Goal: Task Accomplishment & Management: Use online tool/utility

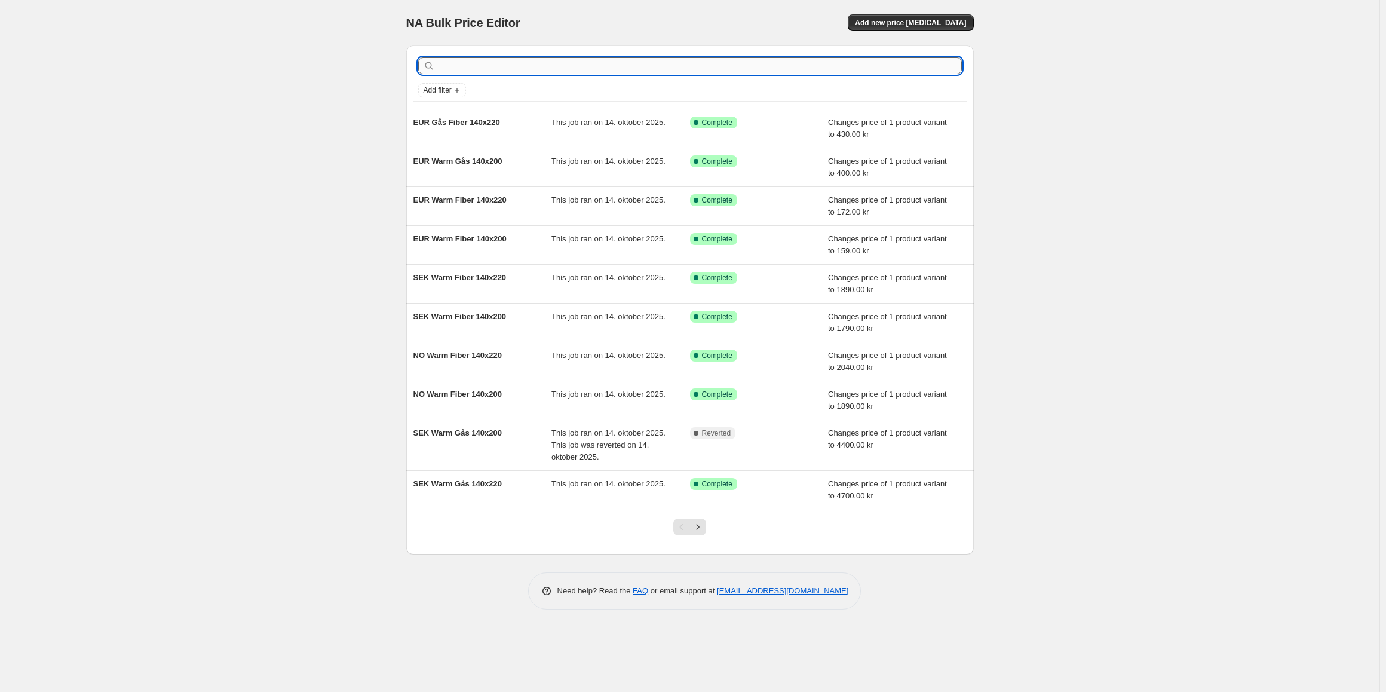
click at [520, 71] on input "text" at bounding box center [699, 65] width 524 height 17
type input "DK"
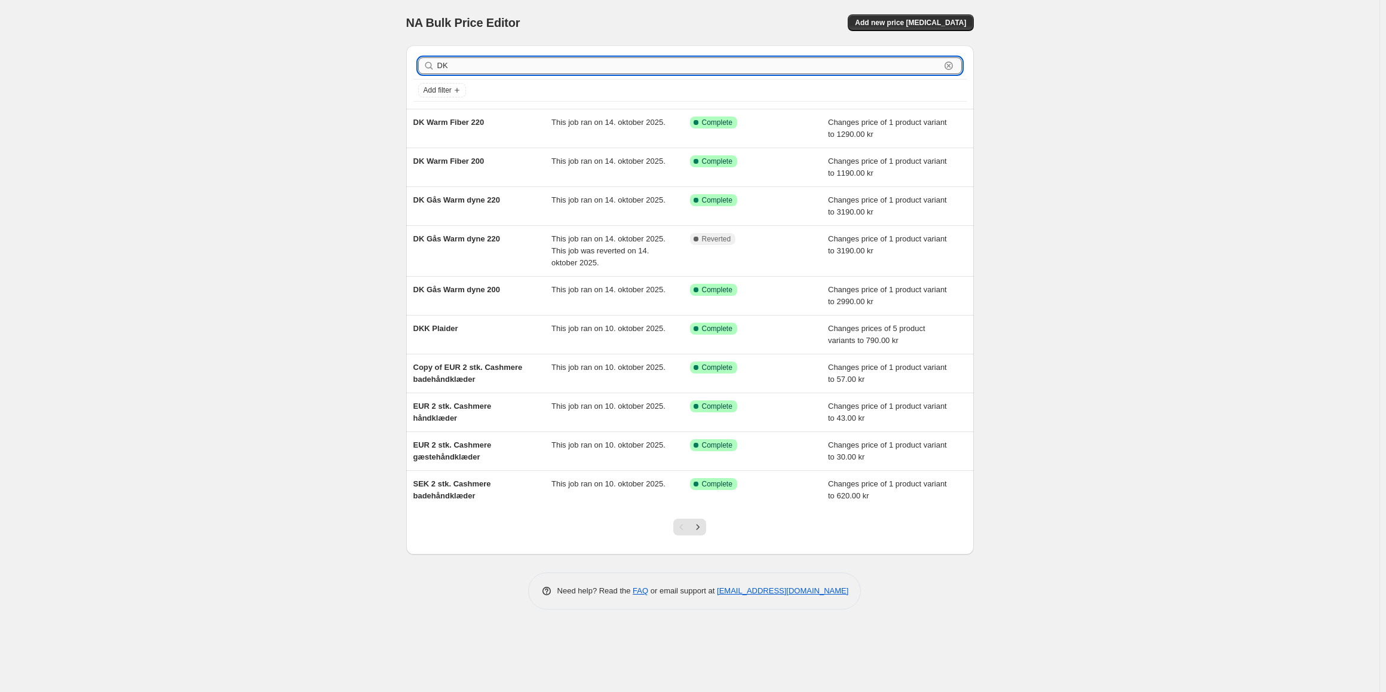
click at [478, 65] on input "DK" at bounding box center [688, 65] width 503 height 17
type input "DK AND"
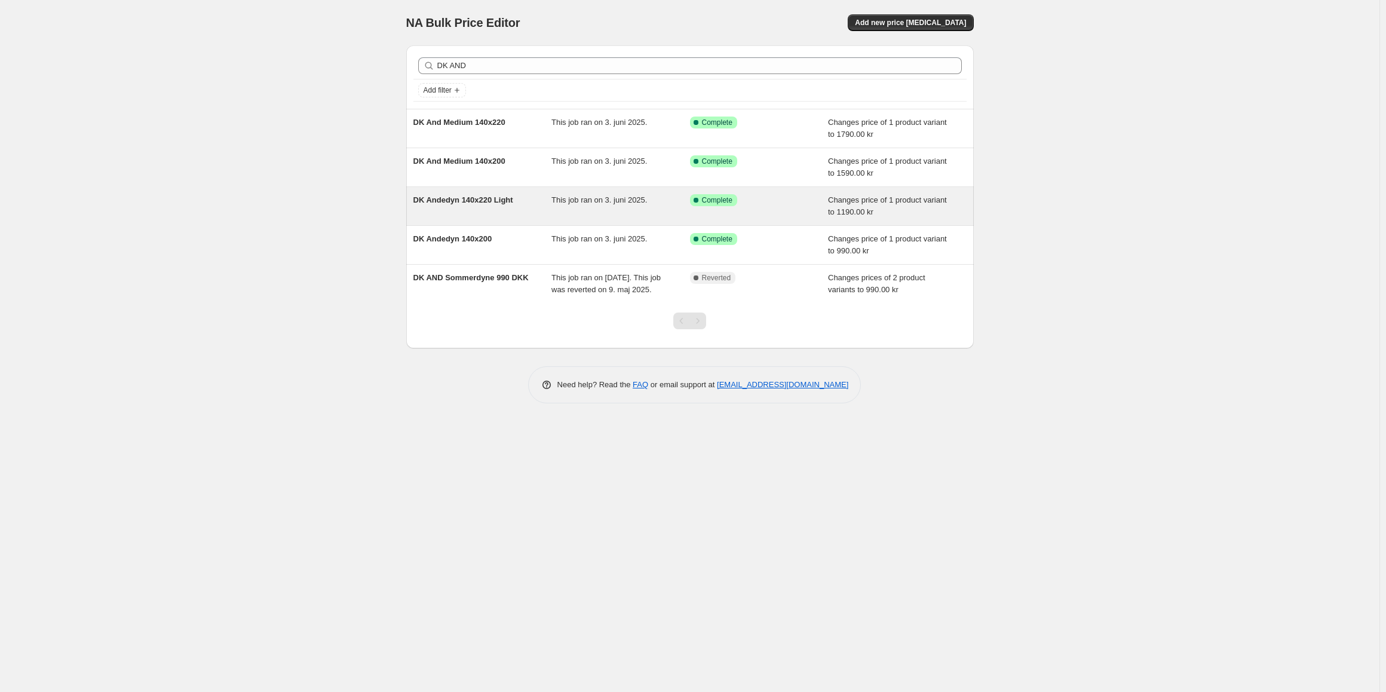
click at [462, 204] on span "DK Andedyn 140x220 Light" at bounding box center [463, 199] width 100 height 9
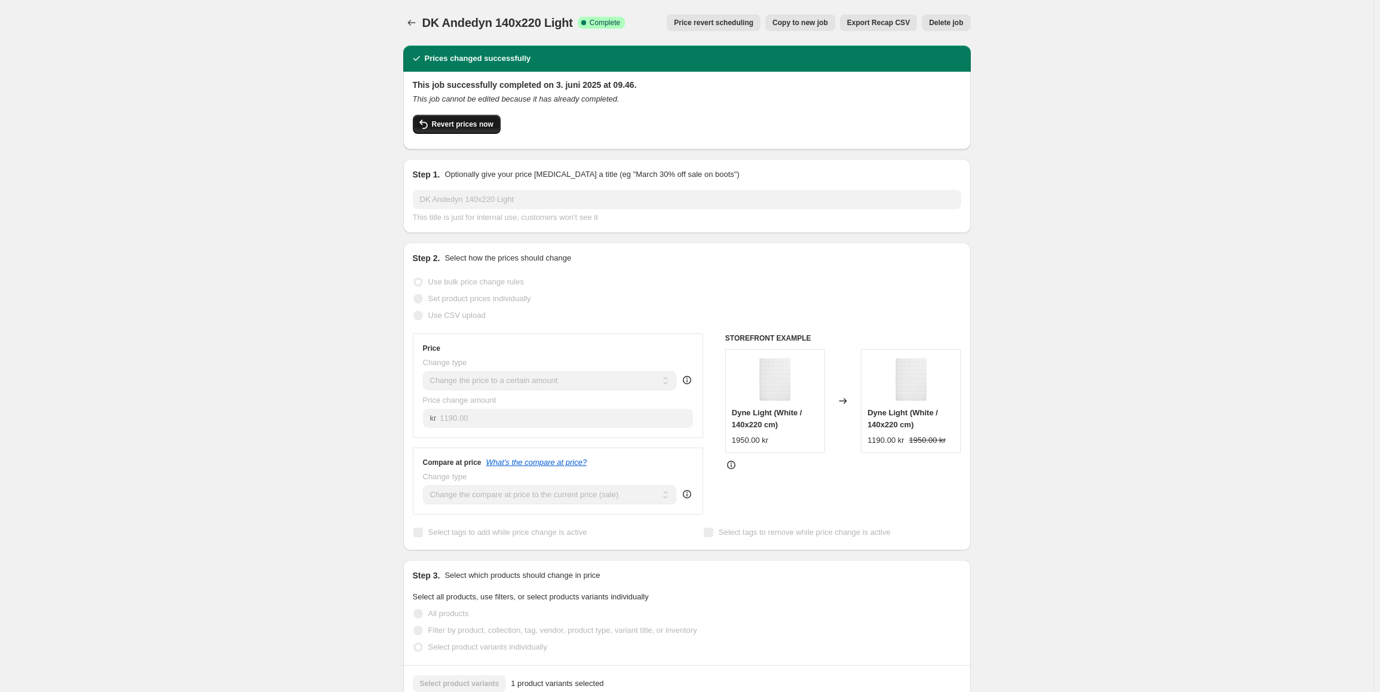
click at [482, 128] on span "Revert prices now" at bounding box center [463, 124] width 62 height 10
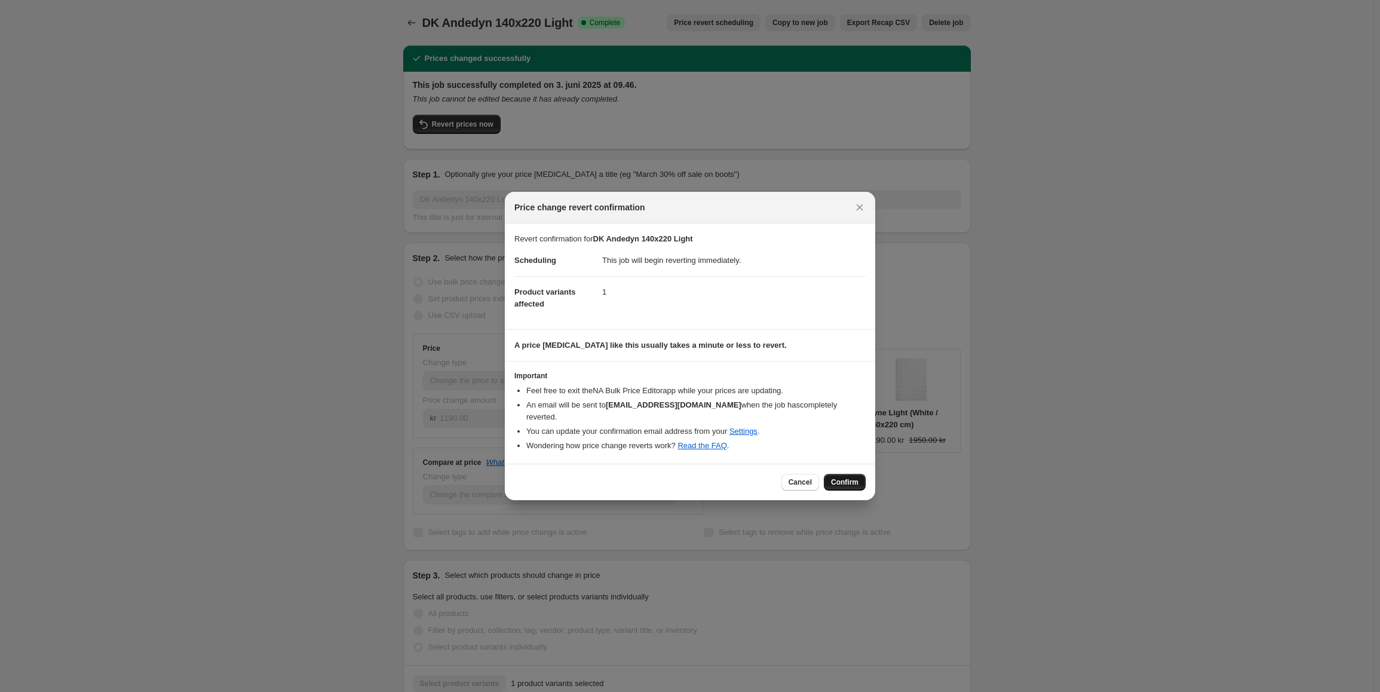
click at [857, 479] on span "Confirm" at bounding box center [844, 482] width 27 height 10
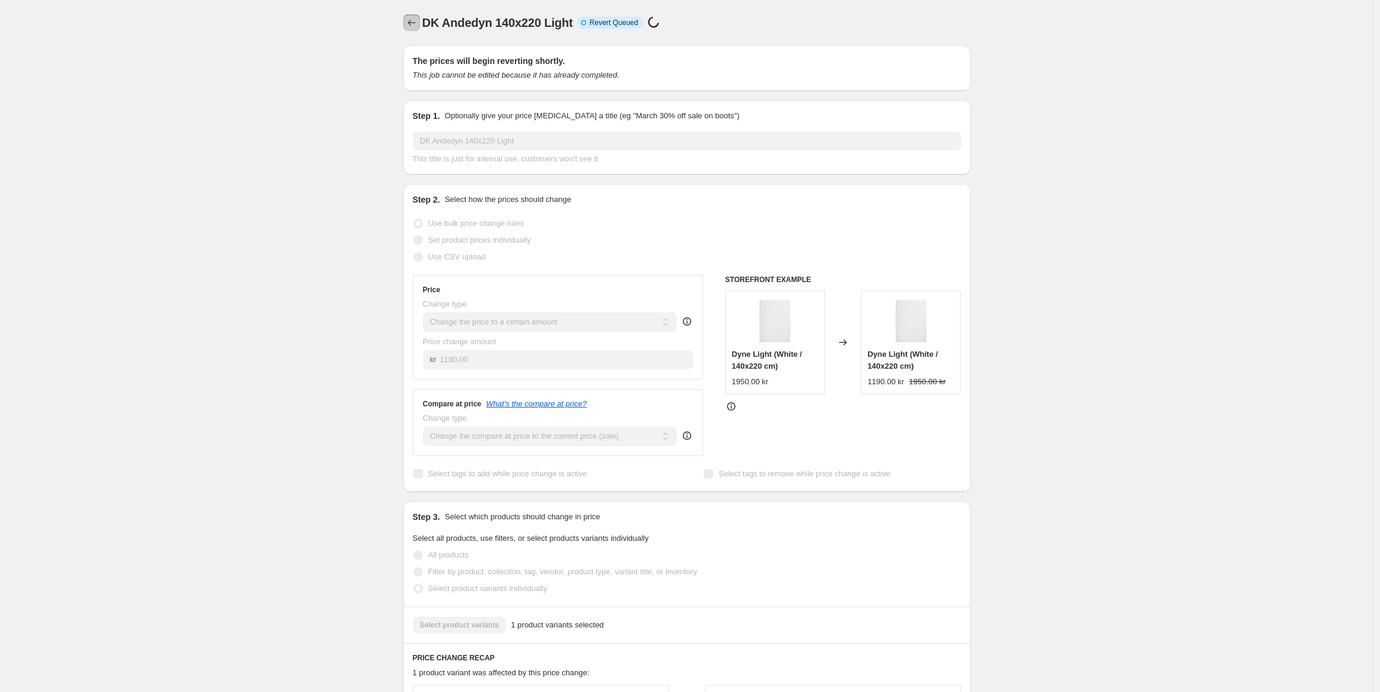
click at [410, 19] on icon "Price change jobs" at bounding box center [412, 23] width 12 height 12
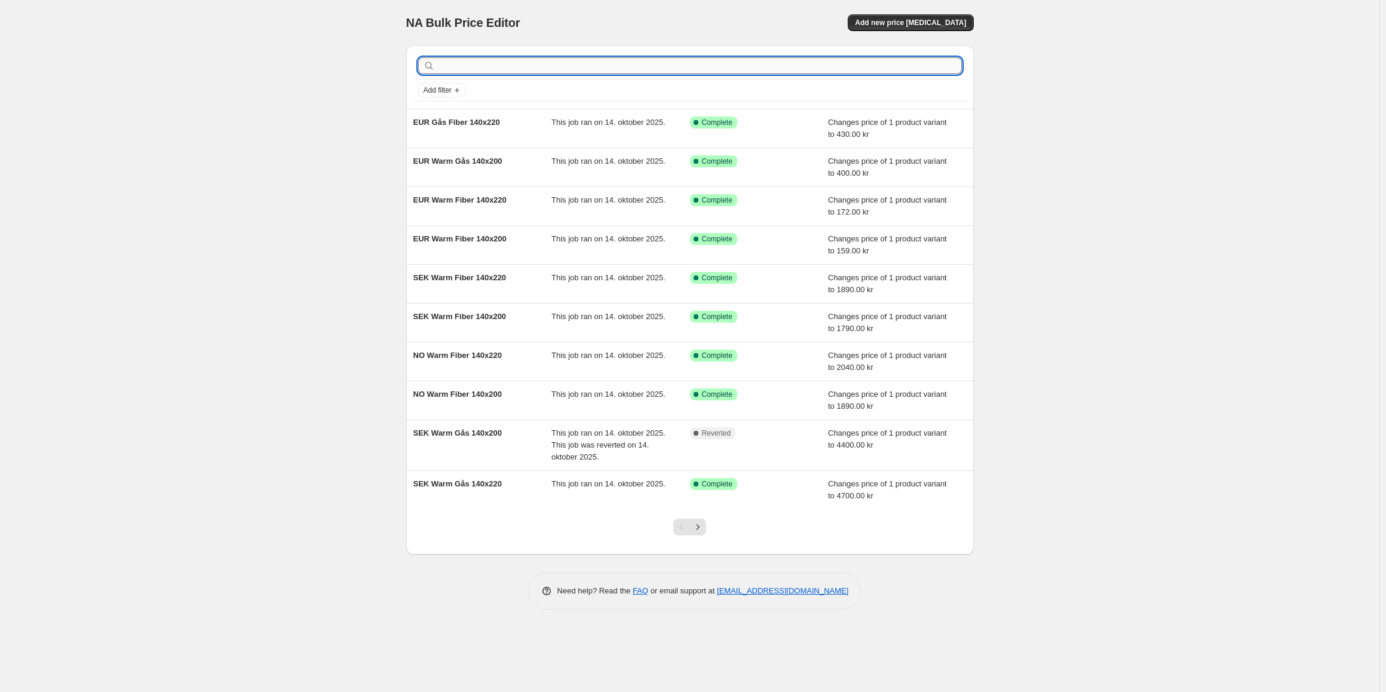
click at [459, 68] on input "text" at bounding box center [699, 65] width 524 height 17
type input "NO AND"
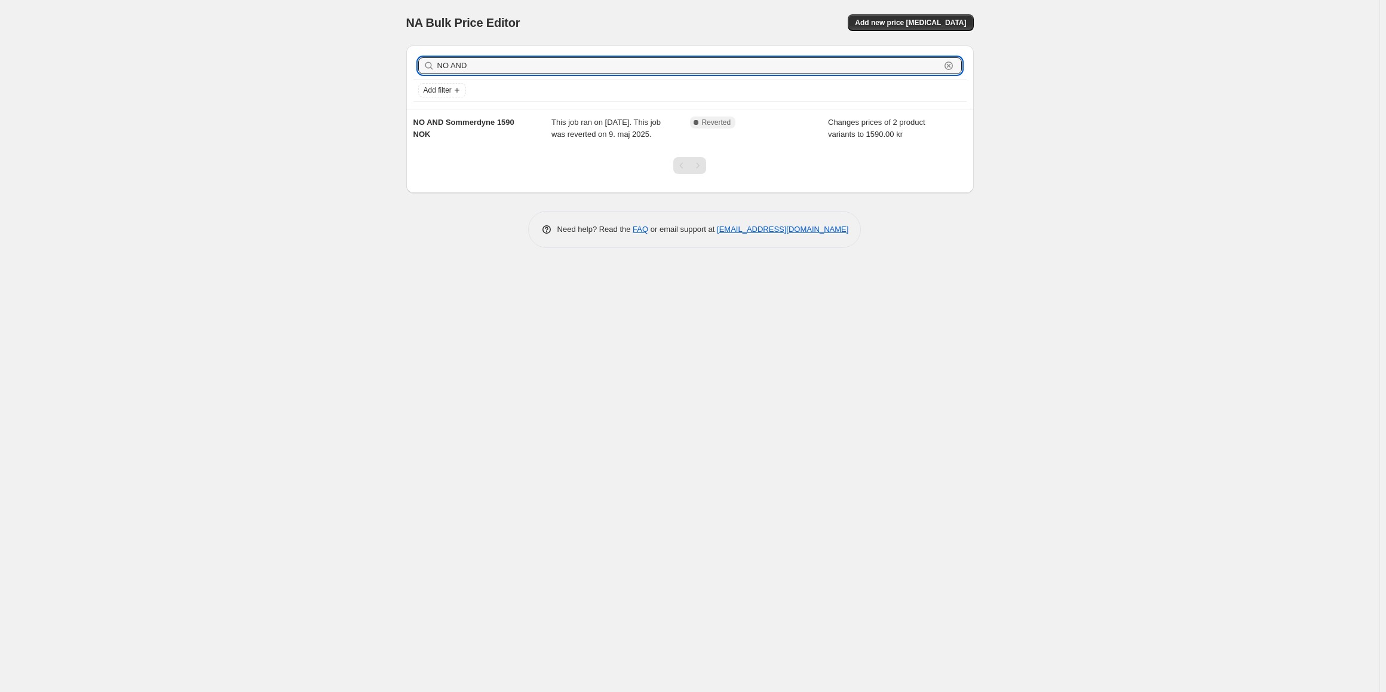
drag, startPoint x: 449, startPoint y: 65, endPoint x: 422, endPoint y: 60, distance: 27.4
click at [422, 60] on div "NO AND Clear" at bounding box center [690, 65] width 544 height 17
type input "SE AND"
drag, startPoint x: 443, startPoint y: 68, endPoint x: 422, endPoint y: 65, distance: 21.6
click at [422, 65] on div "SE AND Clear" at bounding box center [690, 65] width 544 height 17
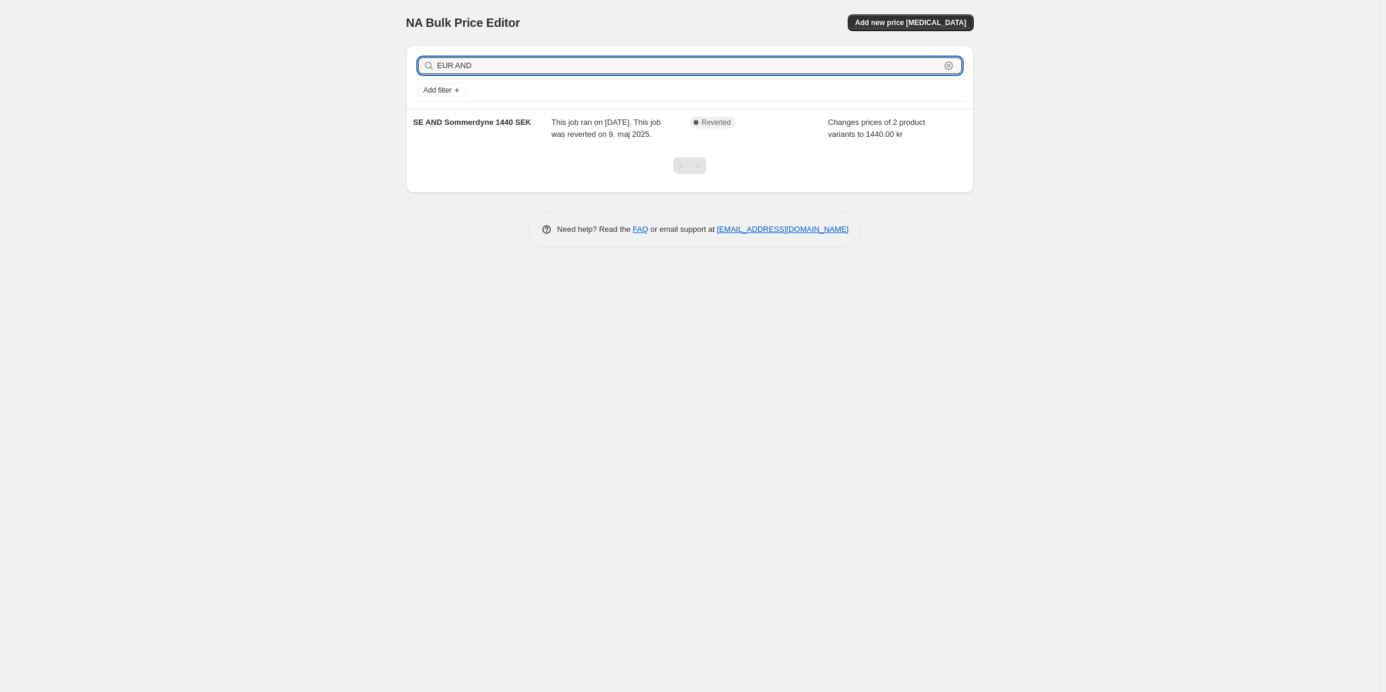
type input "EUR AND"
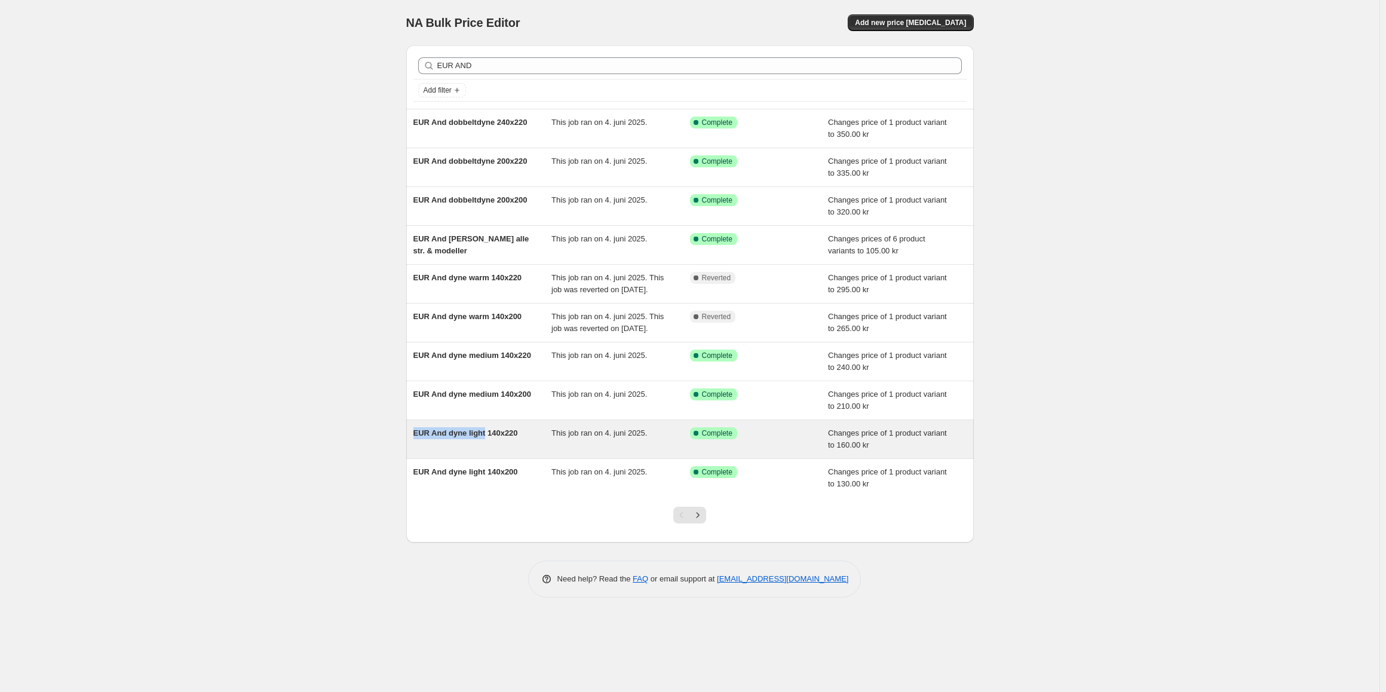
drag, startPoint x: 409, startPoint y: 456, endPoint x: 483, endPoint y: 462, distance: 73.7
click at [483, 458] on div "EUR And dyne light 140x220 This job ran on 4. juni 2025. Success Complete Compl…" at bounding box center [689, 439] width 567 height 38
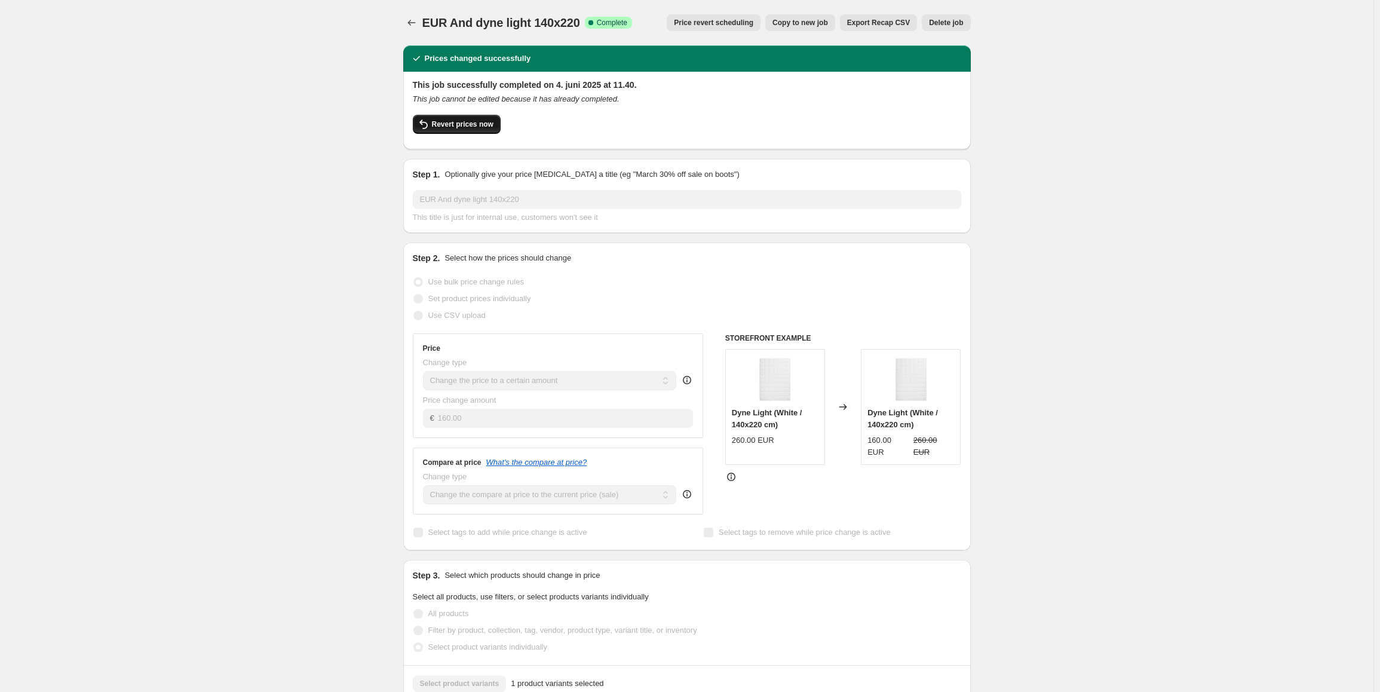
click at [468, 124] on span "Revert prices now" at bounding box center [463, 124] width 62 height 10
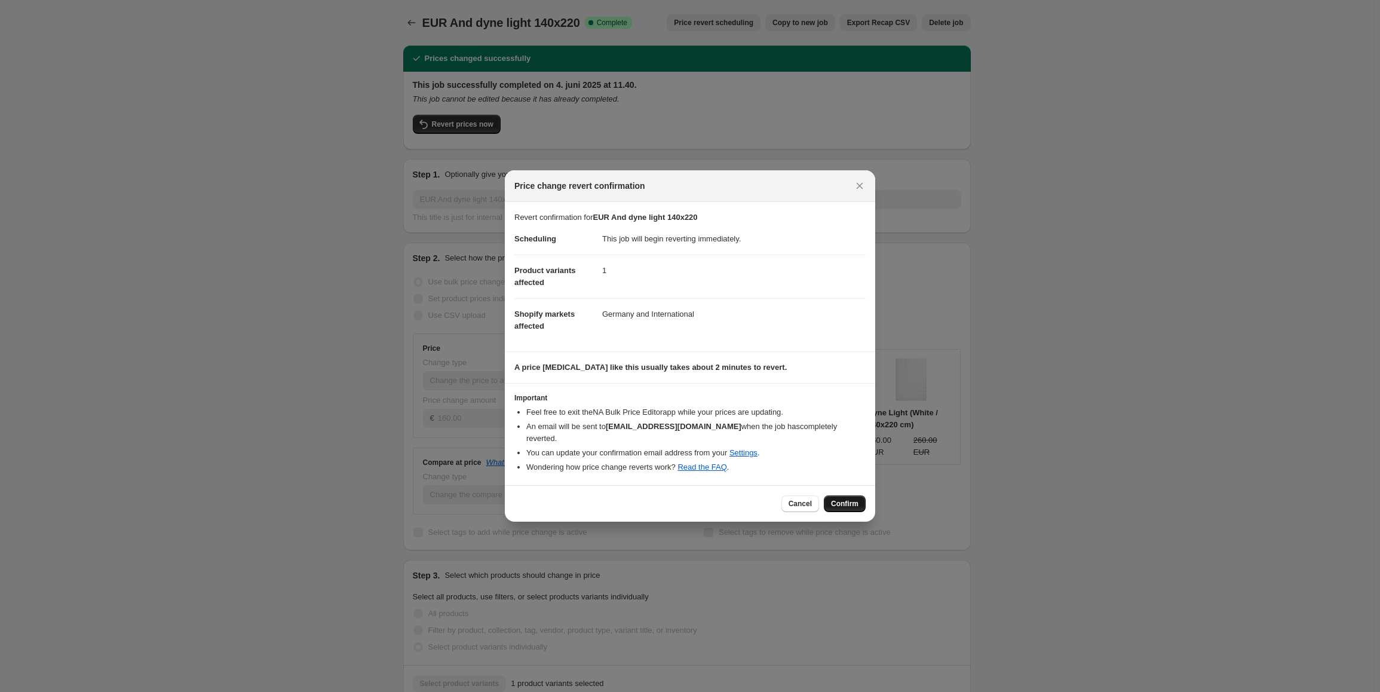
click at [849, 499] on span "Confirm" at bounding box center [844, 504] width 27 height 10
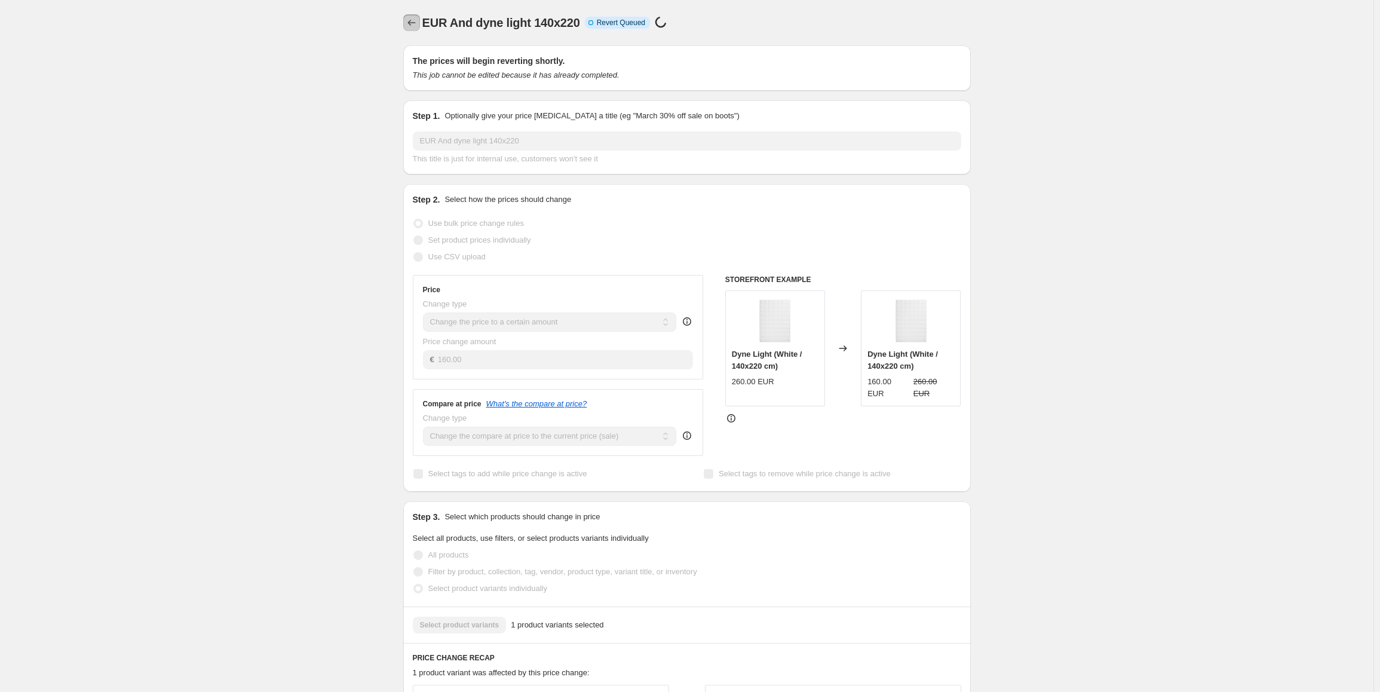
click at [412, 21] on icon "Price change jobs" at bounding box center [412, 23] width 12 height 12
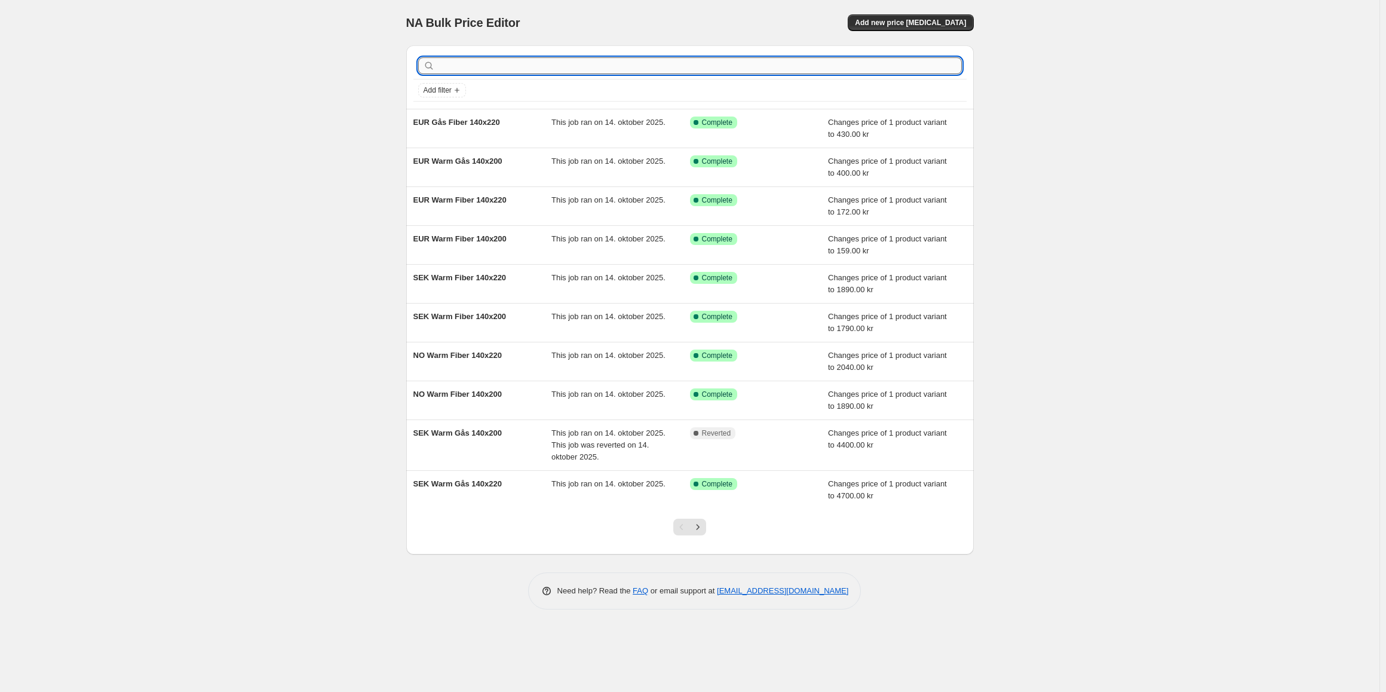
click at [462, 67] on input "text" at bounding box center [699, 65] width 524 height 17
paste input "[GEOGRAPHIC_DATA] på stregkode"
type input "[GEOGRAPHIC_DATA] på stregkode"
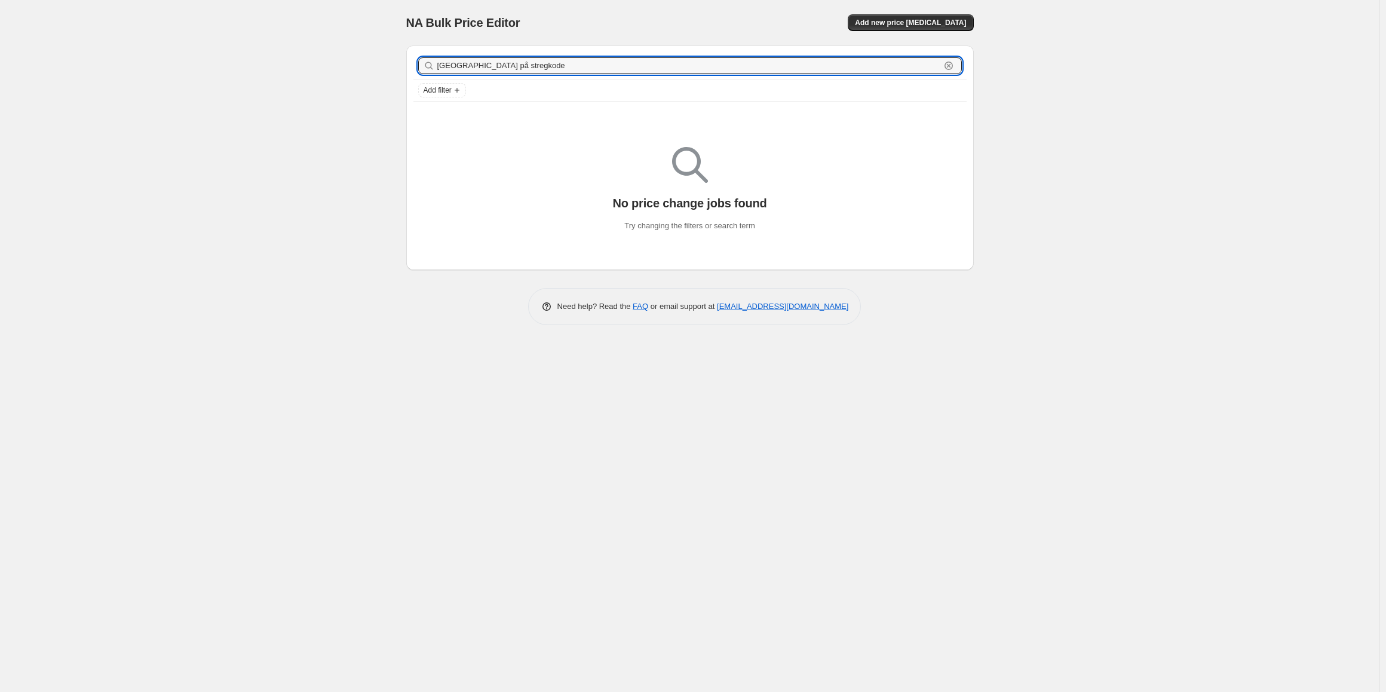
drag, startPoint x: 510, startPoint y: 68, endPoint x: 382, endPoint y: 60, distance: 128.1
click at [382, 60] on div "NA Bulk Price Editor. This page is ready NA Bulk Price Editor Add new price [ME…" at bounding box center [689, 346] width 1379 height 692
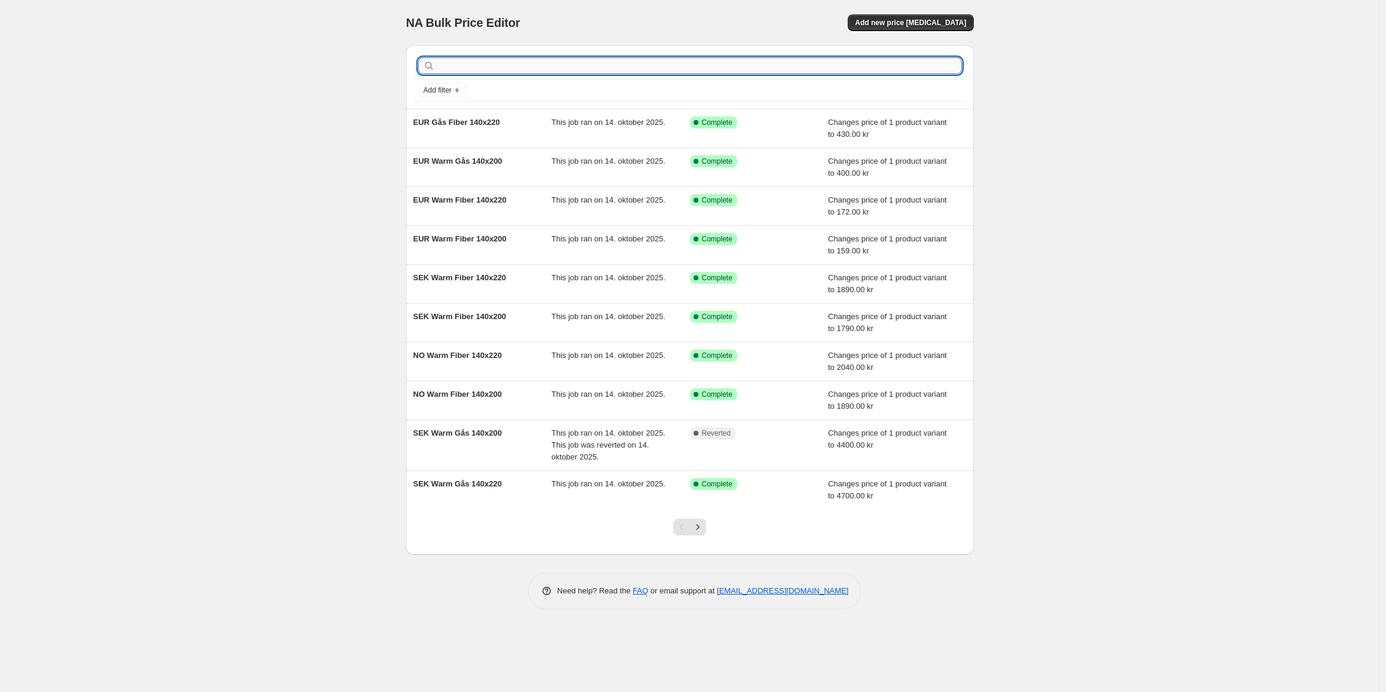
click at [450, 66] on input "text" at bounding box center [699, 65] width 524 height 17
type input "EUR"
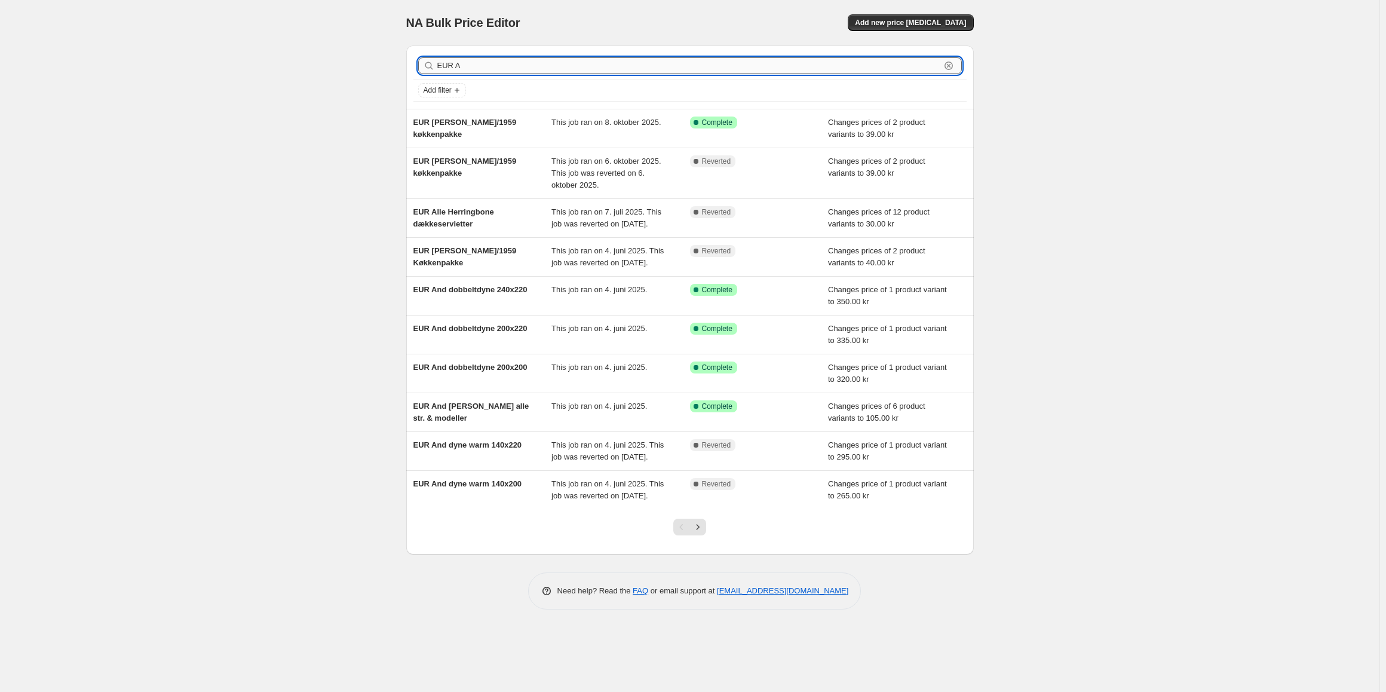
click at [456, 68] on input "EUR A" at bounding box center [688, 65] width 503 height 17
drag, startPoint x: 461, startPoint y: 65, endPoint x: 362, endPoint y: 58, distance: 98.8
click at [362, 58] on div "NA Bulk Price Editor. This page is ready NA Bulk Price Editor Add new price [ME…" at bounding box center [689, 346] width 1379 height 692
type input "LIGHT"
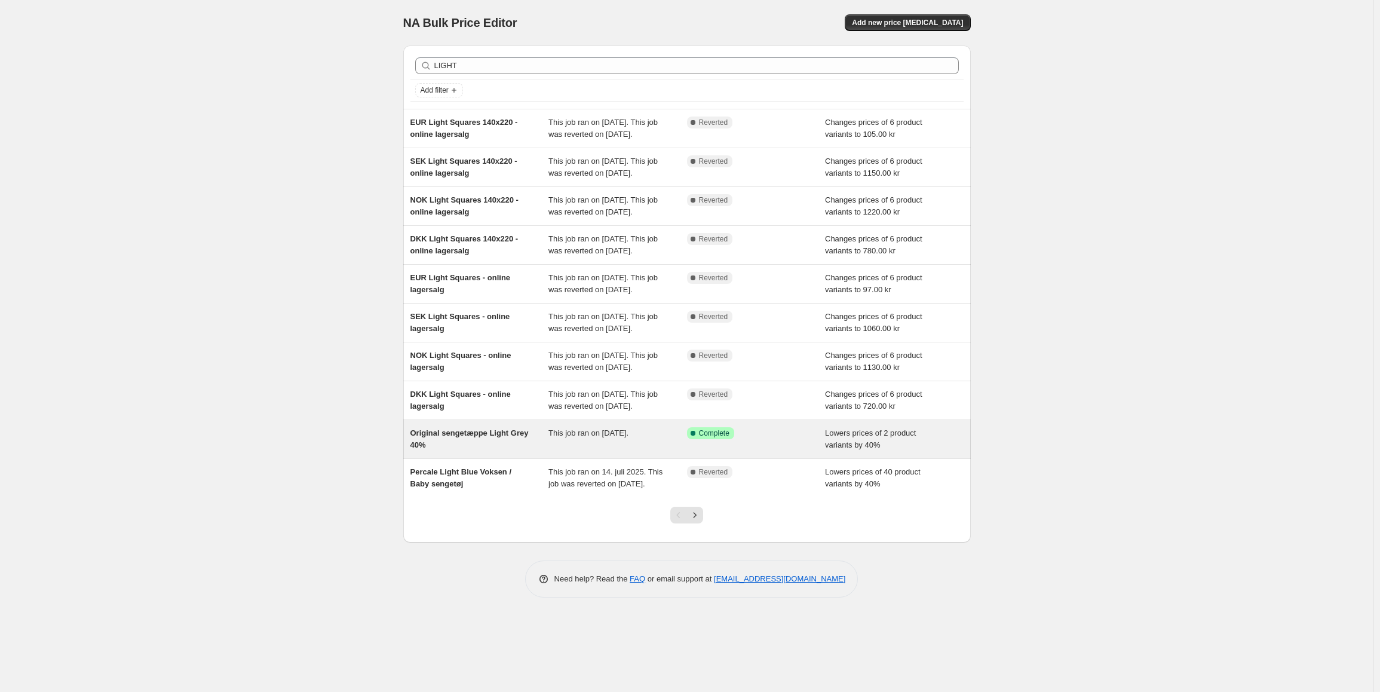
click at [483, 449] on span "Original sengetæppe Light Grey 40%" at bounding box center [469, 438] width 118 height 21
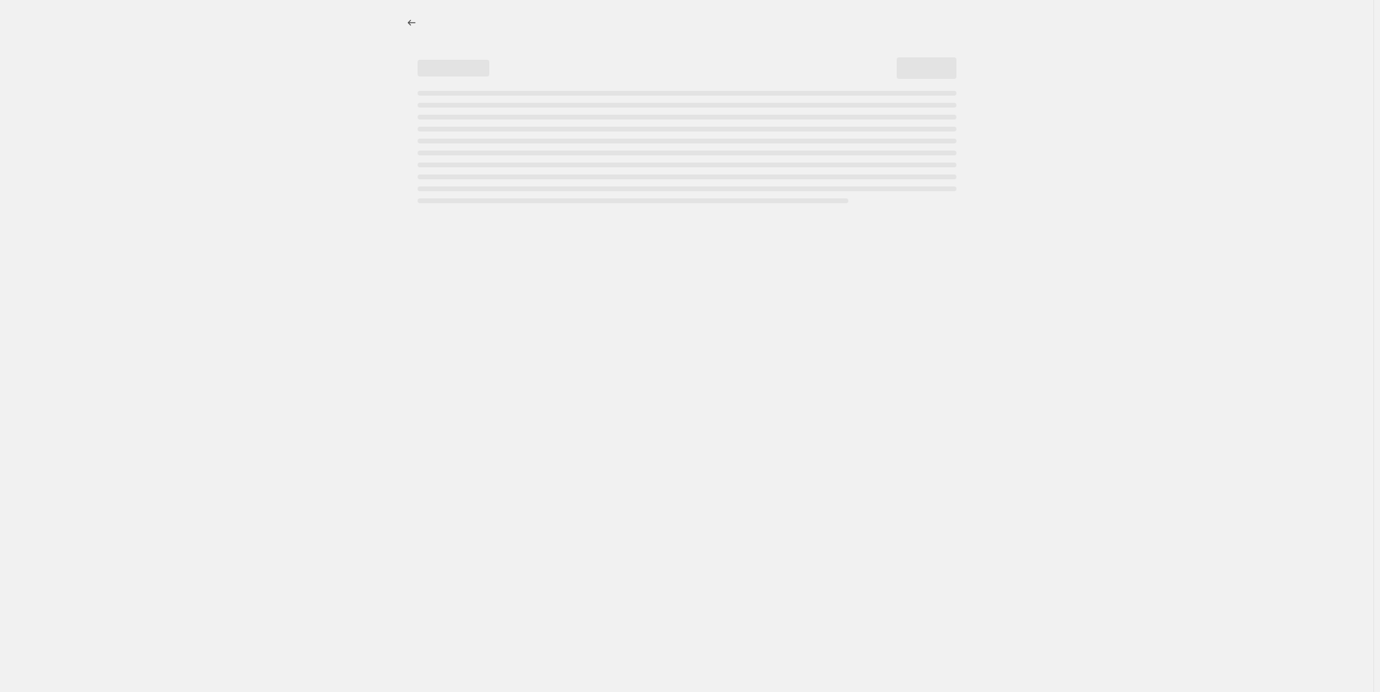
select select "percentage"
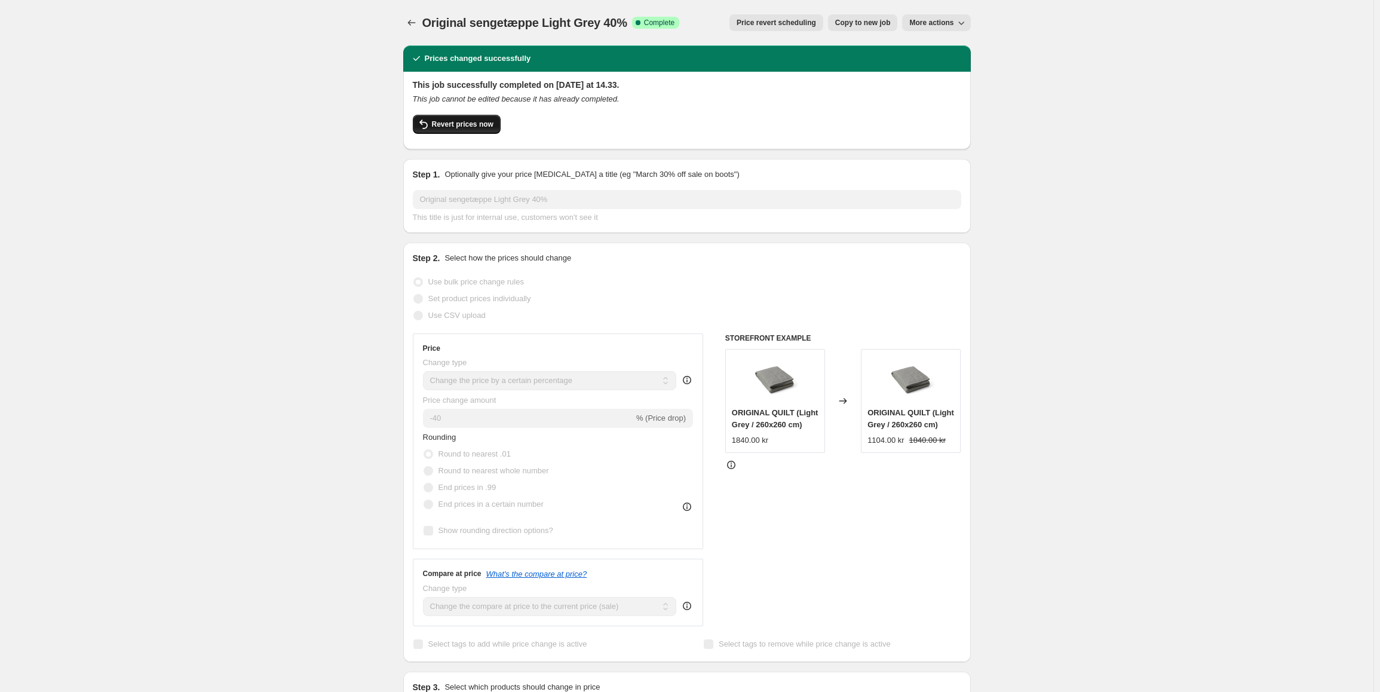
click at [471, 131] on button "Revert prices now" at bounding box center [457, 124] width 88 height 19
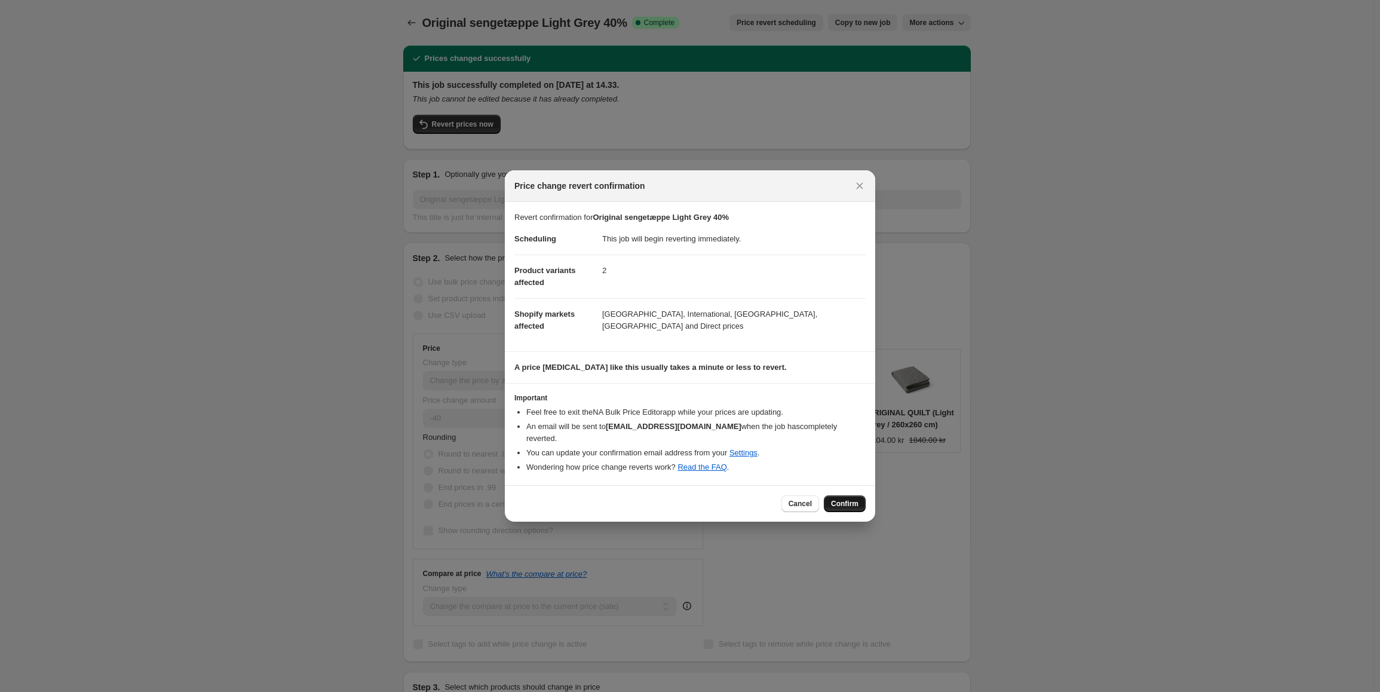
click at [848, 504] on button "Confirm" at bounding box center [845, 503] width 42 height 17
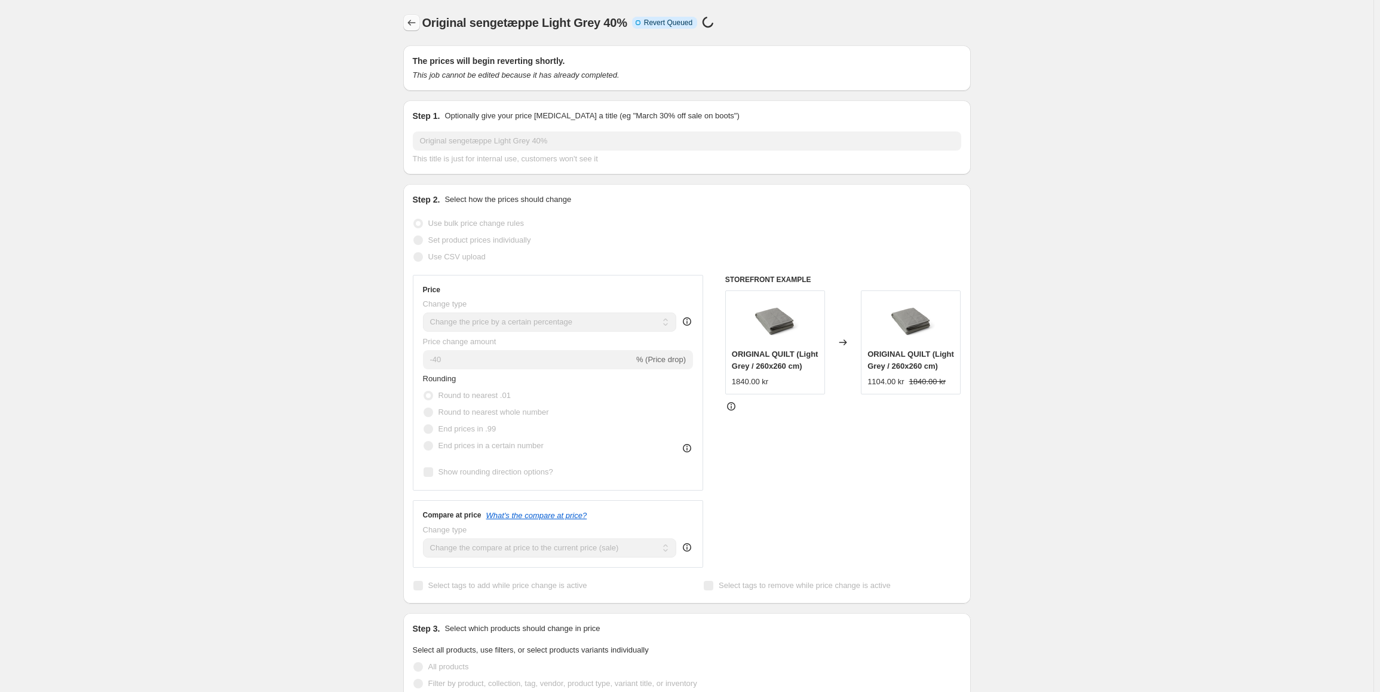
click at [417, 22] on icon "Price change jobs" at bounding box center [412, 23] width 12 height 12
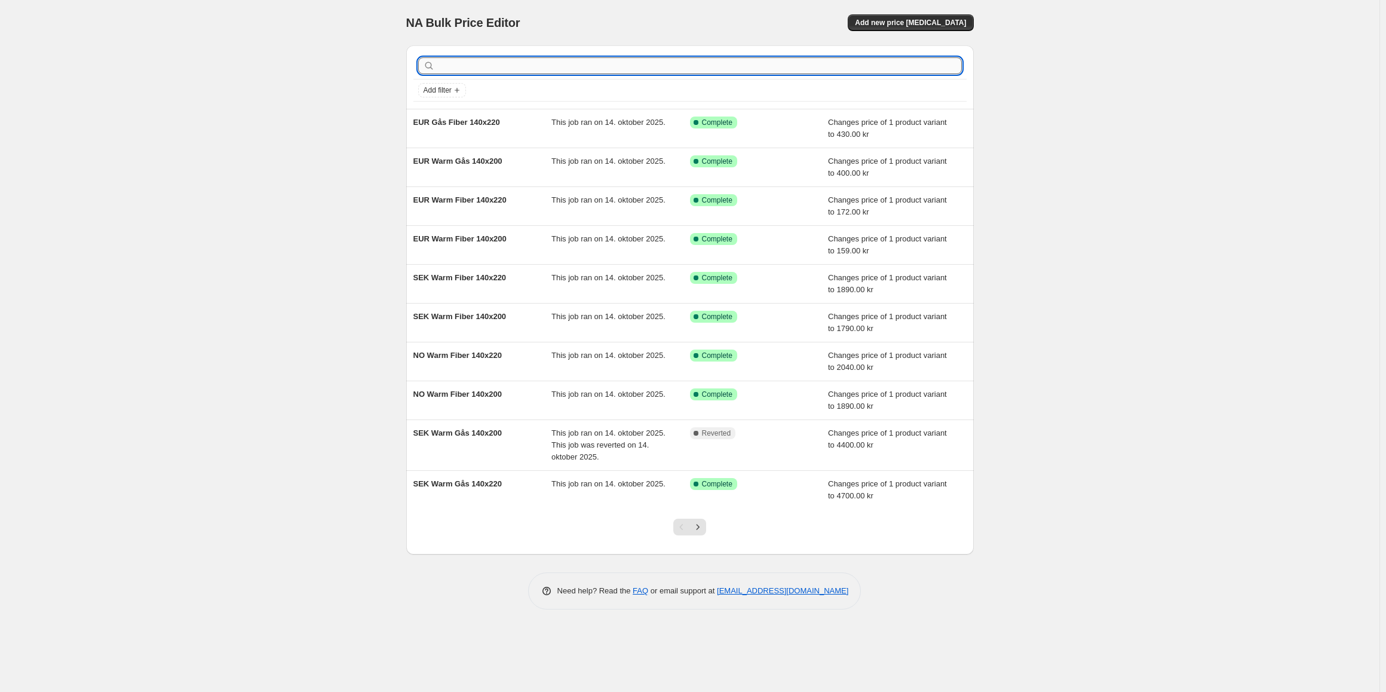
click at [467, 72] on input "text" at bounding box center [699, 65] width 524 height 17
type input "Lig"
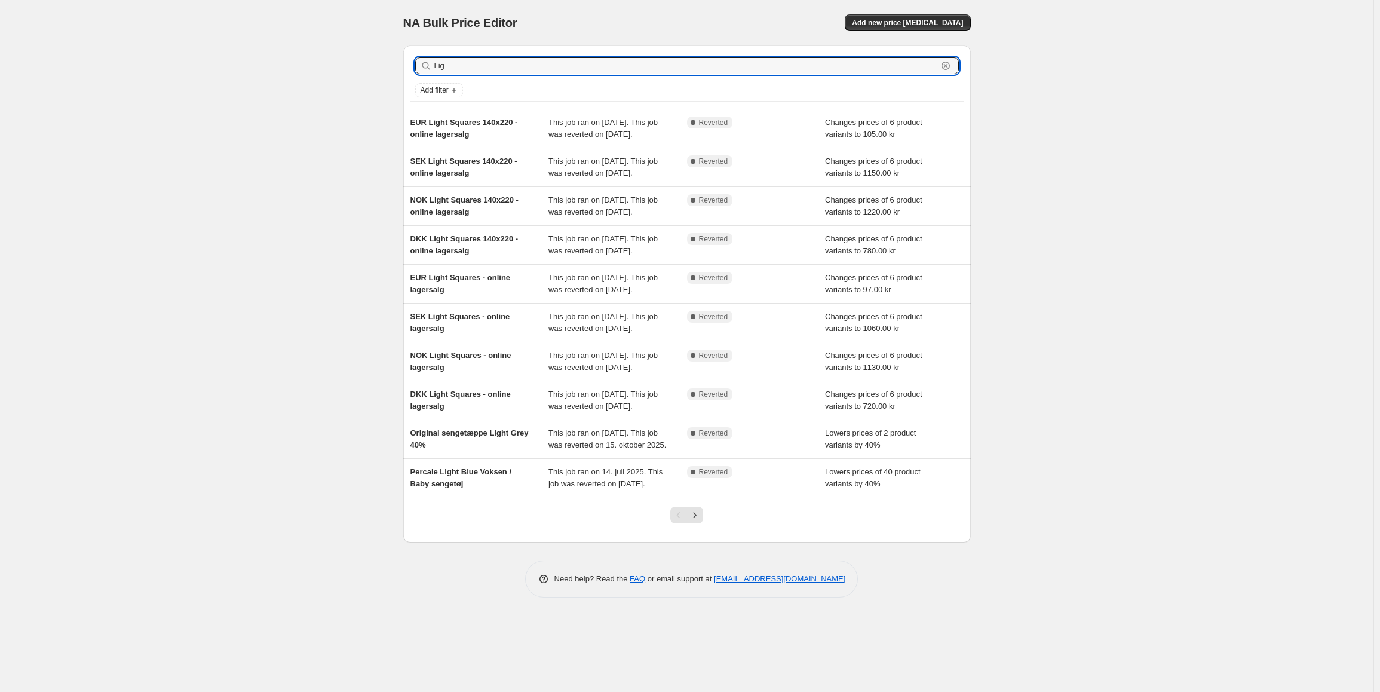
click at [467, 72] on input "Lig" at bounding box center [685, 65] width 503 height 17
type input "Light"
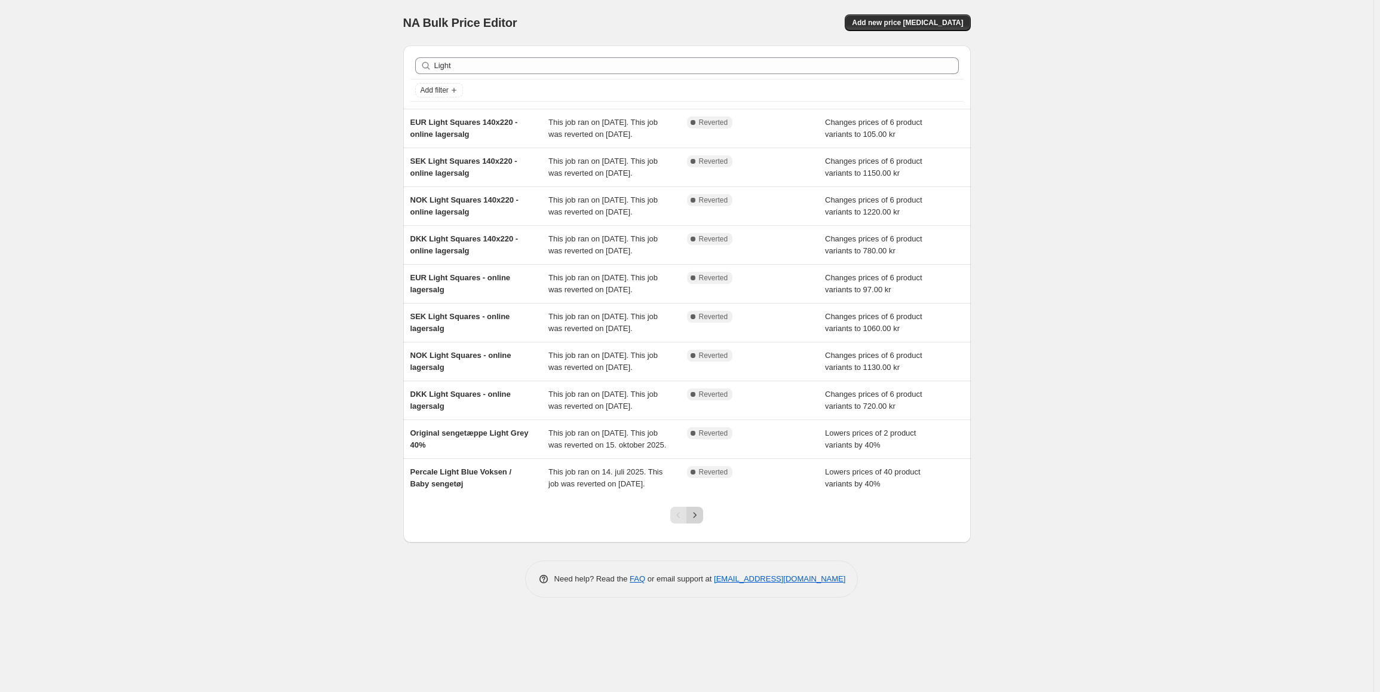
click at [701, 521] on icon "Next" at bounding box center [695, 515] width 12 height 12
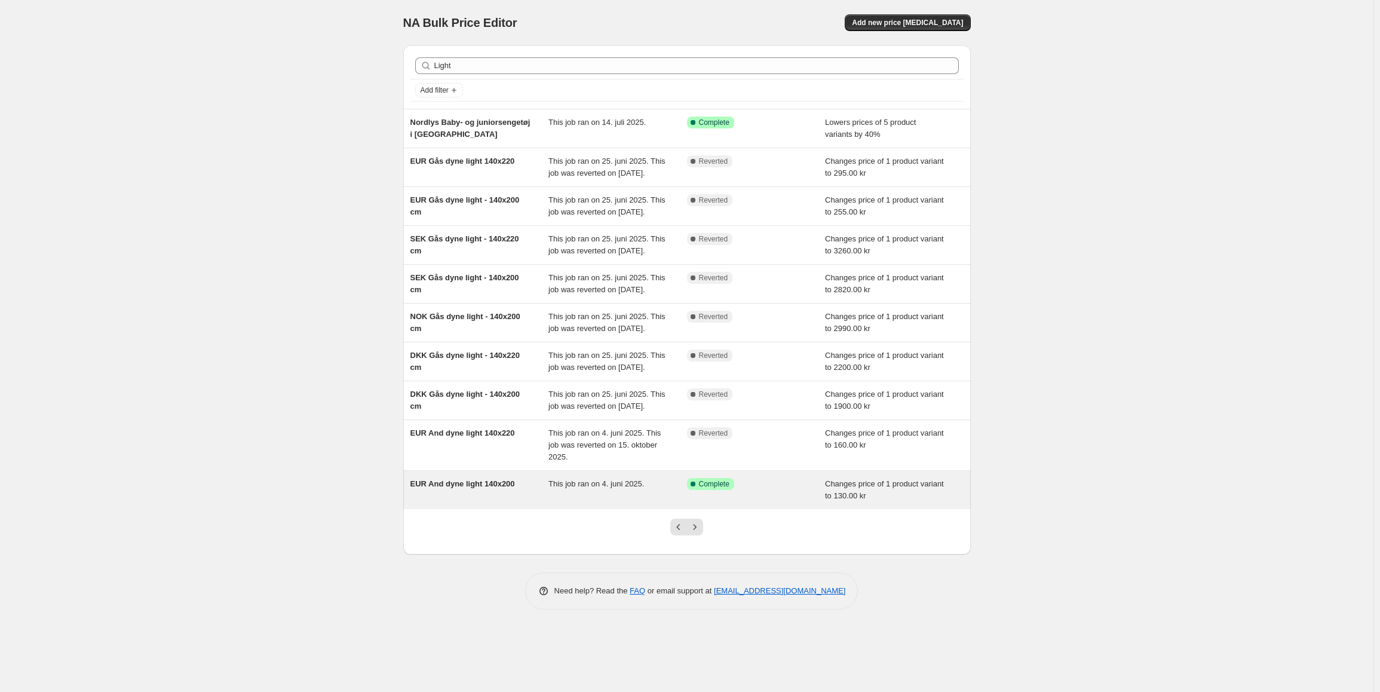
click at [486, 502] on div "EUR And dyne light 140x200" at bounding box center [479, 490] width 139 height 24
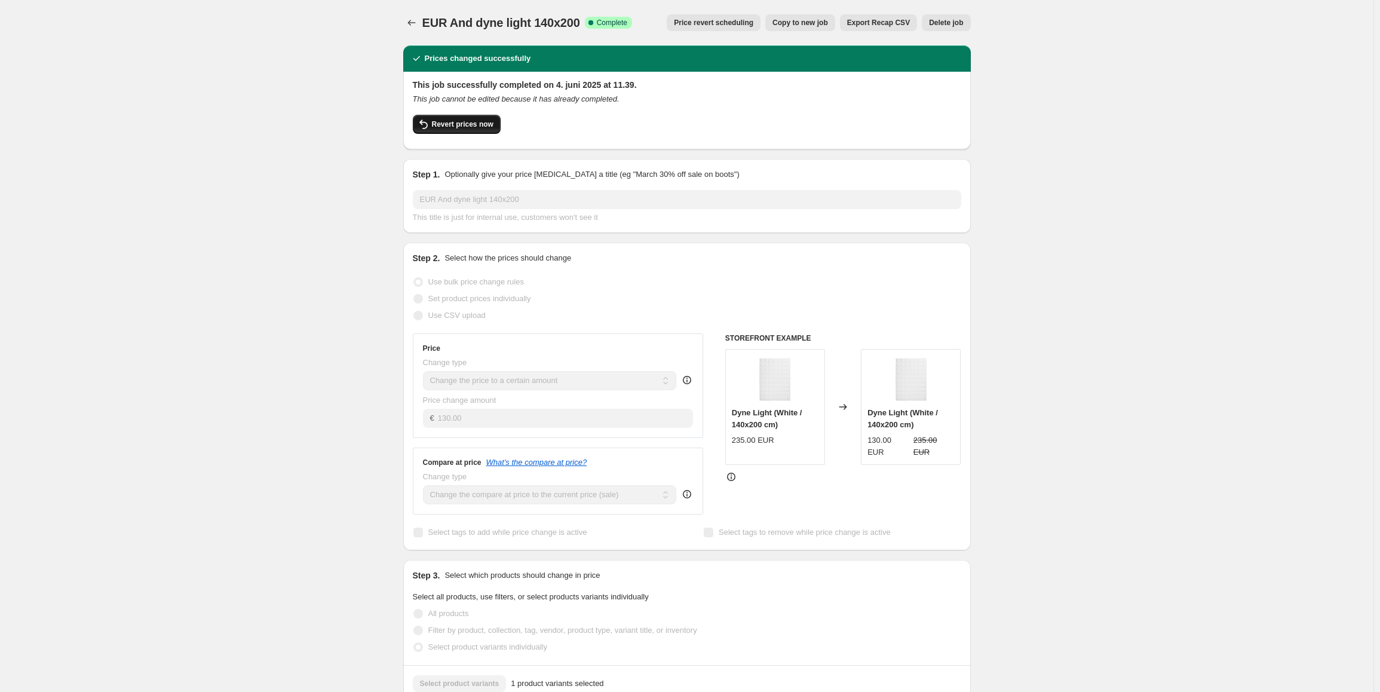
click at [474, 122] on span "Revert prices now" at bounding box center [463, 124] width 62 height 10
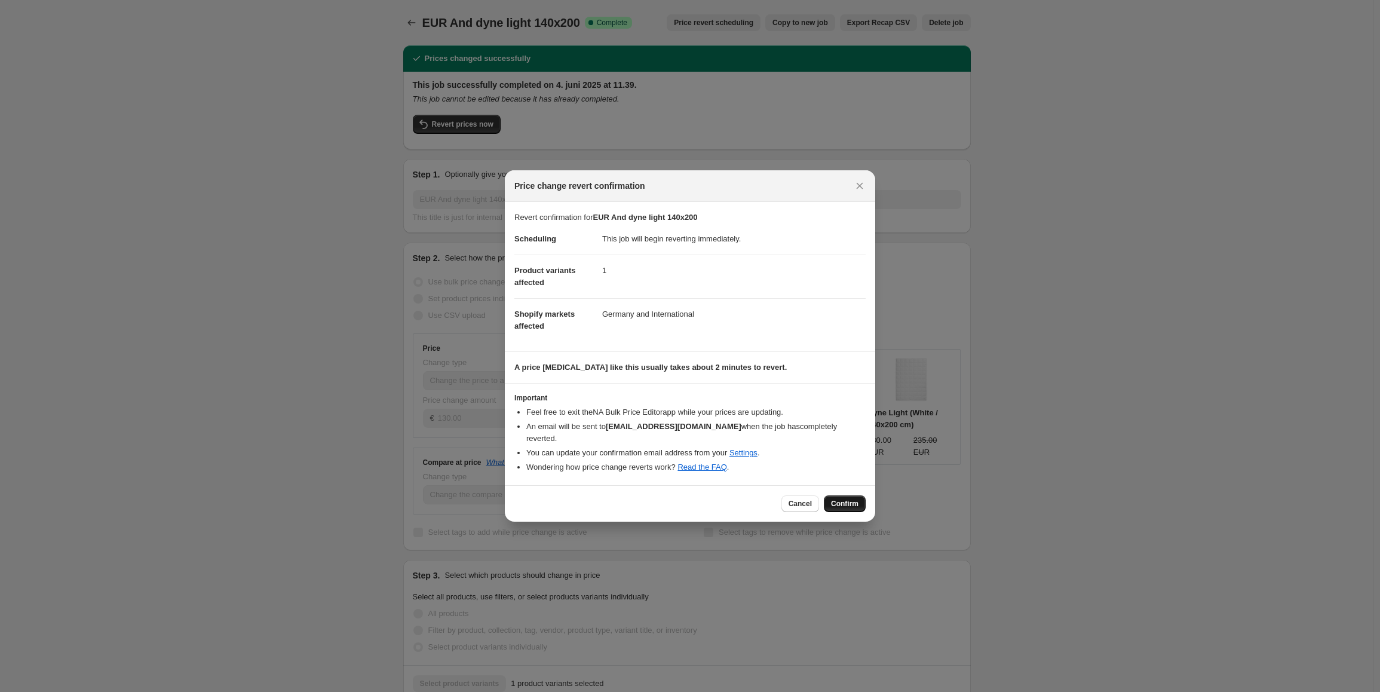
click at [849, 505] on button "Confirm" at bounding box center [845, 503] width 42 height 17
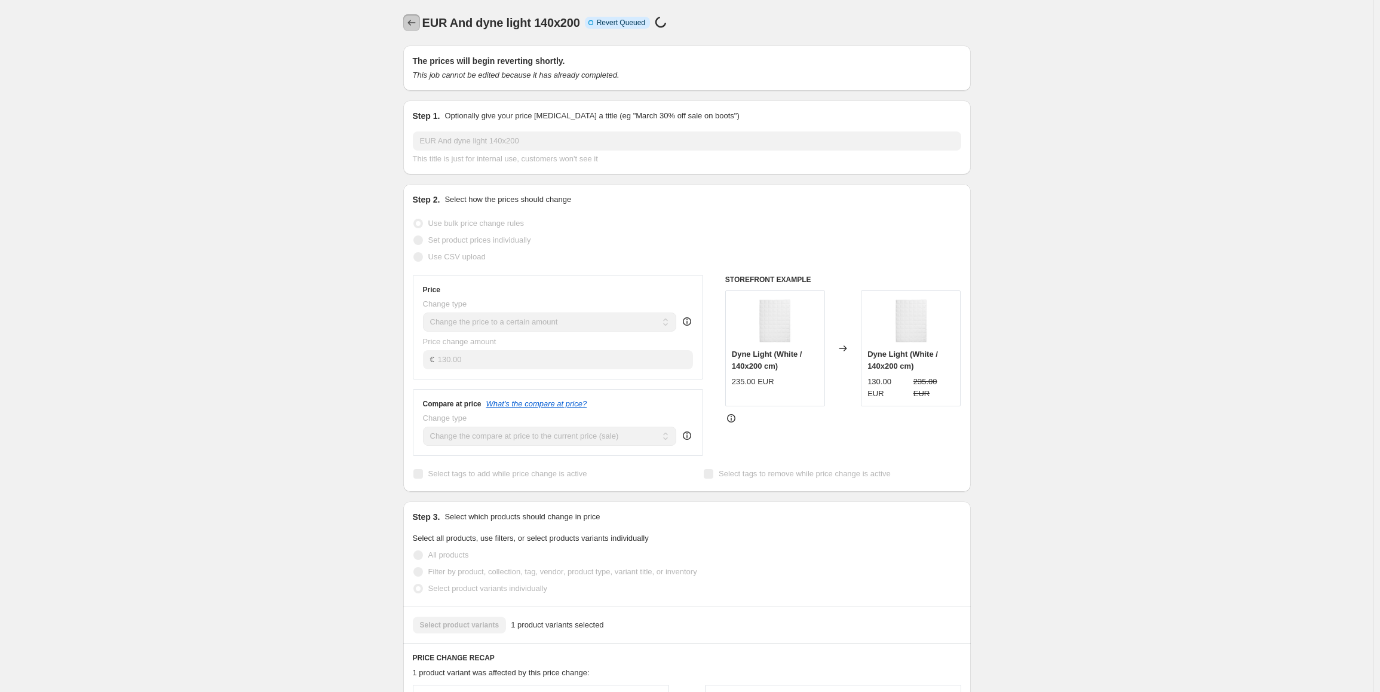
click at [412, 23] on icon "Price change jobs" at bounding box center [411, 23] width 8 height 6
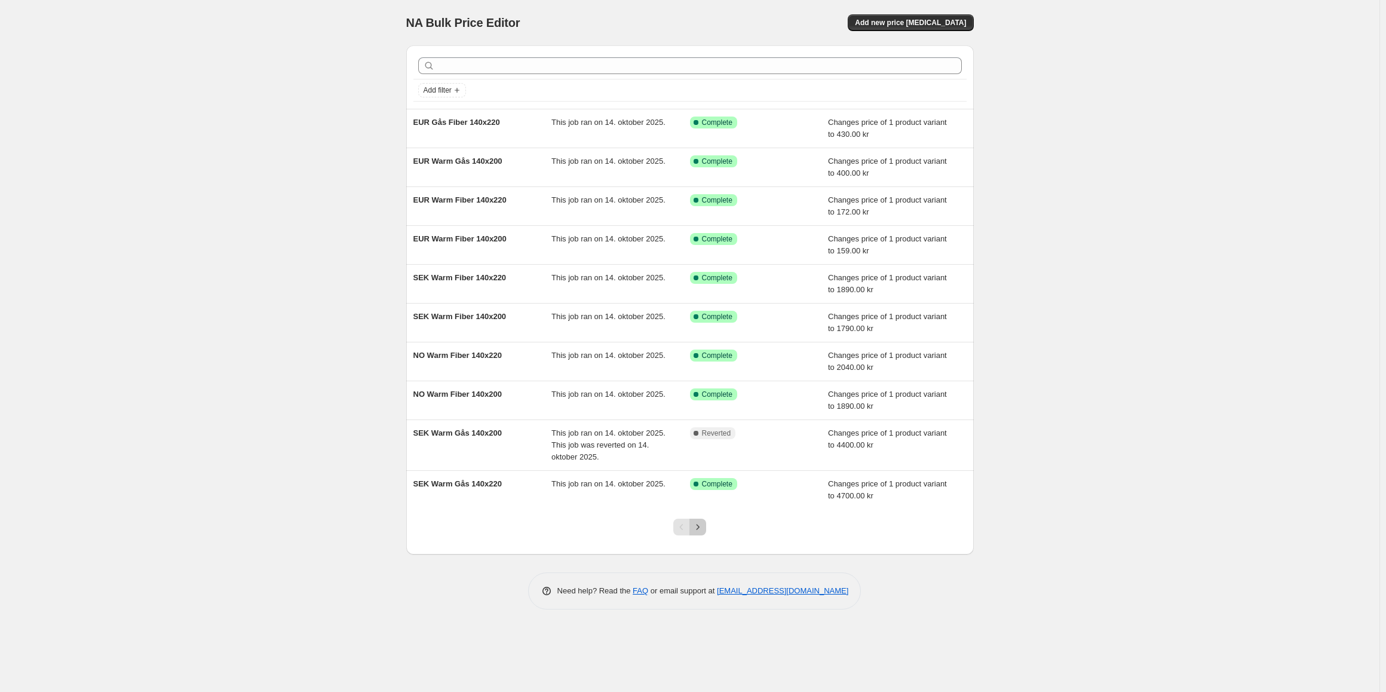
click at [698, 532] on icon "Next" at bounding box center [698, 527] width 12 height 12
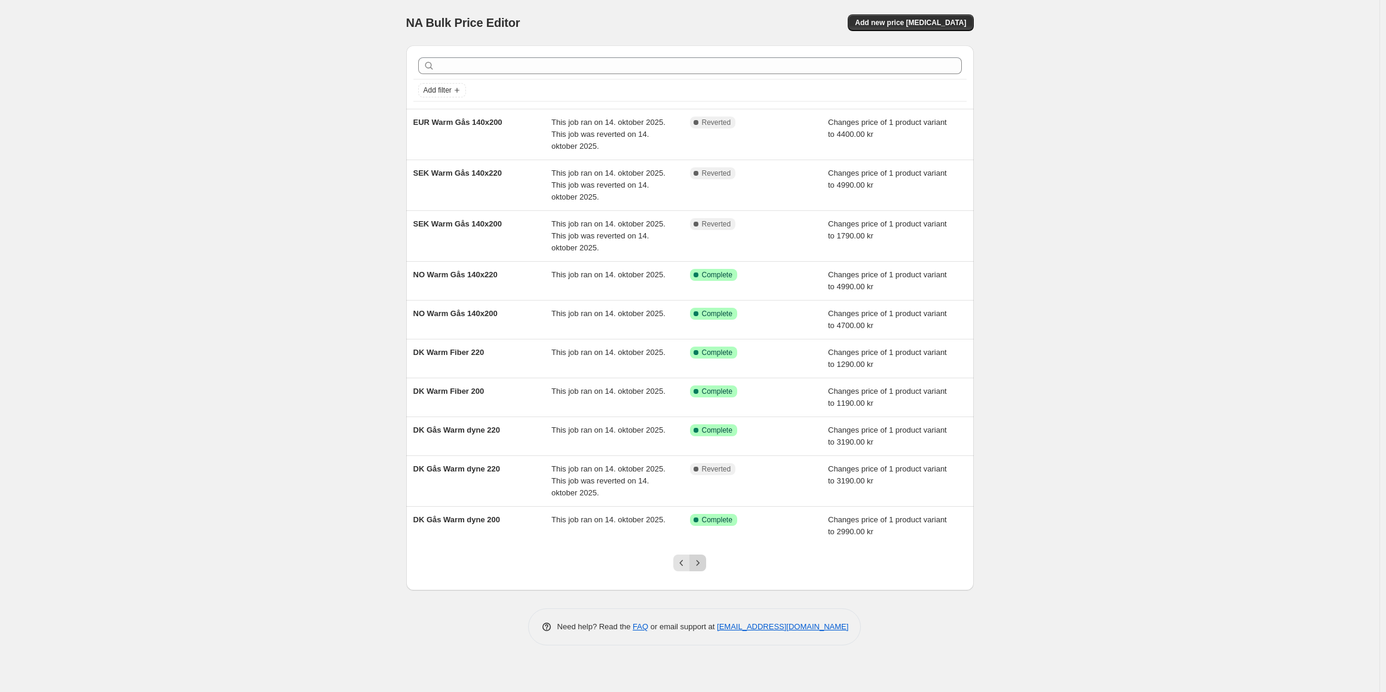
click at [702, 568] on icon "Next" at bounding box center [698, 563] width 12 height 12
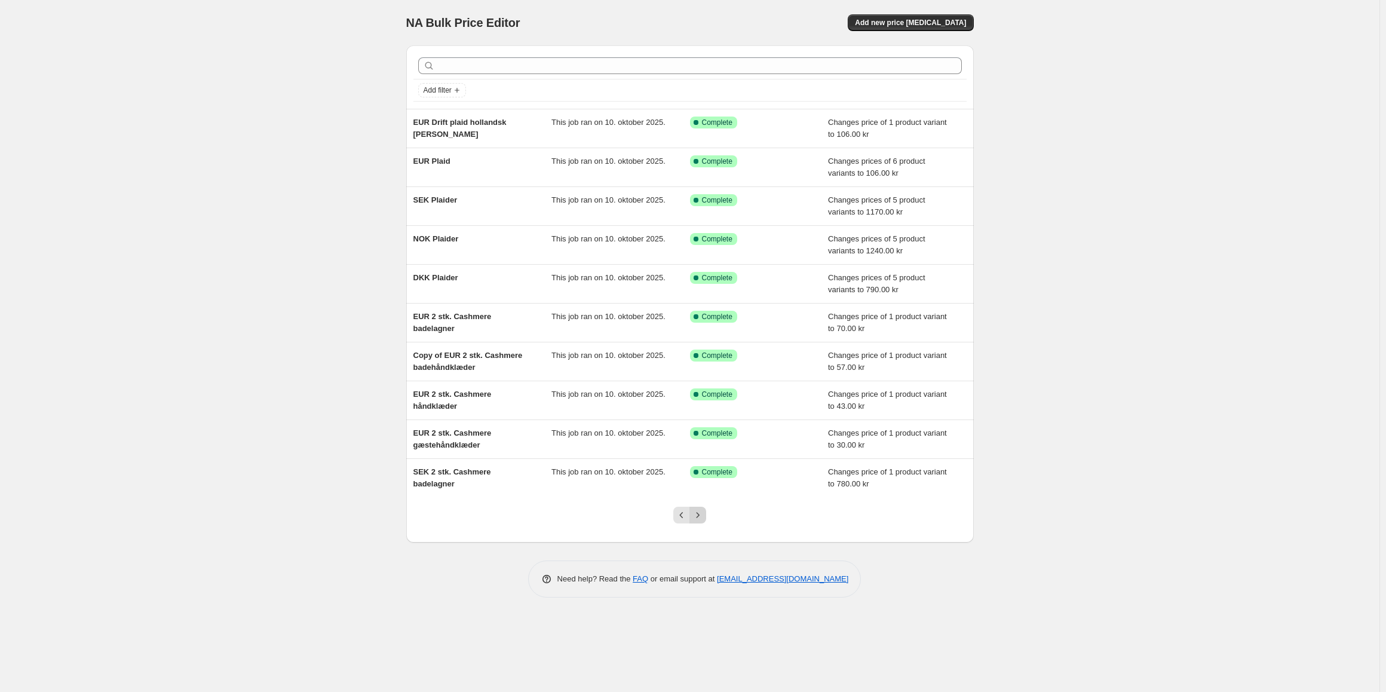
click at [700, 517] on icon "Next" at bounding box center [698, 515] width 12 height 12
click at [700, 521] on button "Next" at bounding box center [697, 515] width 17 height 17
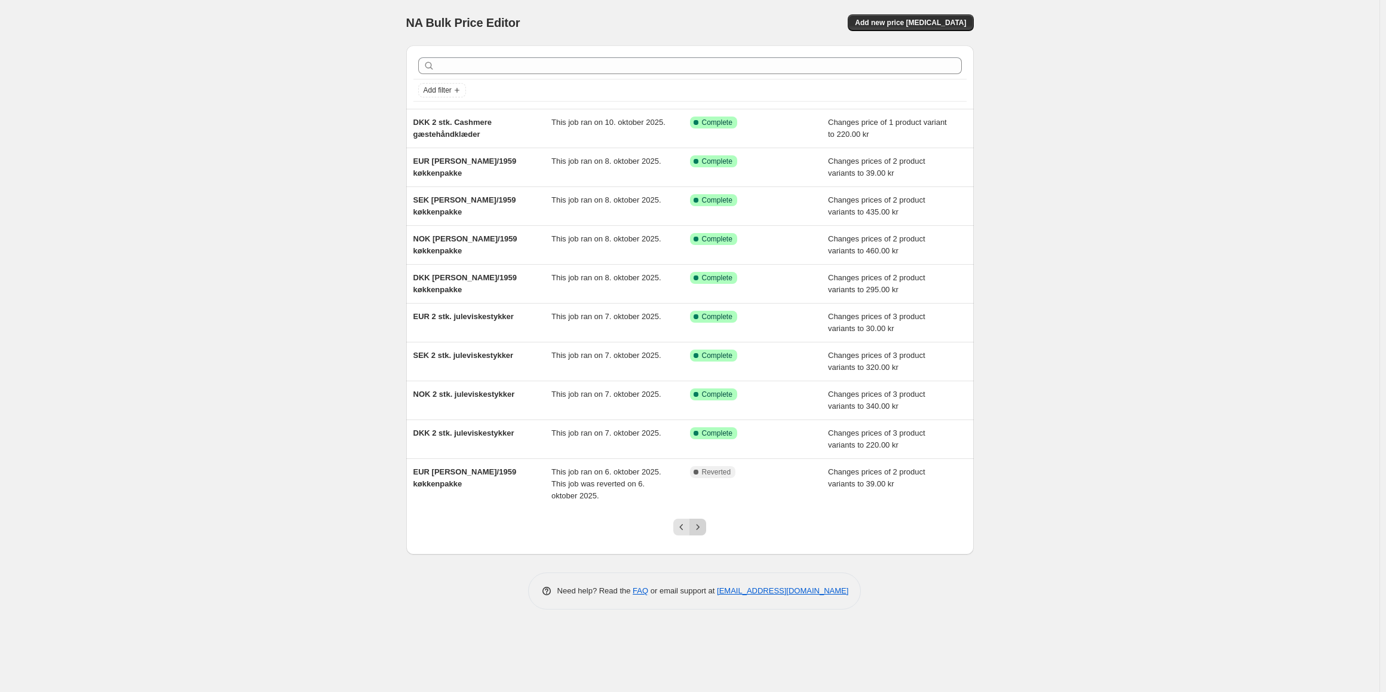
click at [698, 526] on icon "Next" at bounding box center [698, 526] width 3 height 5
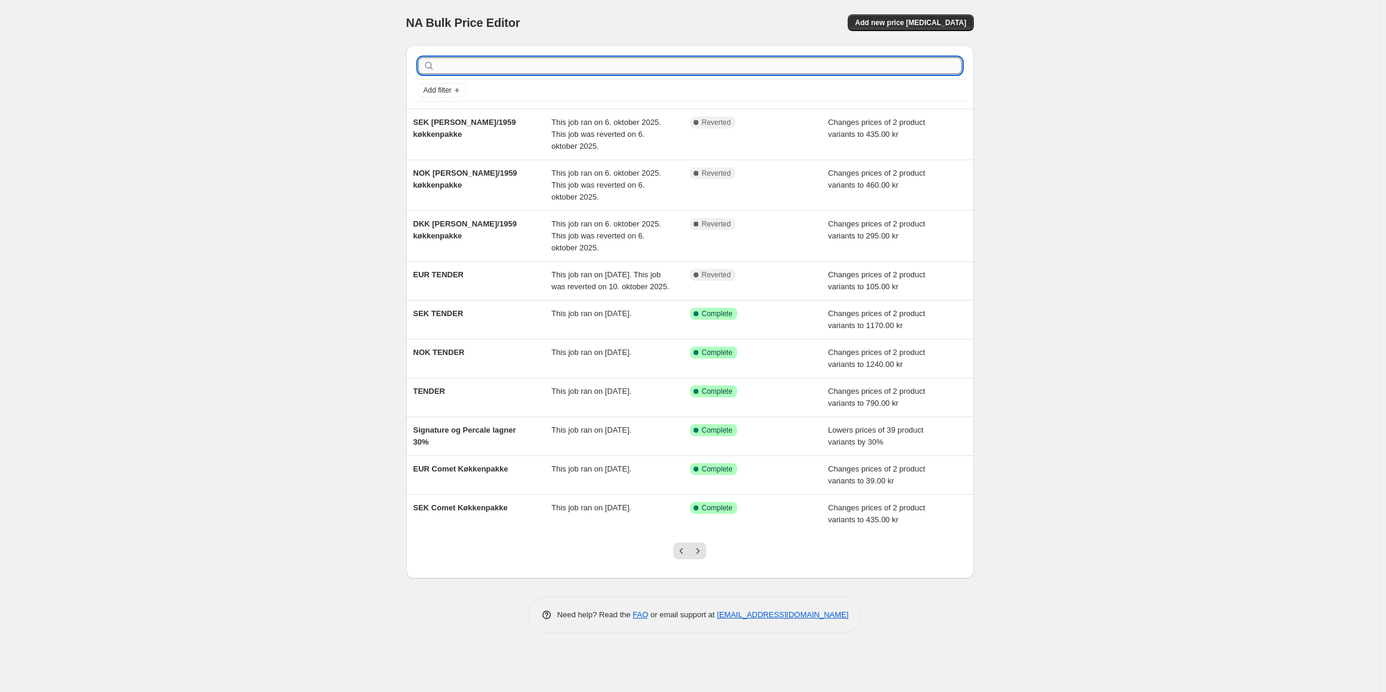
click at [475, 68] on input "text" at bounding box center [699, 65] width 524 height 17
type input "and"
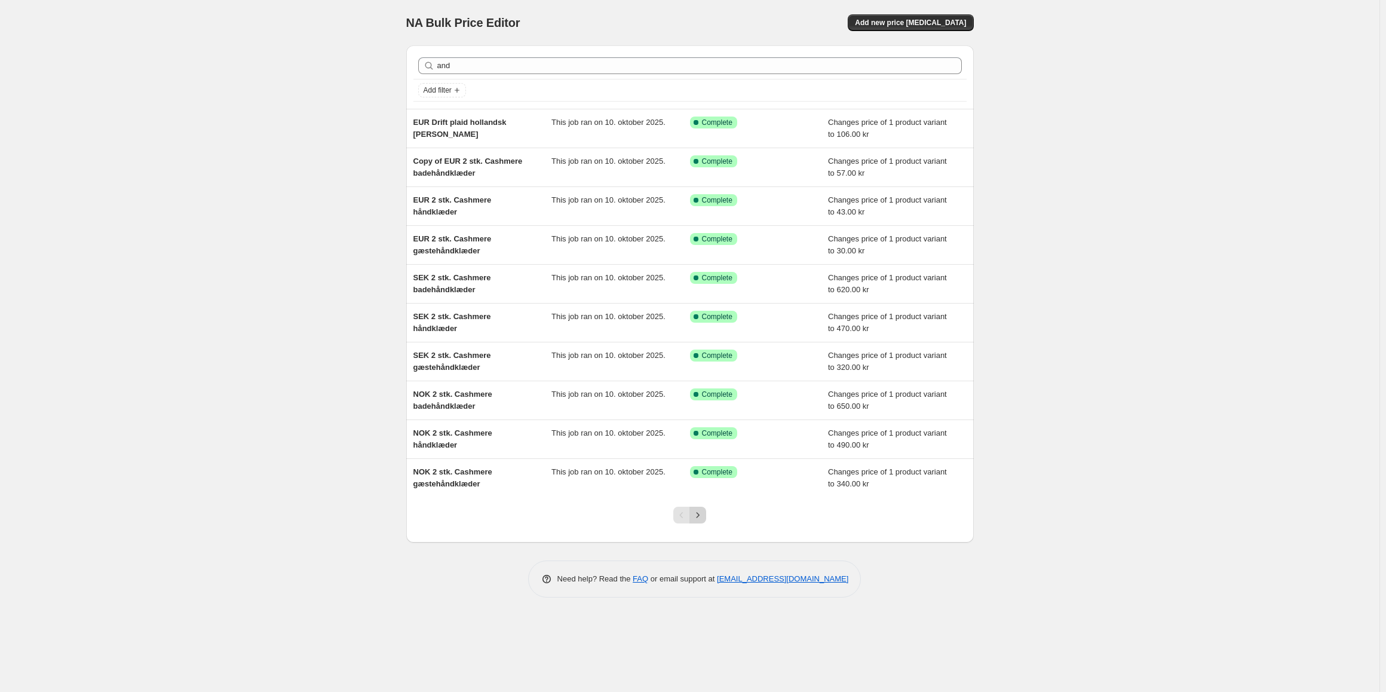
click at [700, 519] on icon "Next" at bounding box center [698, 515] width 12 height 12
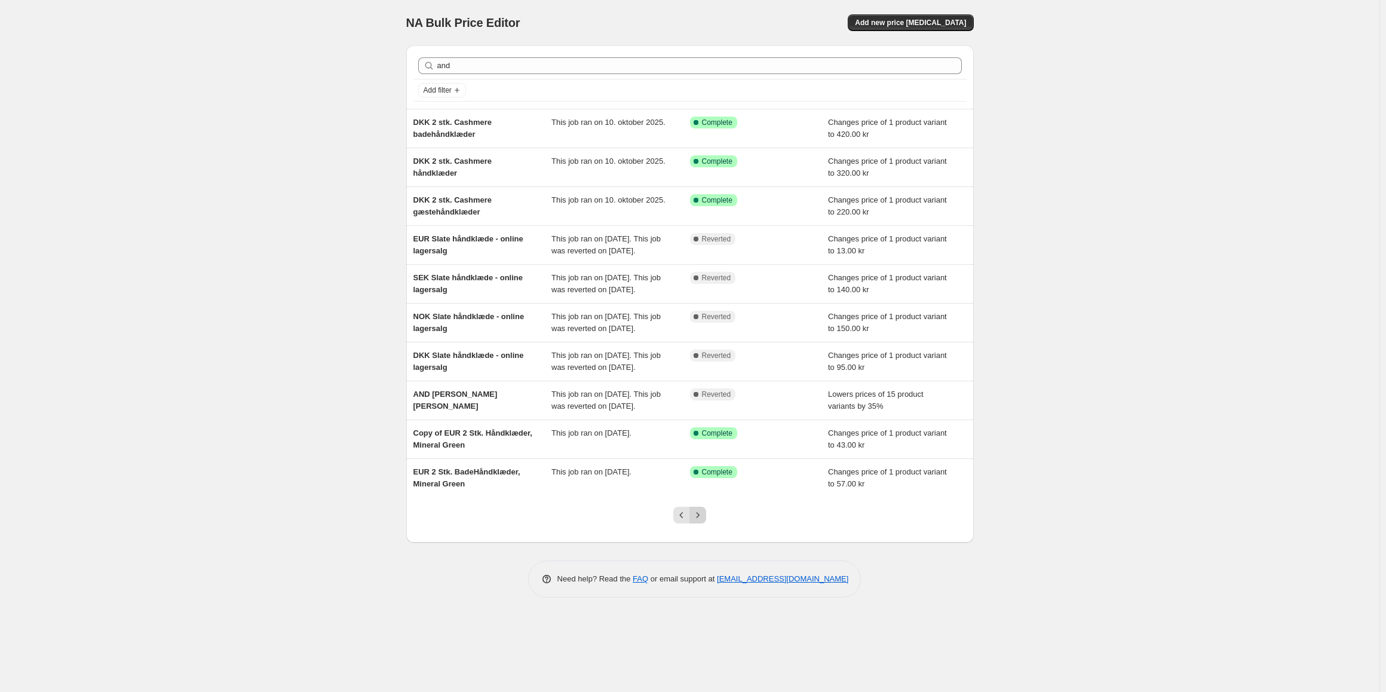
click at [702, 521] on icon "Next" at bounding box center [698, 515] width 12 height 12
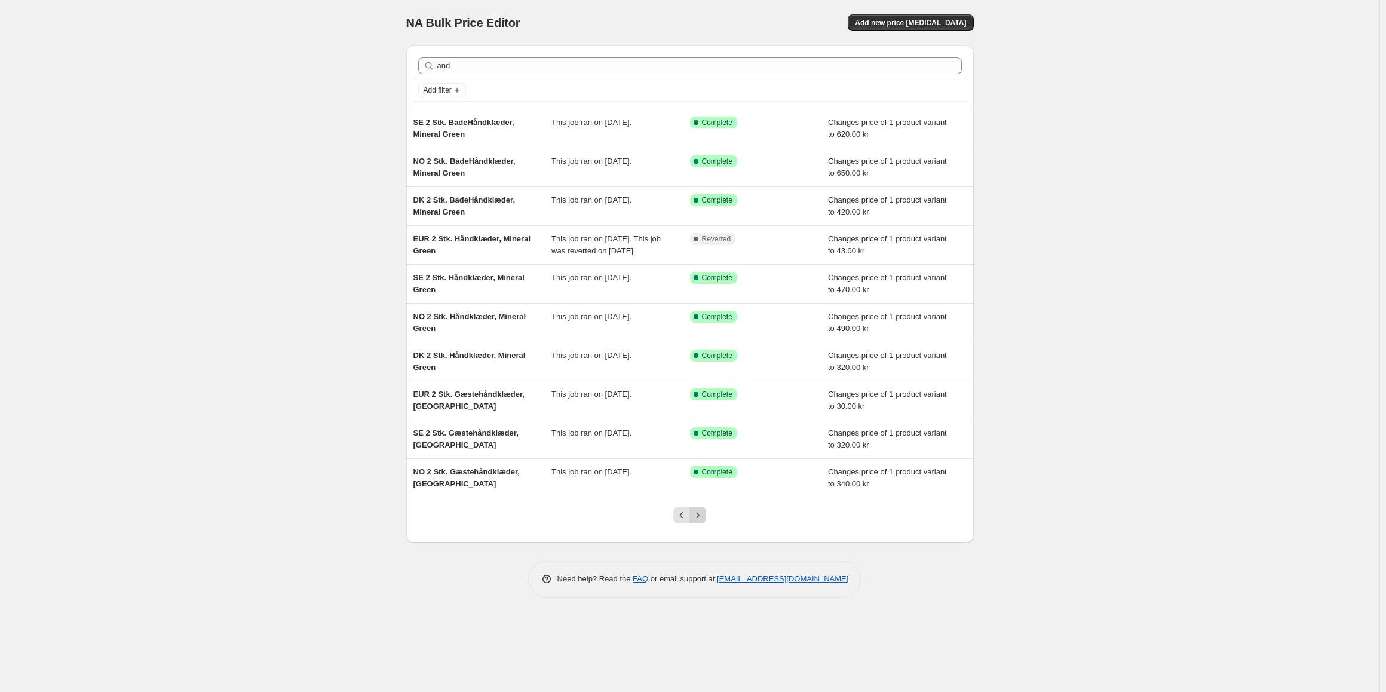
click at [700, 521] on icon "Next" at bounding box center [698, 515] width 12 height 12
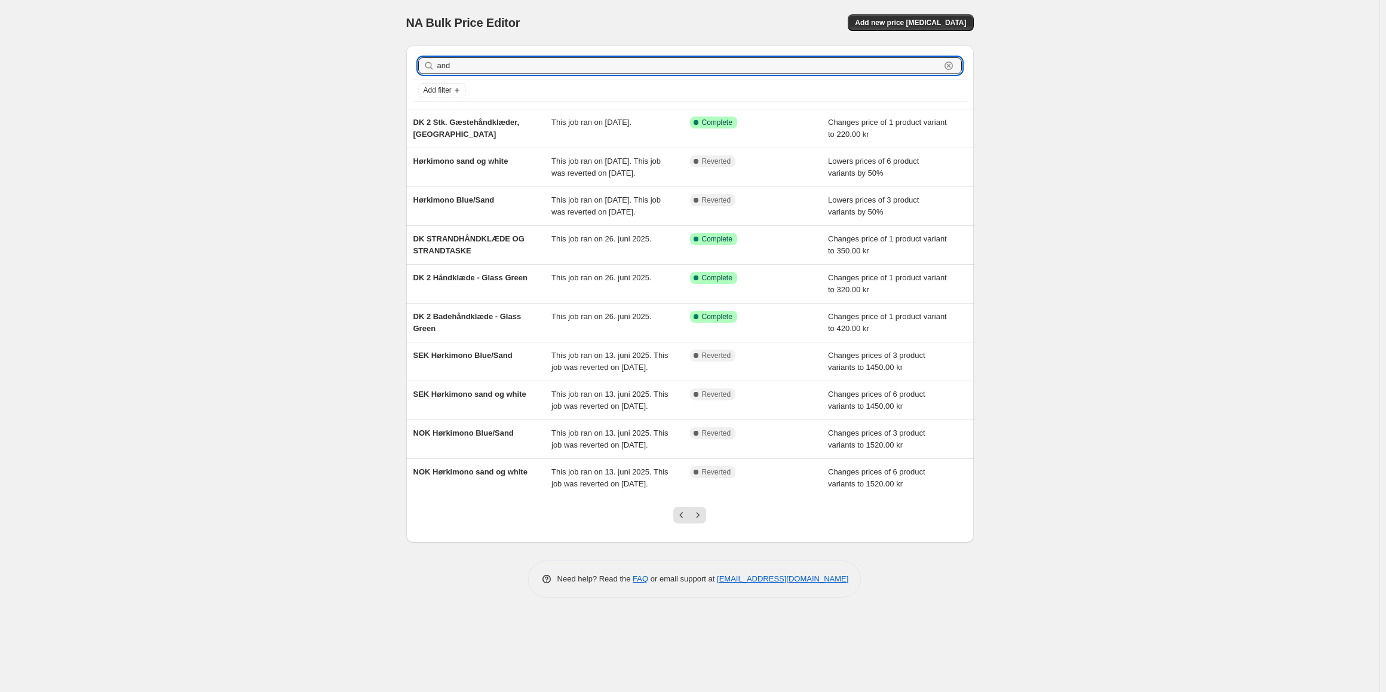
drag, startPoint x: 470, startPoint y: 68, endPoint x: 401, endPoint y: 40, distance: 74.8
click at [401, 40] on div "and Clear Add filter DK 2 Stk. Gæstehåndklæder, [GEOGRAPHIC_DATA] This job ran …" at bounding box center [685, 289] width 577 height 507
type input "light"
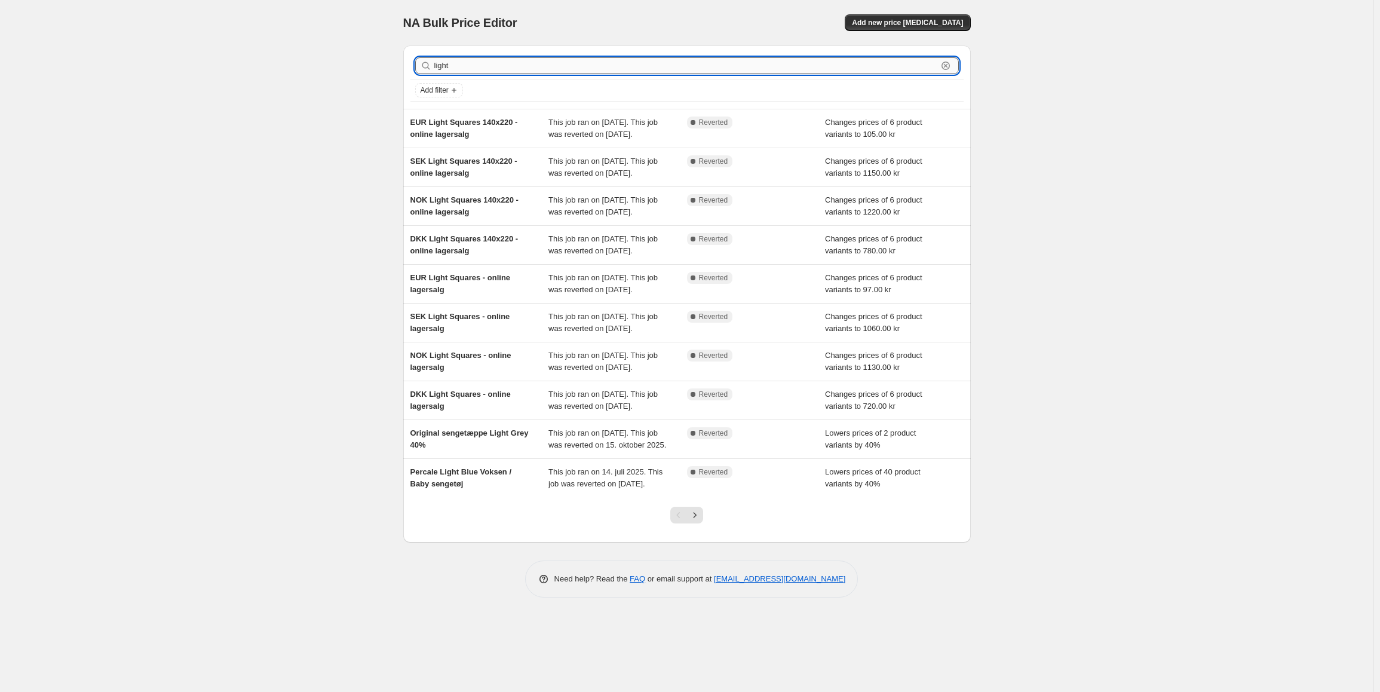
click at [472, 63] on input "light" at bounding box center [685, 65] width 503 height 17
type input "light and"
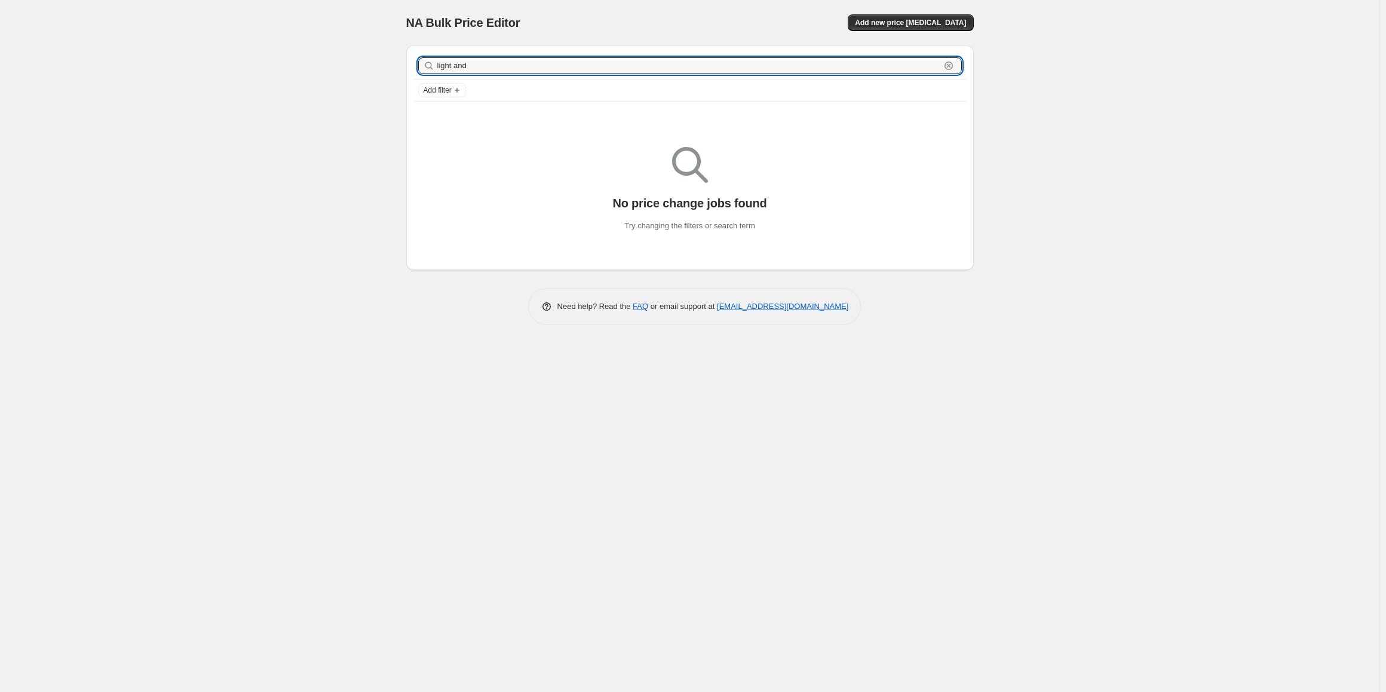
drag, startPoint x: 472, startPoint y: 63, endPoint x: 415, endPoint y: 70, distance: 57.7
click at [415, 70] on div "light and Clear" at bounding box center [689, 66] width 553 height 26
type input "and light"
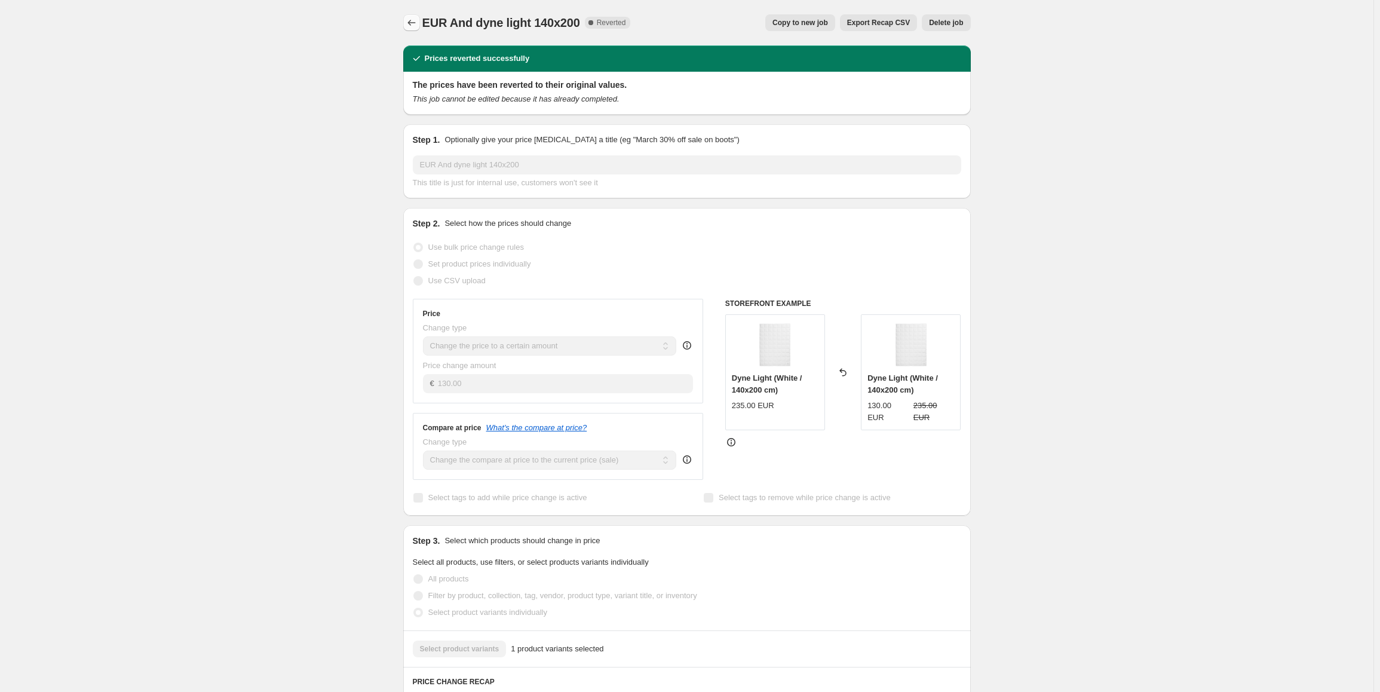
click at [415, 22] on icon "Price change jobs" at bounding box center [412, 23] width 12 height 12
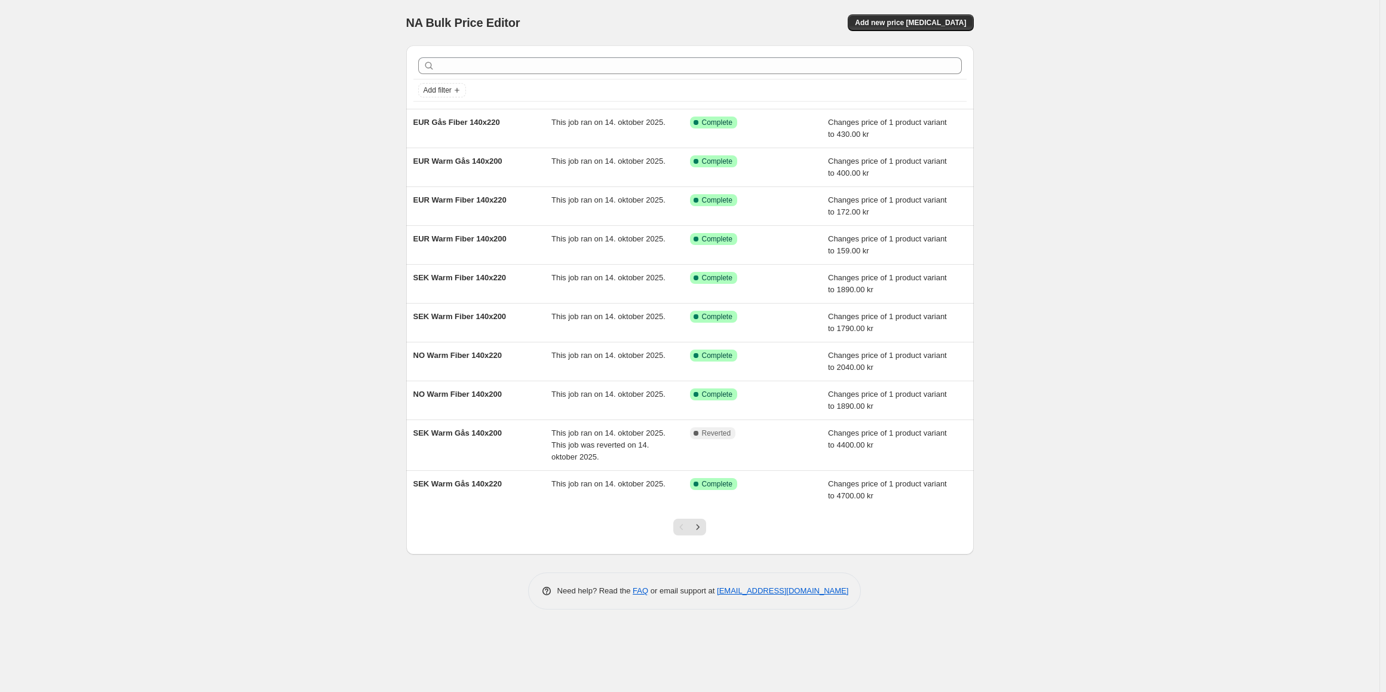
click at [706, 530] on div at bounding box center [689, 531] width 48 height 45
click at [701, 526] on icon "Next" at bounding box center [698, 527] width 12 height 12
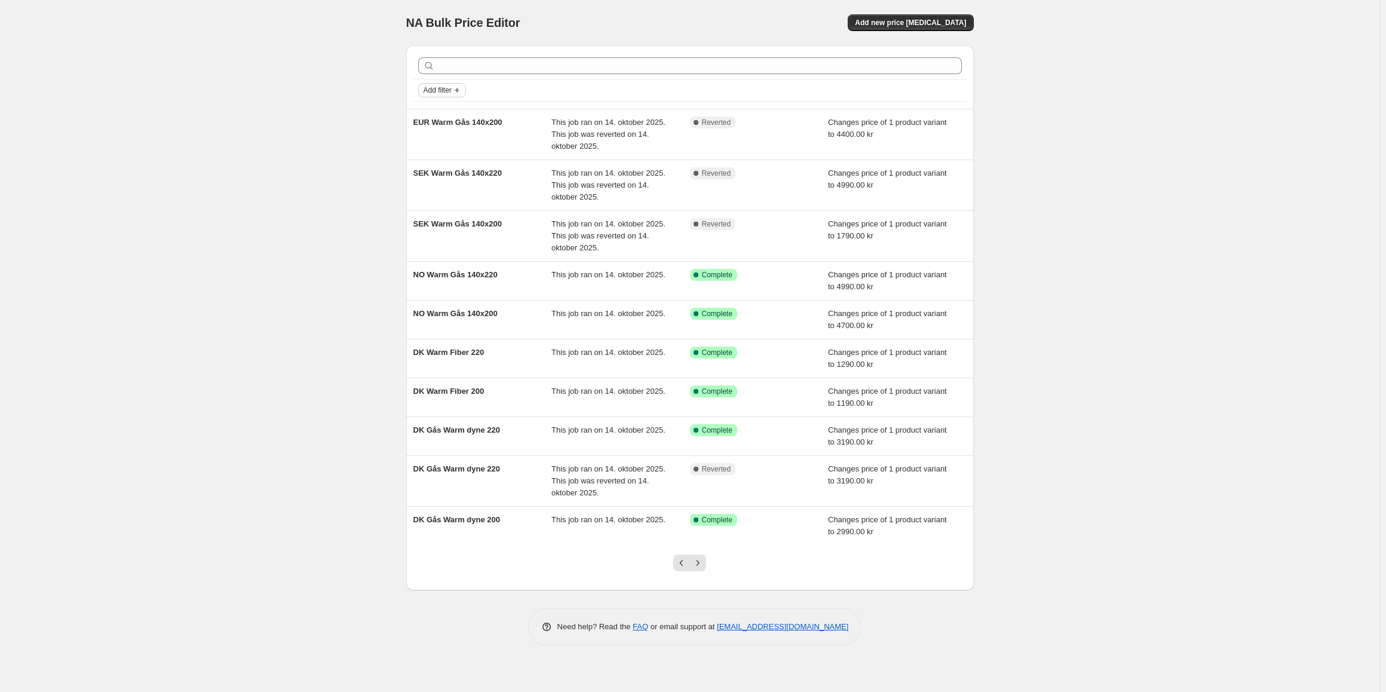
click at [427, 90] on span "Add filter" at bounding box center [438, 90] width 28 height 10
click at [440, 112] on span "Job status" at bounding box center [442, 113] width 35 height 9
click at [428, 164] on input "Complete" at bounding box center [431, 166] width 10 height 10
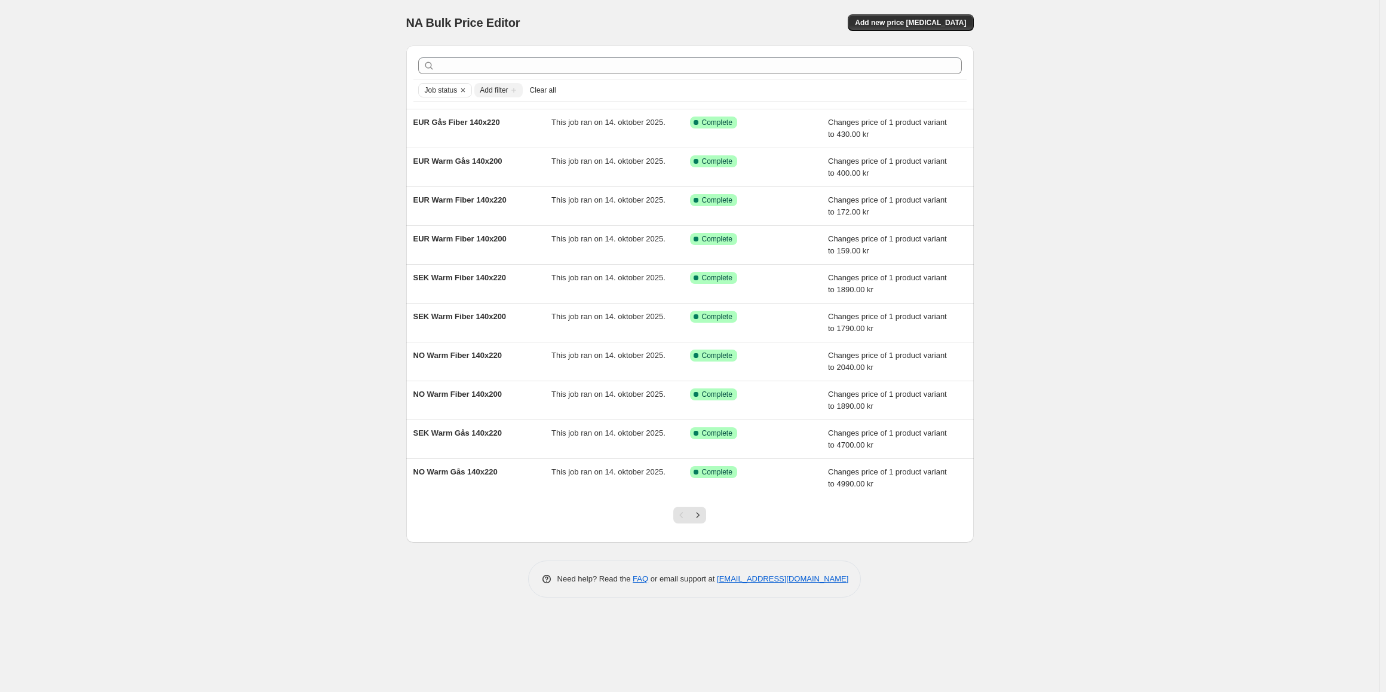
click at [490, 90] on span "Add filter" at bounding box center [494, 90] width 28 height 10
click at [698, 518] on icon "Next" at bounding box center [698, 515] width 12 height 12
click at [701, 516] on icon "Next" at bounding box center [698, 515] width 12 height 12
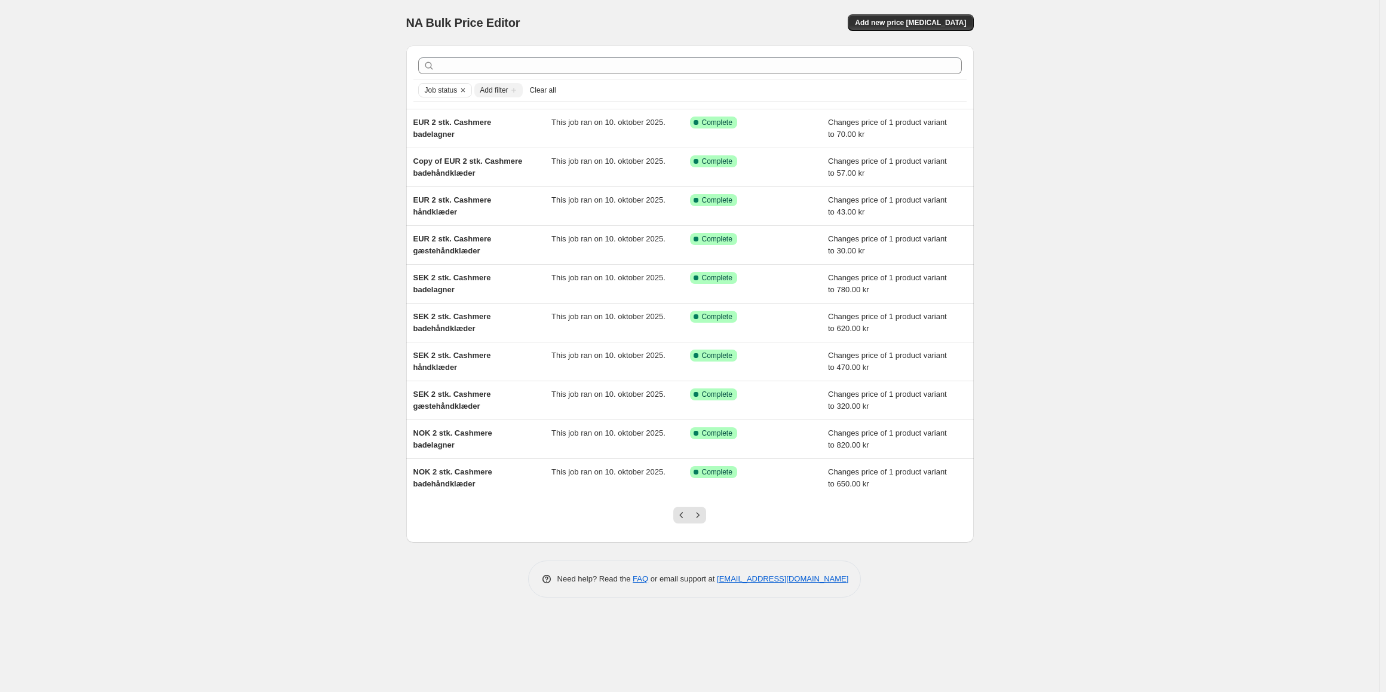
click at [701, 516] on icon "Next" at bounding box center [698, 515] width 12 height 12
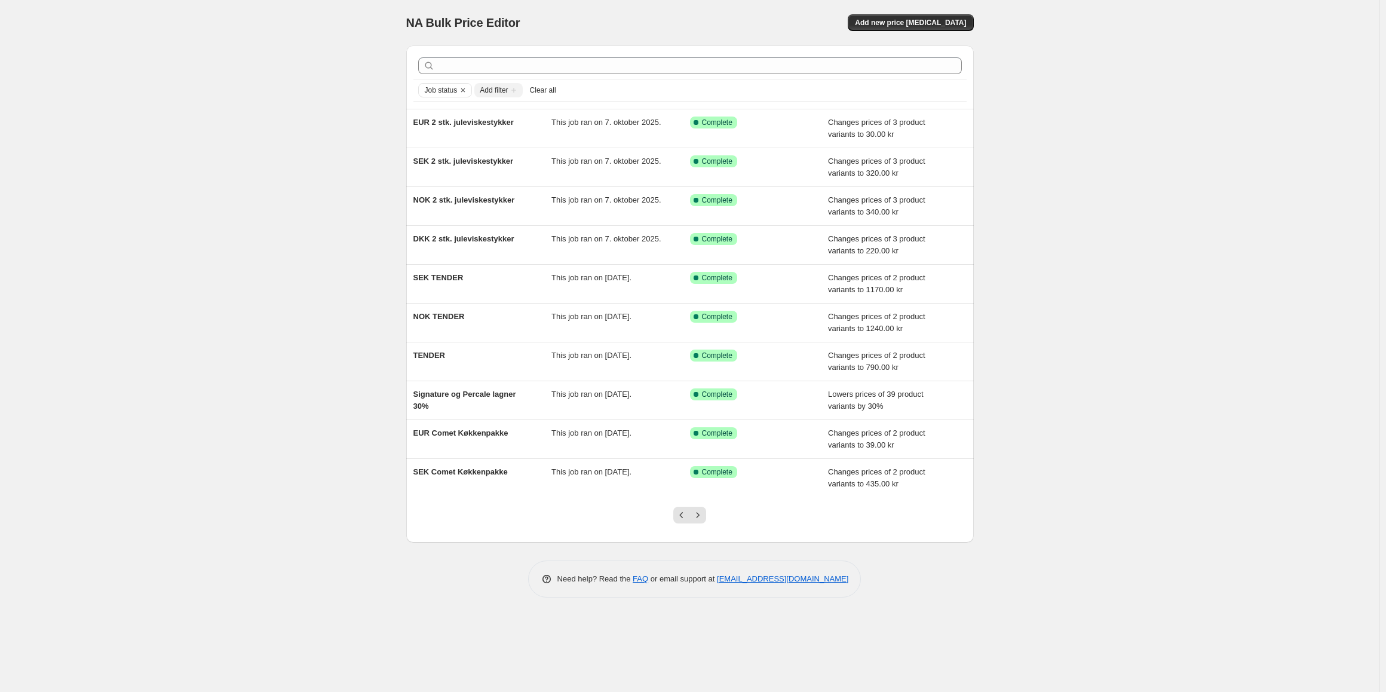
click at [701, 516] on icon "Next" at bounding box center [698, 515] width 12 height 12
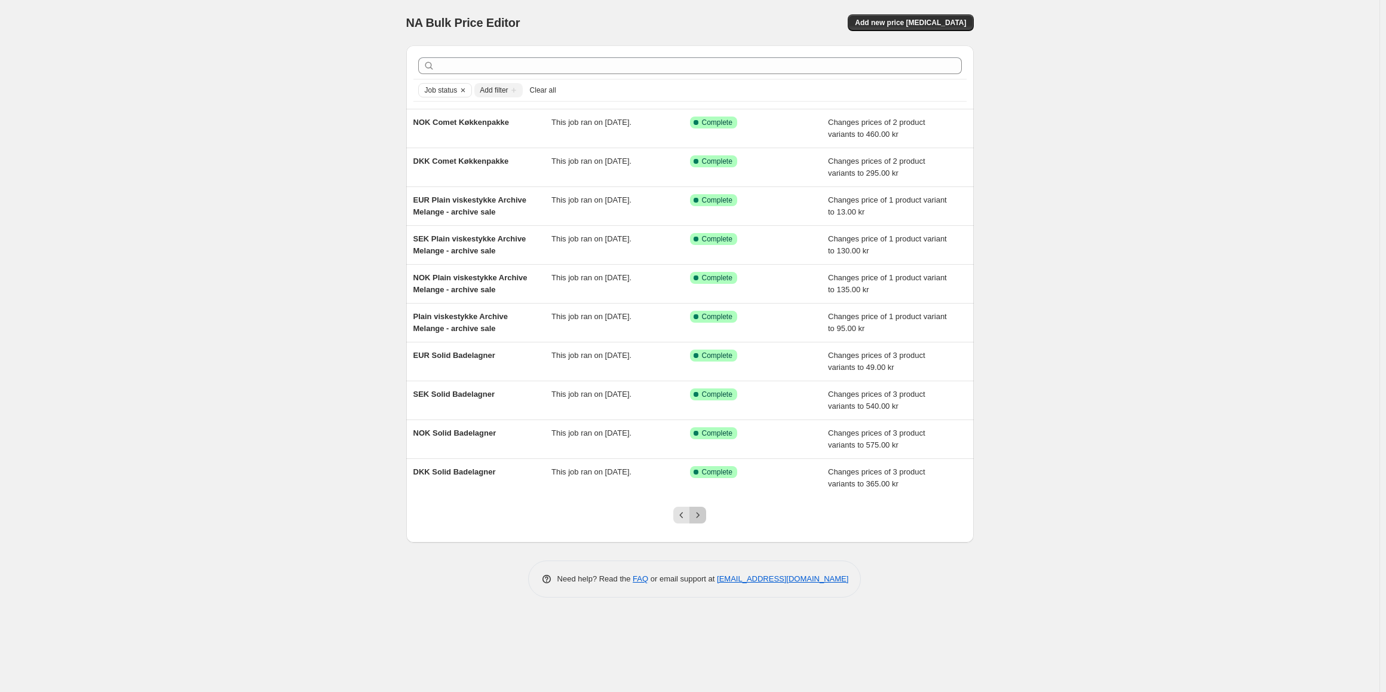
click at [701, 516] on icon "Next" at bounding box center [698, 515] width 12 height 12
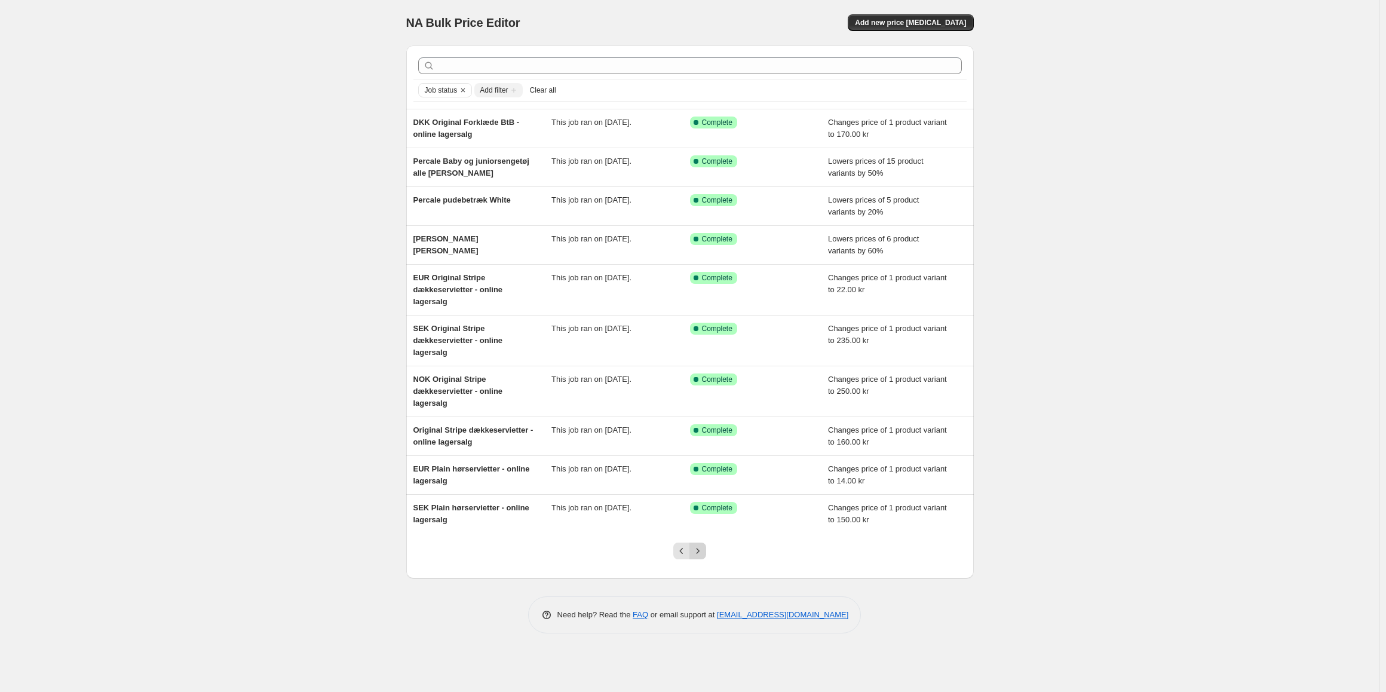
click at [703, 553] on icon "Next" at bounding box center [698, 551] width 12 height 12
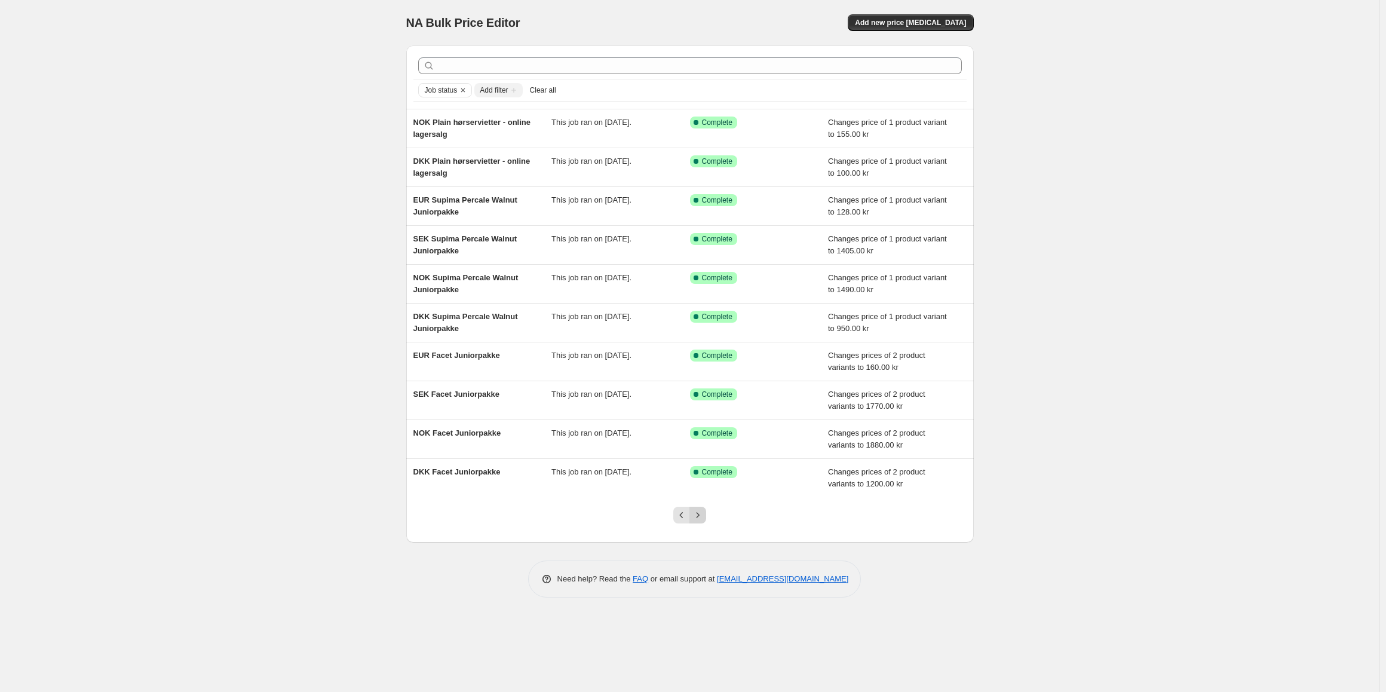
click at [700, 513] on icon "Next" at bounding box center [698, 515] width 12 height 12
click at [701, 513] on icon "Next" at bounding box center [698, 515] width 12 height 12
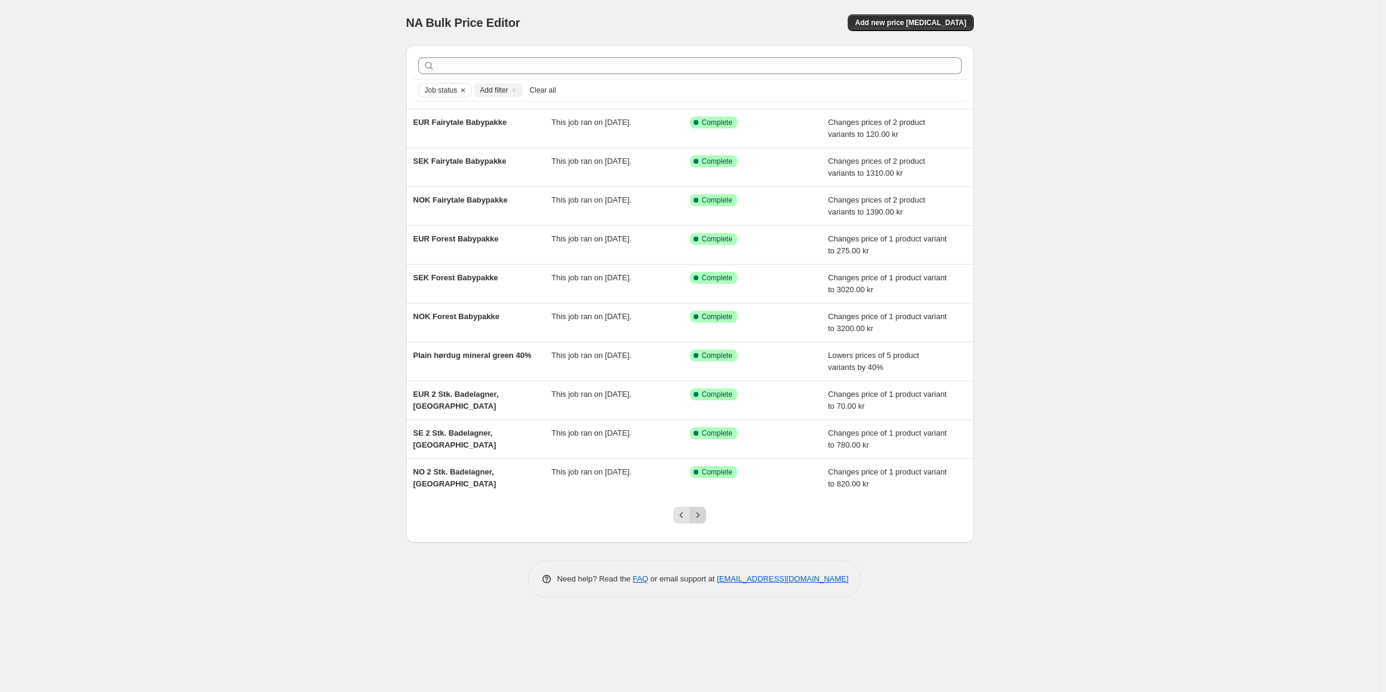
click at [702, 519] on icon "Next" at bounding box center [698, 515] width 12 height 12
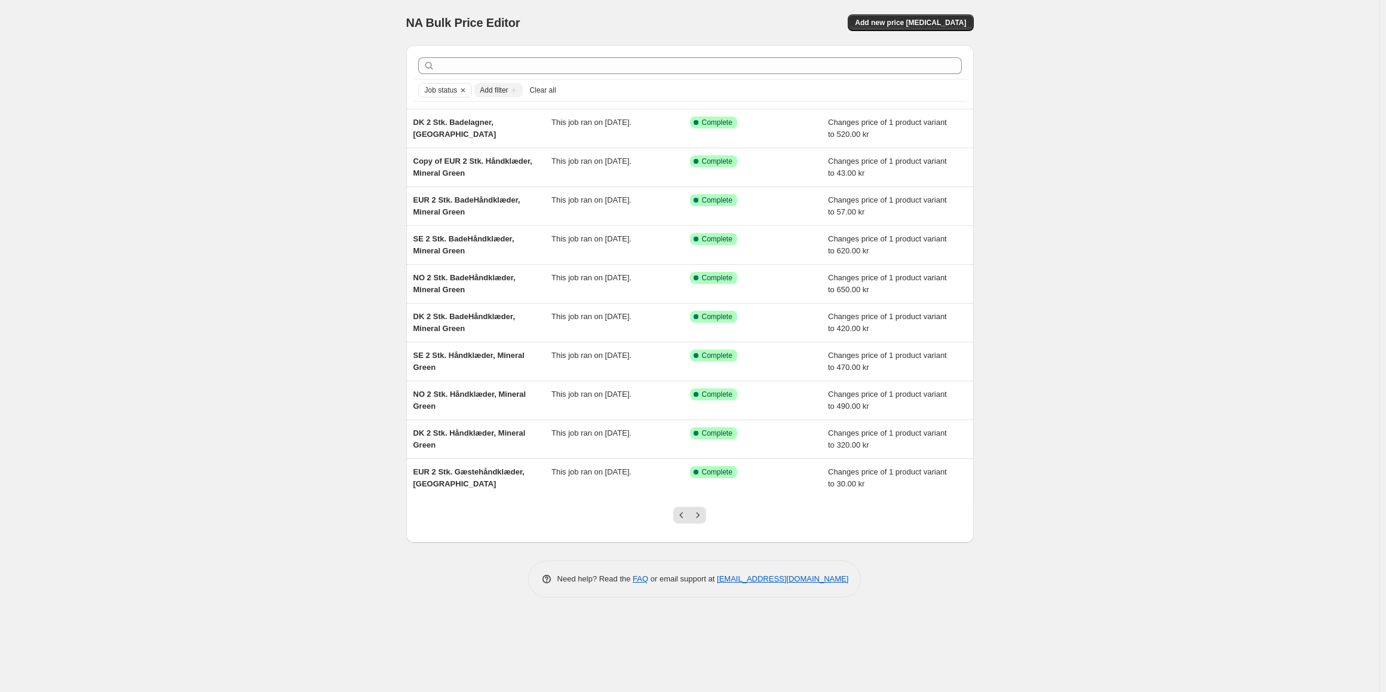
click at [702, 519] on icon "Next" at bounding box center [698, 515] width 12 height 12
drag, startPoint x: 701, startPoint y: 517, endPoint x: 496, endPoint y: 524, distance: 204.4
click at [496, 524] on div at bounding box center [689, 519] width 567 height 45
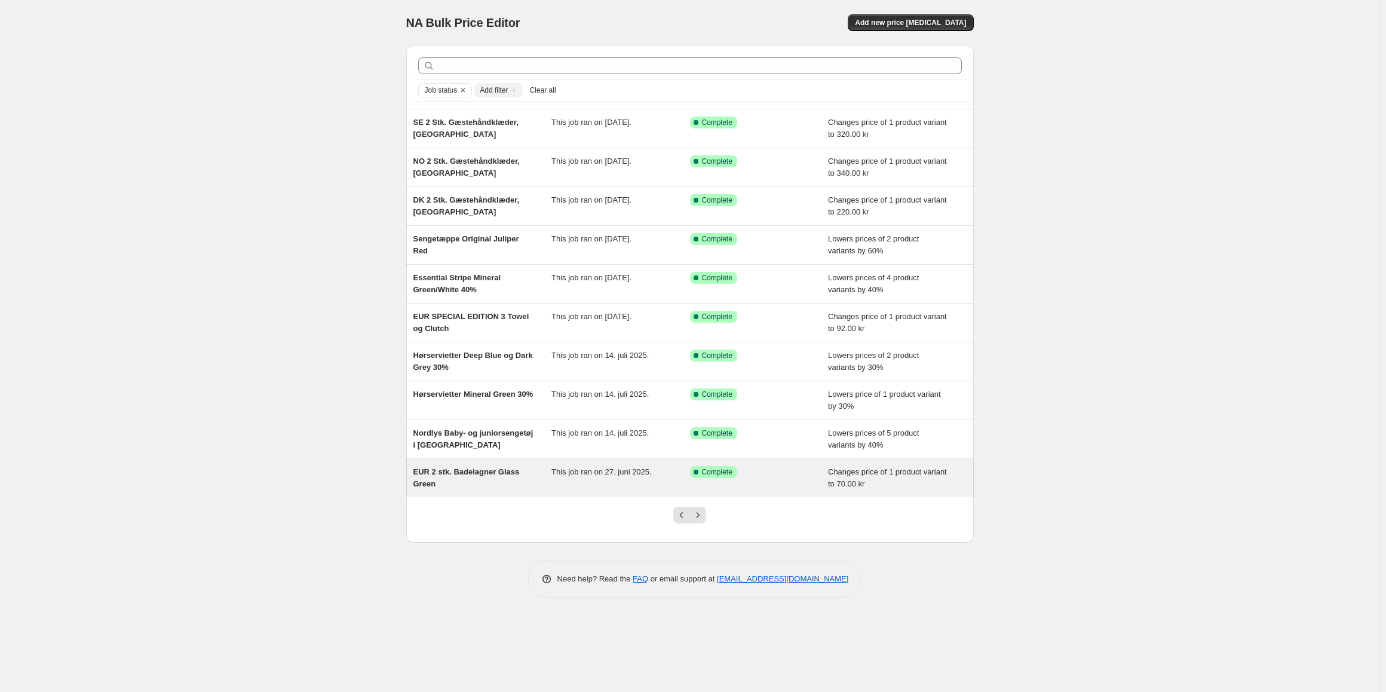
click at [480, 475] on span "EUR 2 stk. Badelagner Glass Green" at bounding box center [466, 477] width 106 height 21
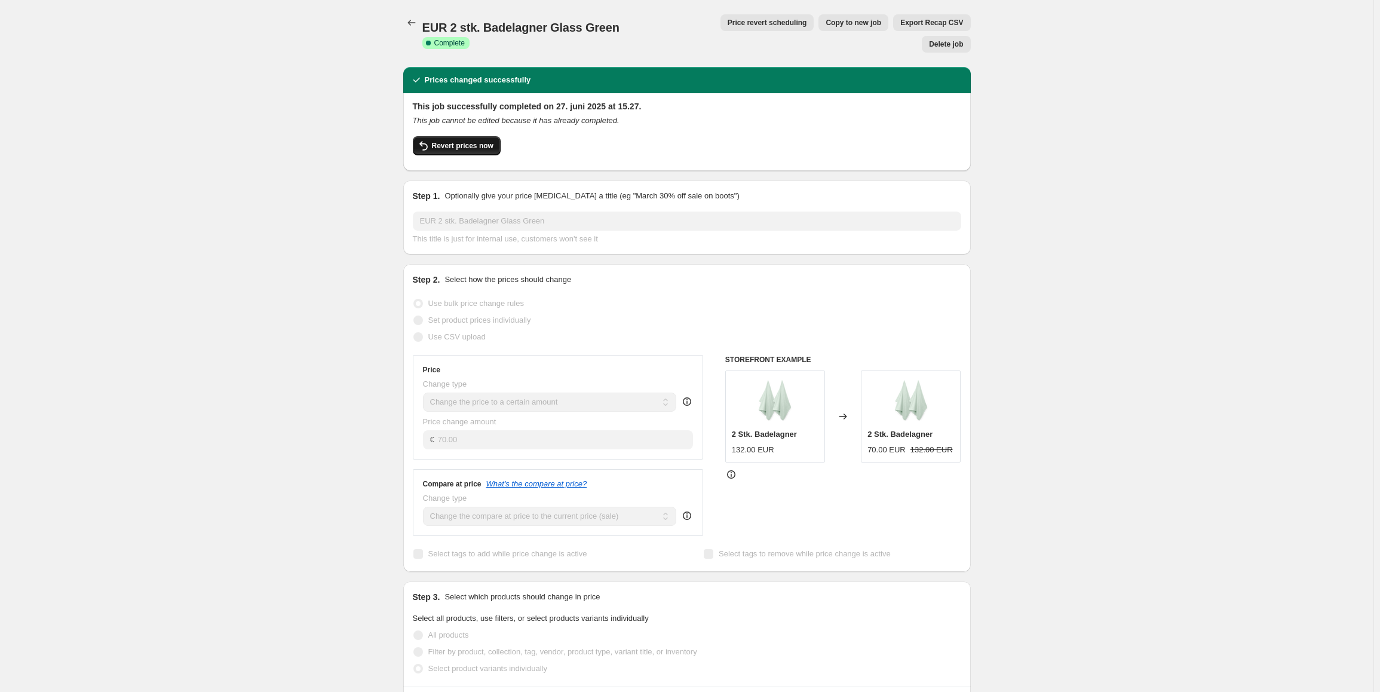
click at [479, 141] on span "Revert prices now" at bounding box center [463, 146] width 62 height 10
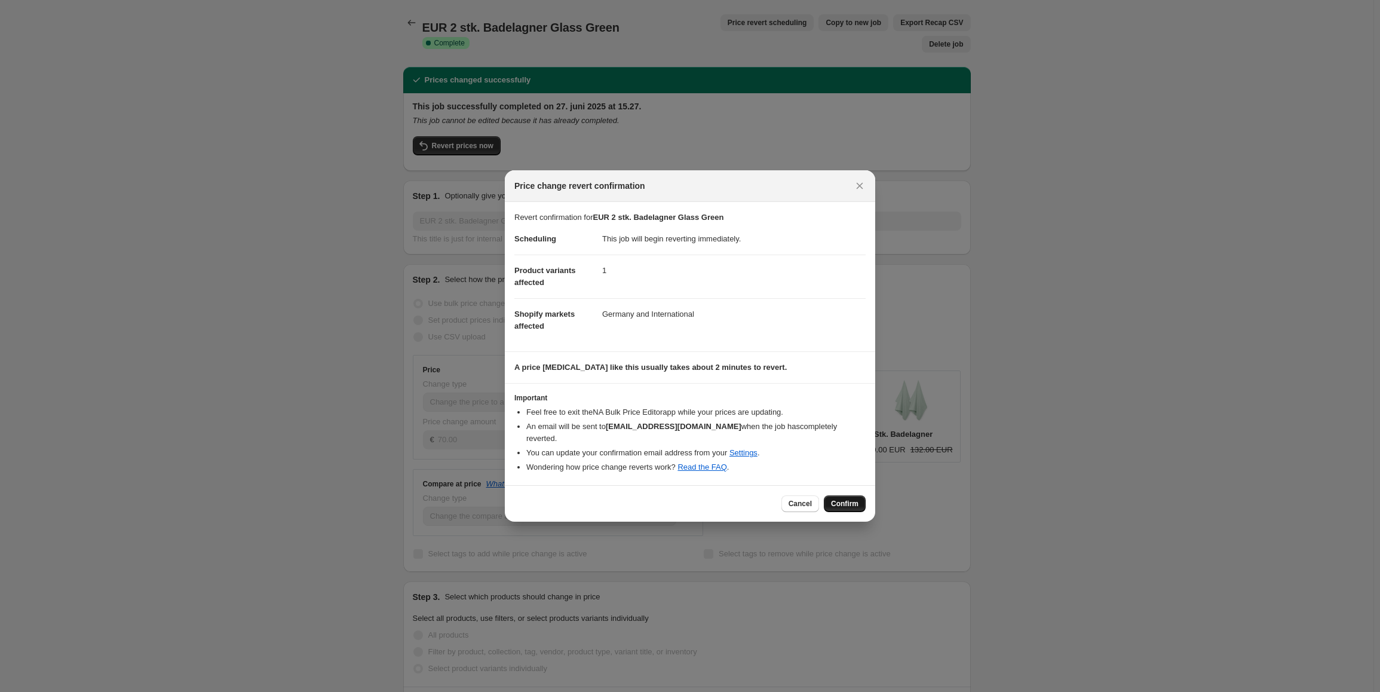
click at [846, 505] on button "Confirm" at bounding box center [845, 503] width 42 height 17
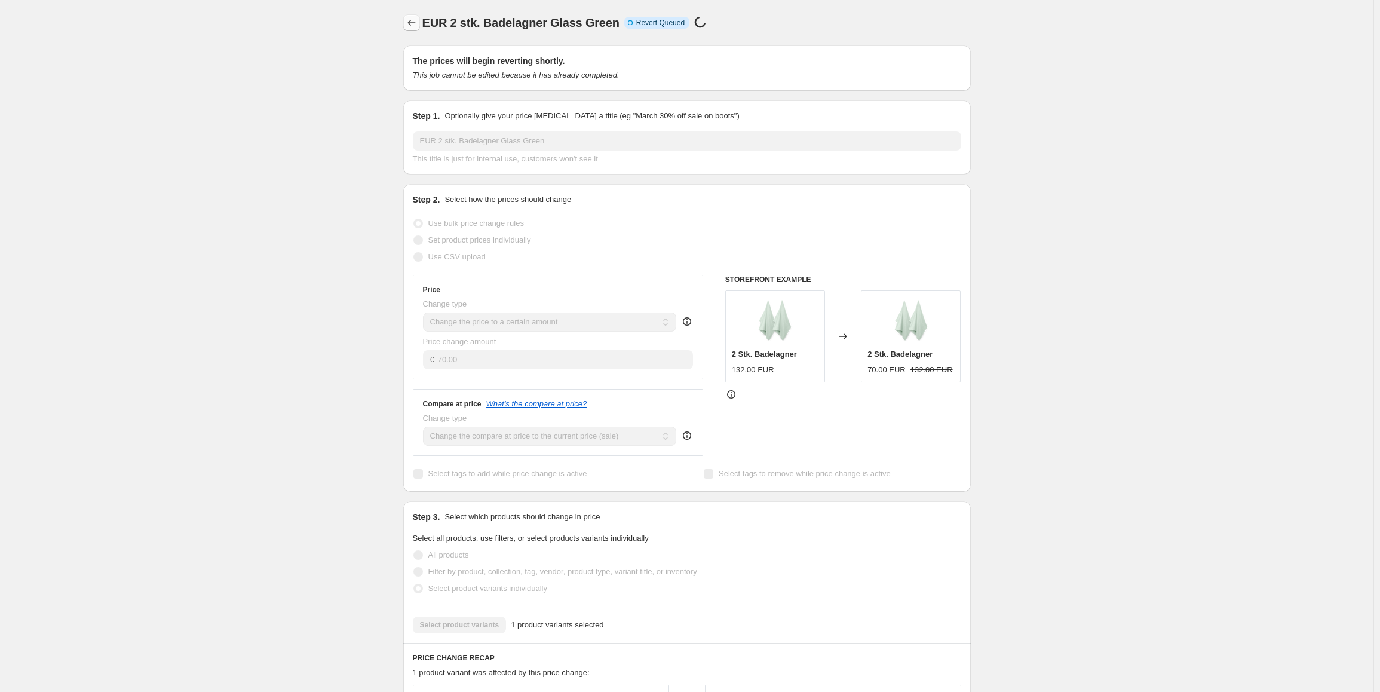
click at [408, 21] on icon "Price change jobs" at bounding box center [412, 23] width 12 height 12
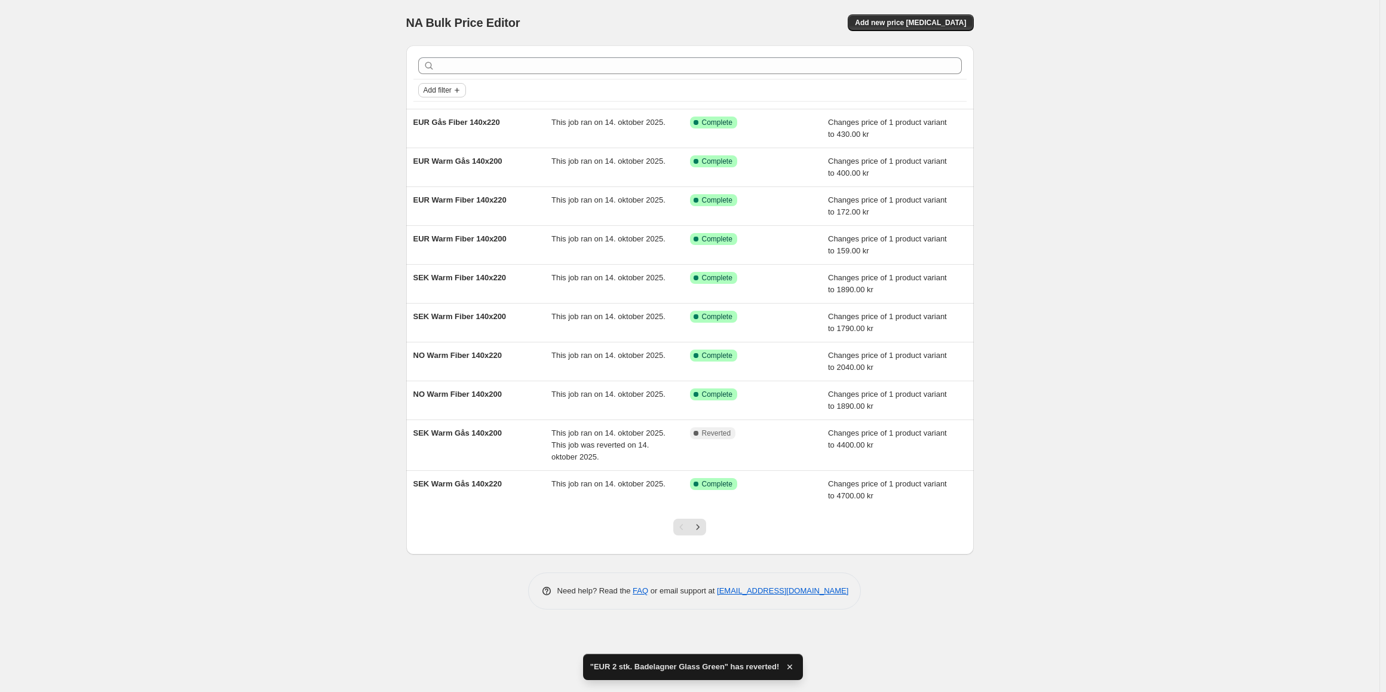
click at [448, 94] on span "Add filter" at bounding box center [438, 90] width 28 height 10
click at [446, 117] on span "Job status" at bounding box center [442, 113] width 35 height 9
click at [430, 170] on input "Complete" at bounding box center [431, 166] width 10 height 10
checkbox input "true"
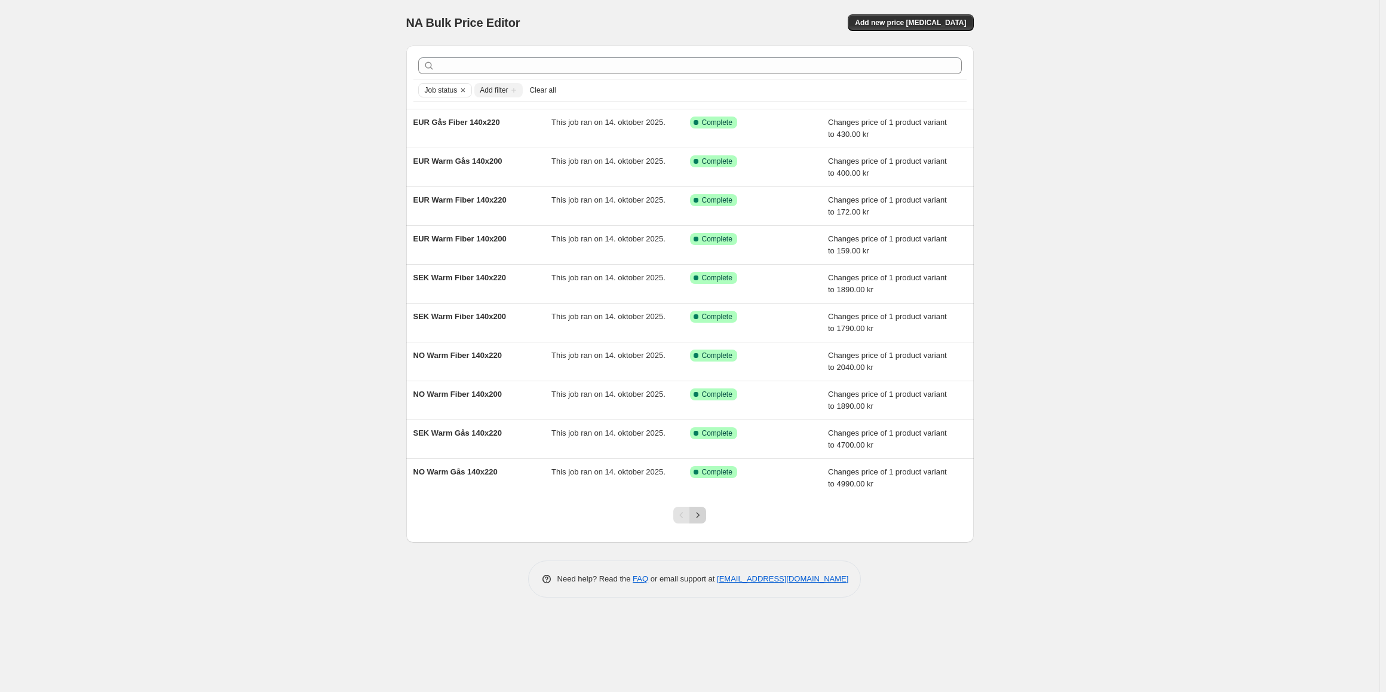
click at [695, 514] on icon "Next" at bounding box center [698, 515] width 12 height 12
click at [700, 515] on icon "Next" at bounding box center [698, 515] width 12 height 12
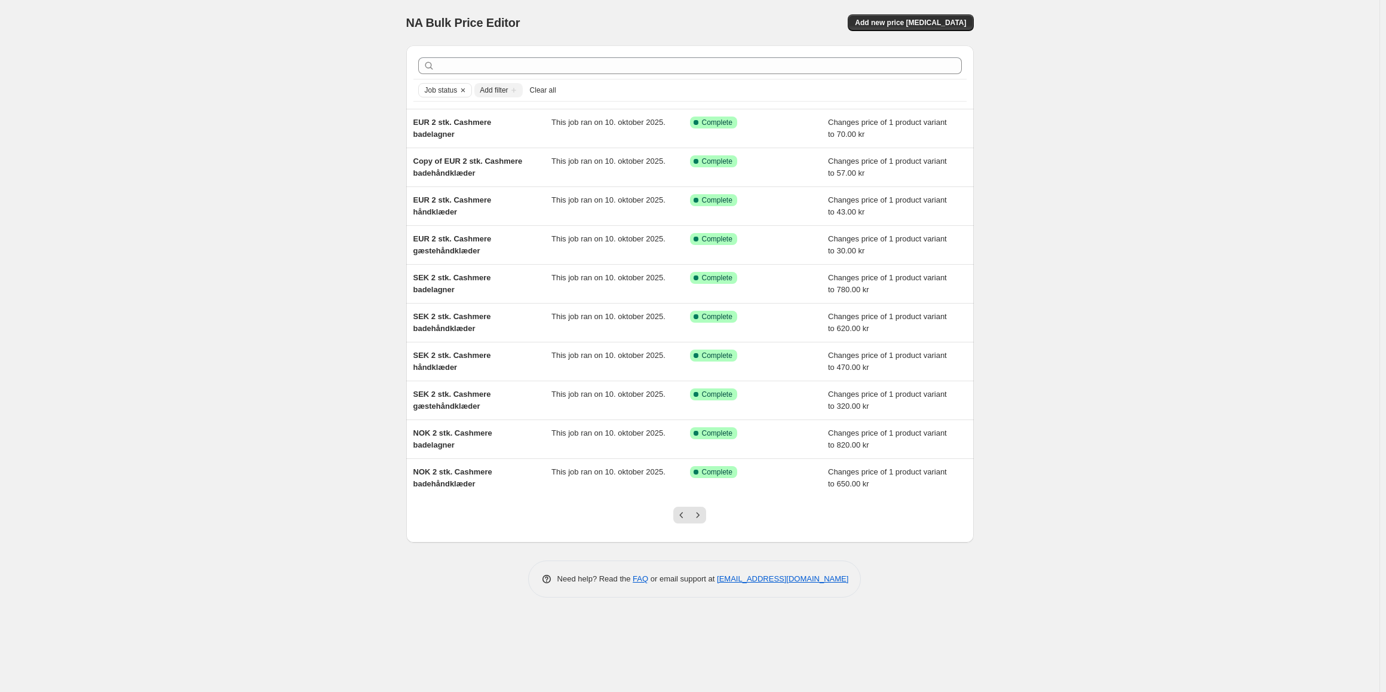
click at [700, 515] on icon "Next" at bounding box center [698, 515] width 12 height 12
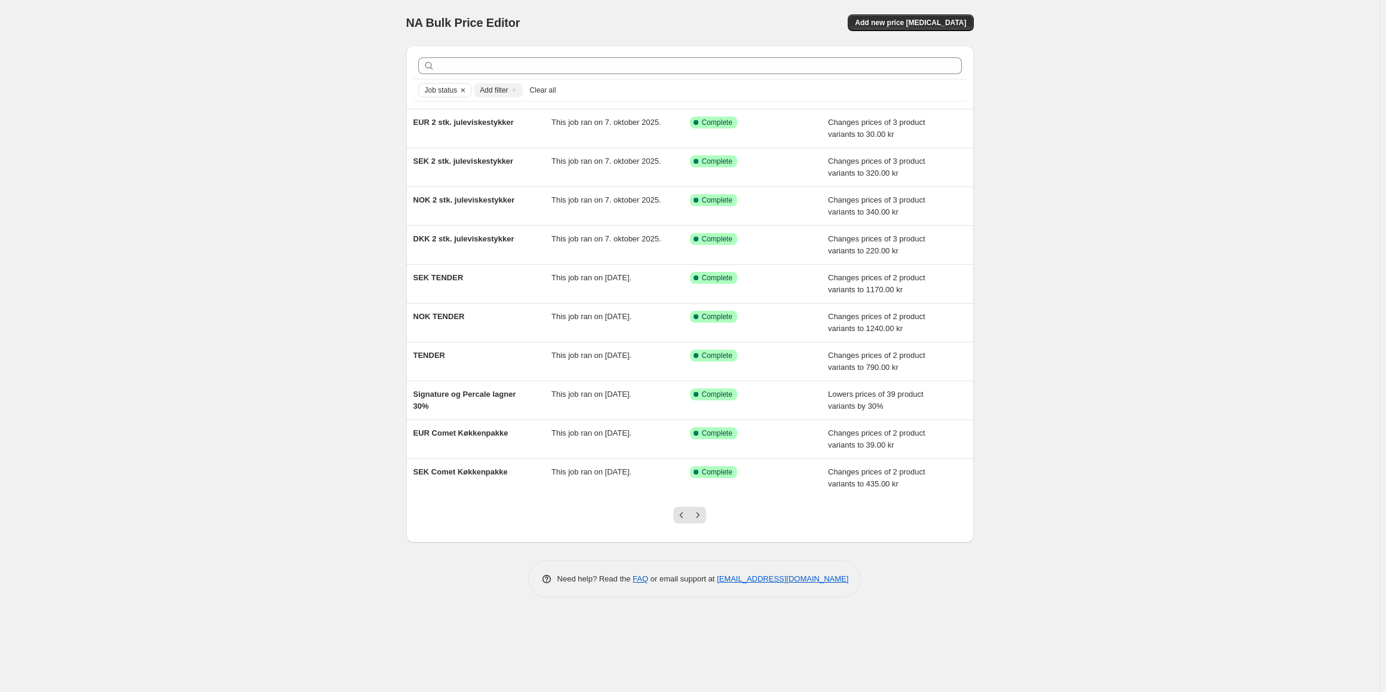
click at [700, 515] on icon "Next" at bounding box center [698, 515] width 12 height 12
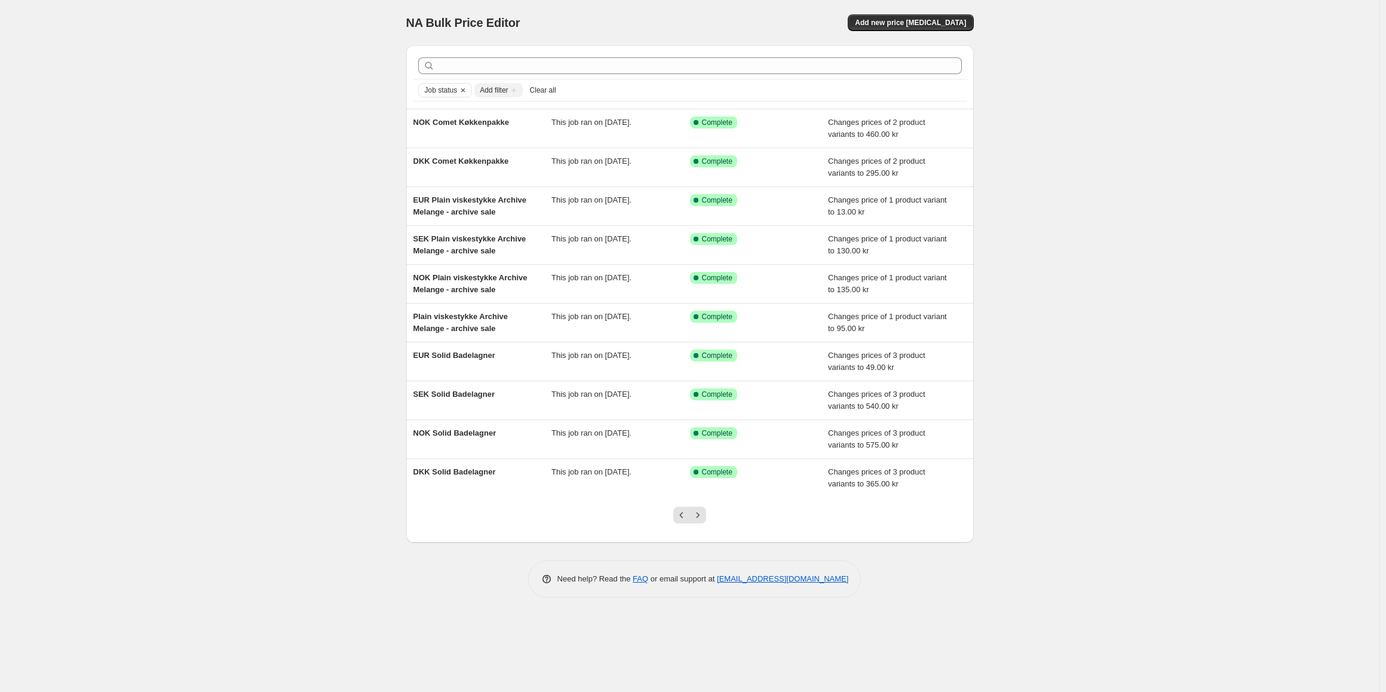
click at [700, 515] on icon "Next" at bounding box center [698, 515] width 12 height 12
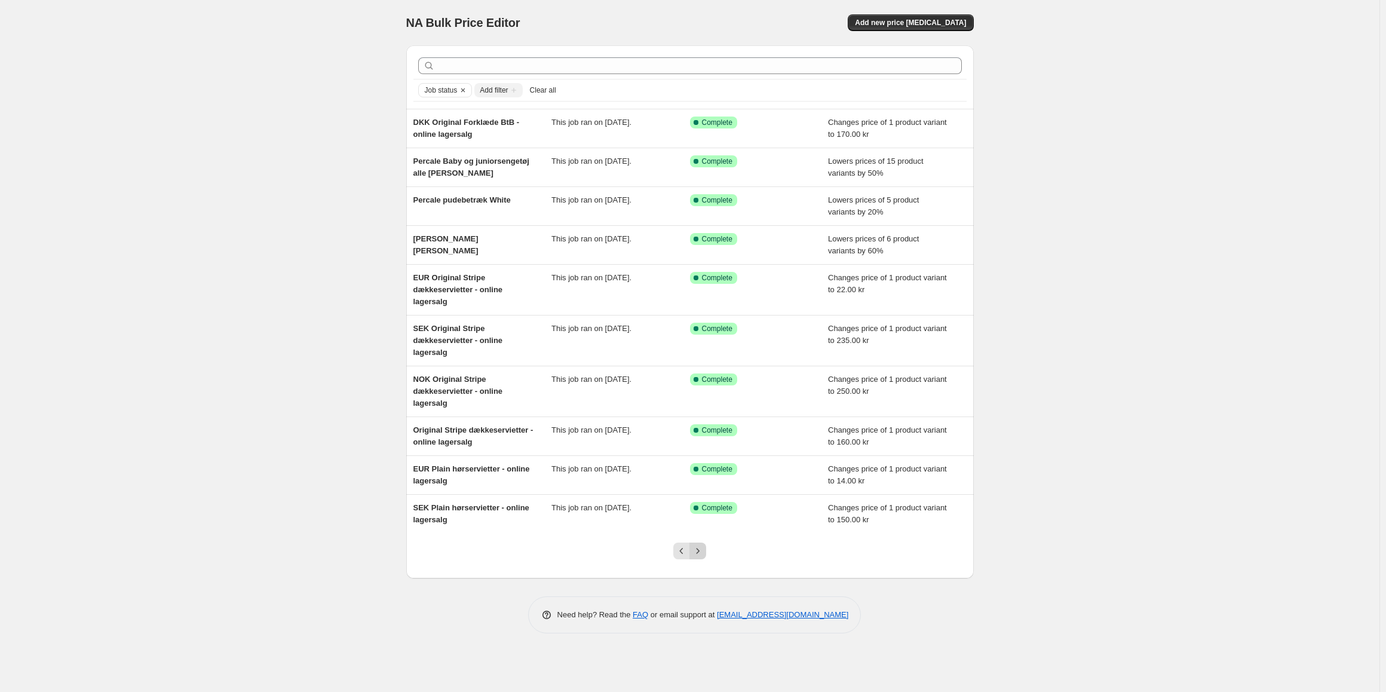
click at [699, 553] on icon "Next" at bounding box center [698, 551] width 12 height 12
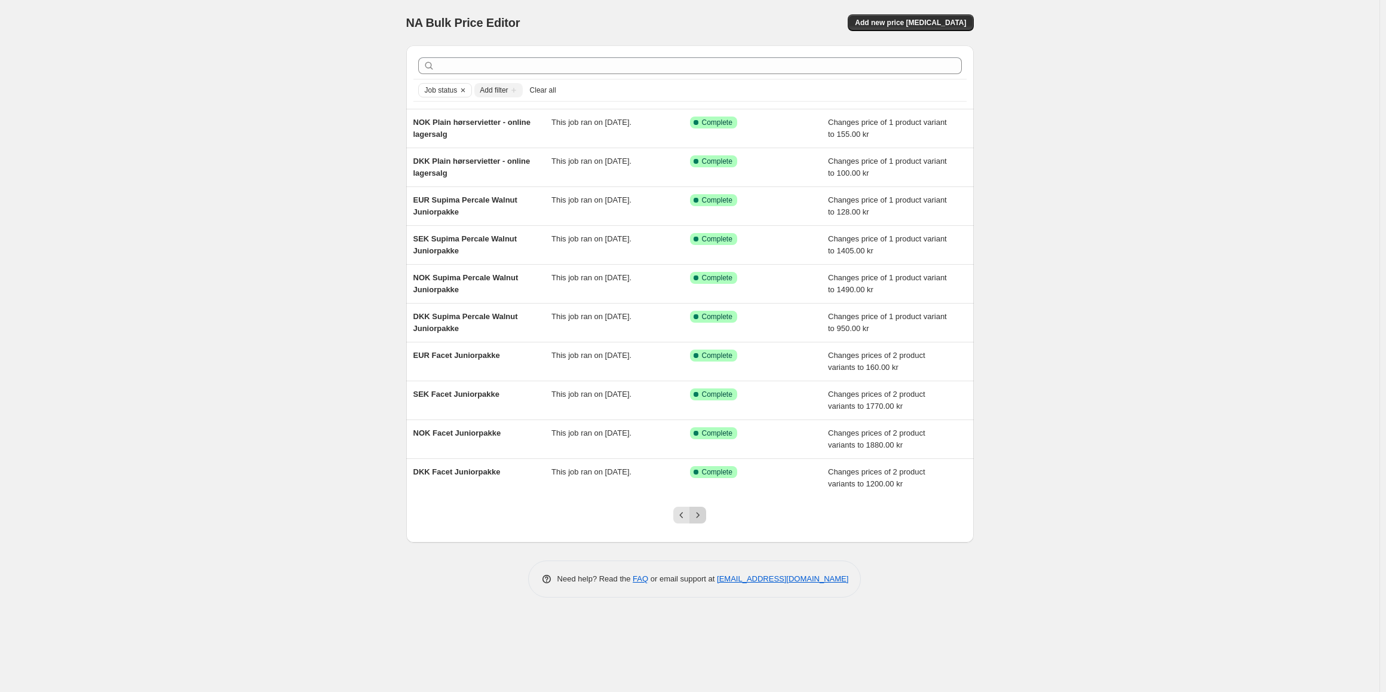
click at [699, 520] on icon "Next" at bounding box center [698, 515] width 12 height 12
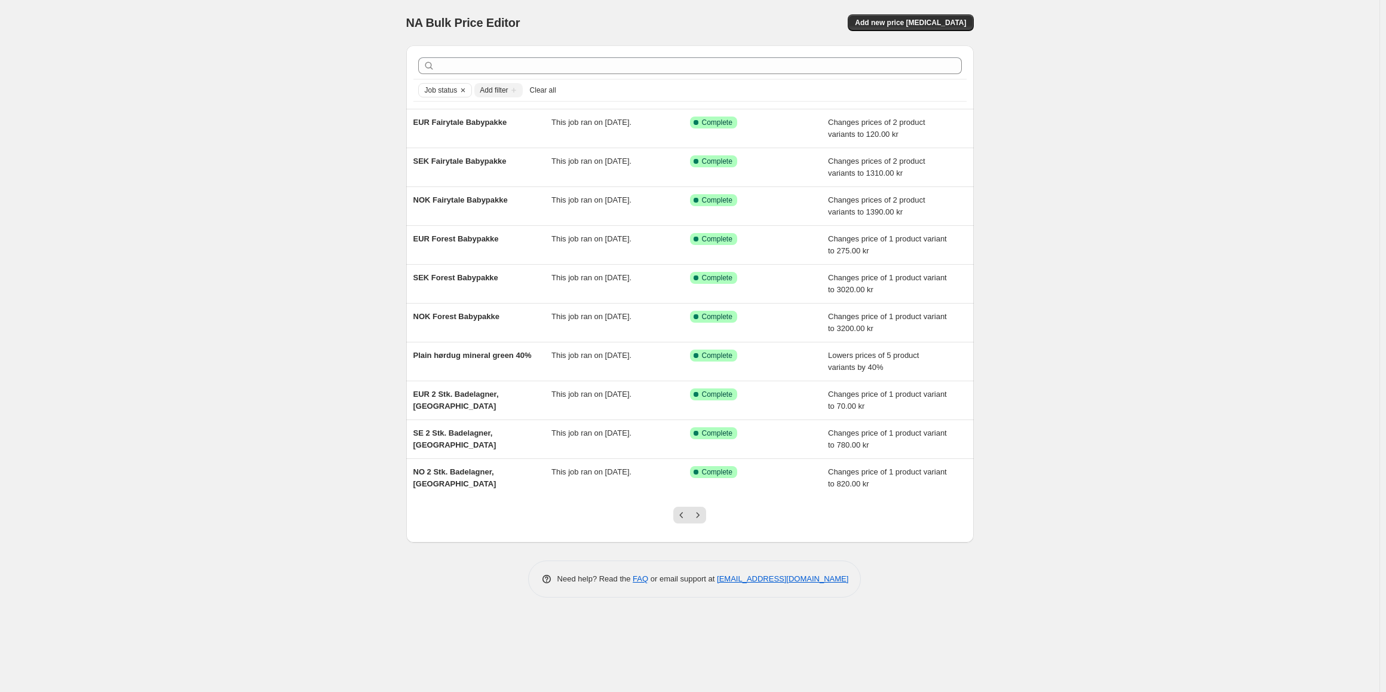
click at [699, 520] on icon "Next" at bounding box center [698, 515] width 12 height 12
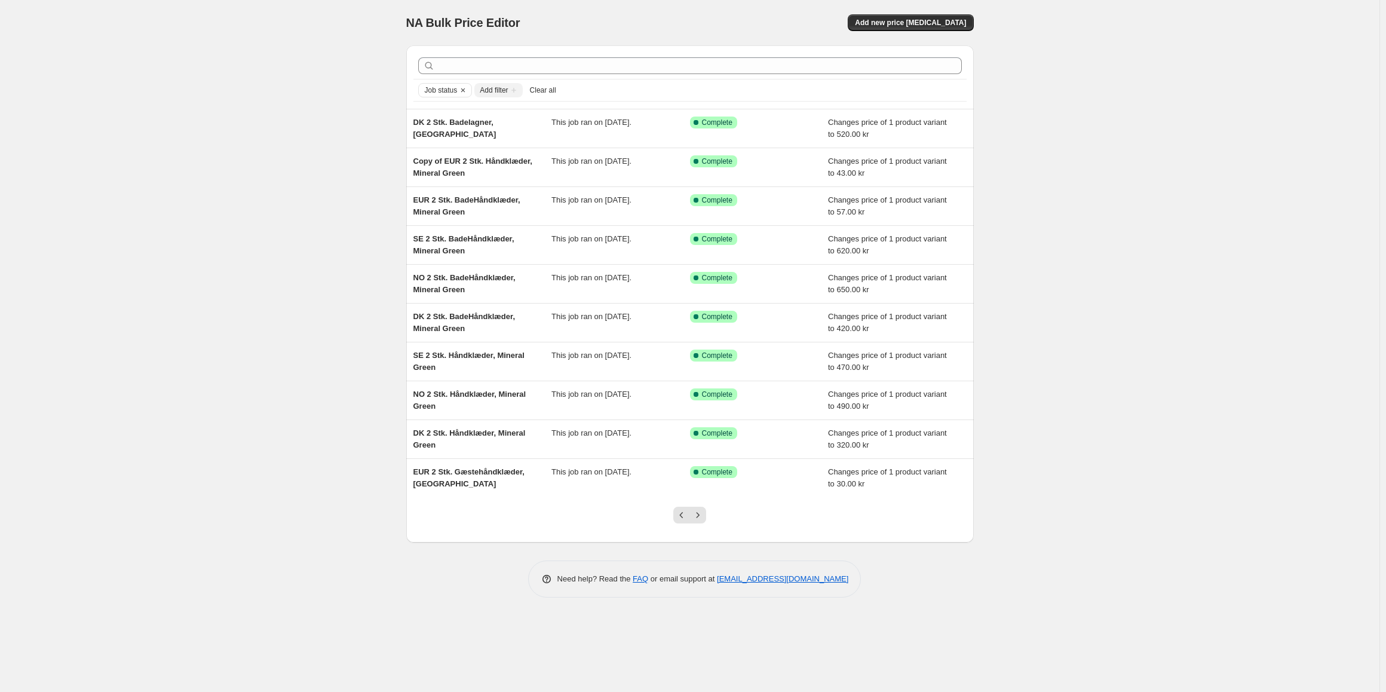
click at [699, 520] on icon "Next" at bounding box center [698, 515] width 12 height 12
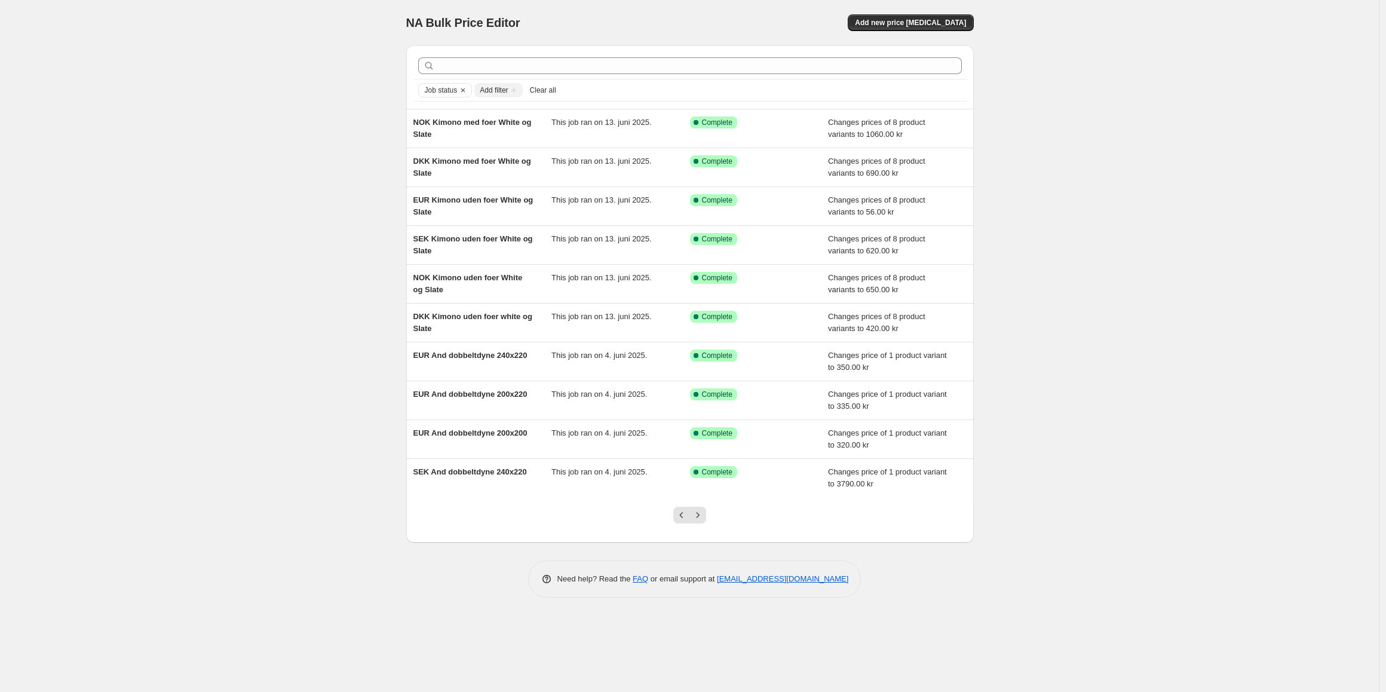
click at [699, 520] on icon "Next" at bounding box center [698, 515] width 12 height 12
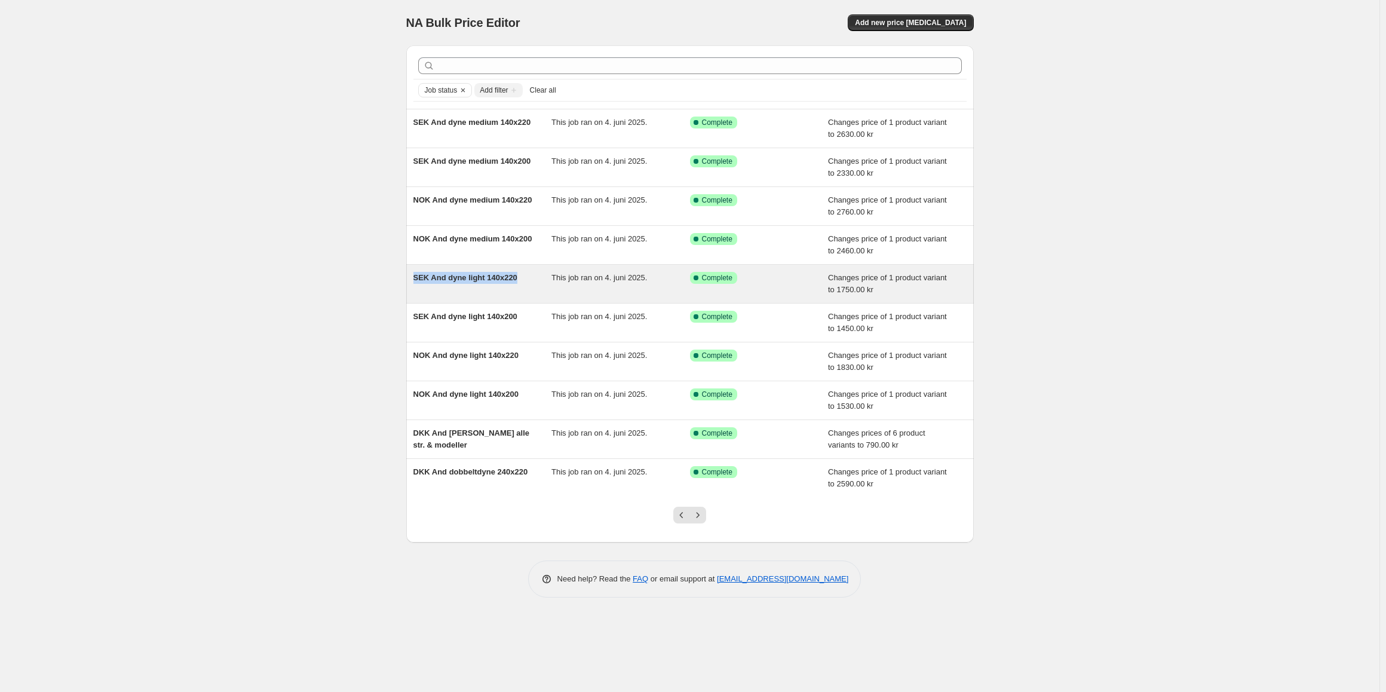
copy span "SEK And dyne light 140x220"
drag, startPoint x: 526, startPoint y: 281, endPoint x: 407, endPoint y: 282, distance: 118.9
click at [407, 282] on div "SEK And dyne light 140x220 This job ran on 4. juni 2025. Success Complete Compl…" at bounding box center [689, 284] width 567 height 38
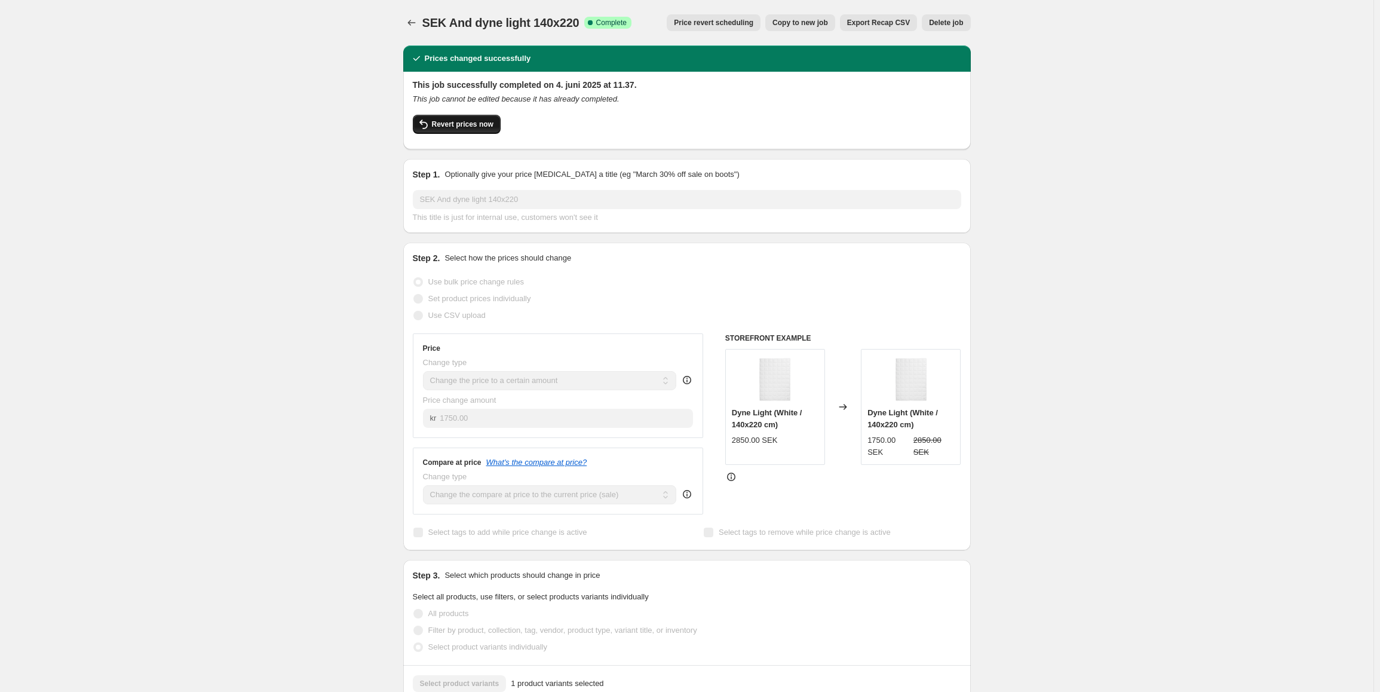
click at [470, 127] on span "Revert prices now" at bounding box center [463, 124] width 62 height 10
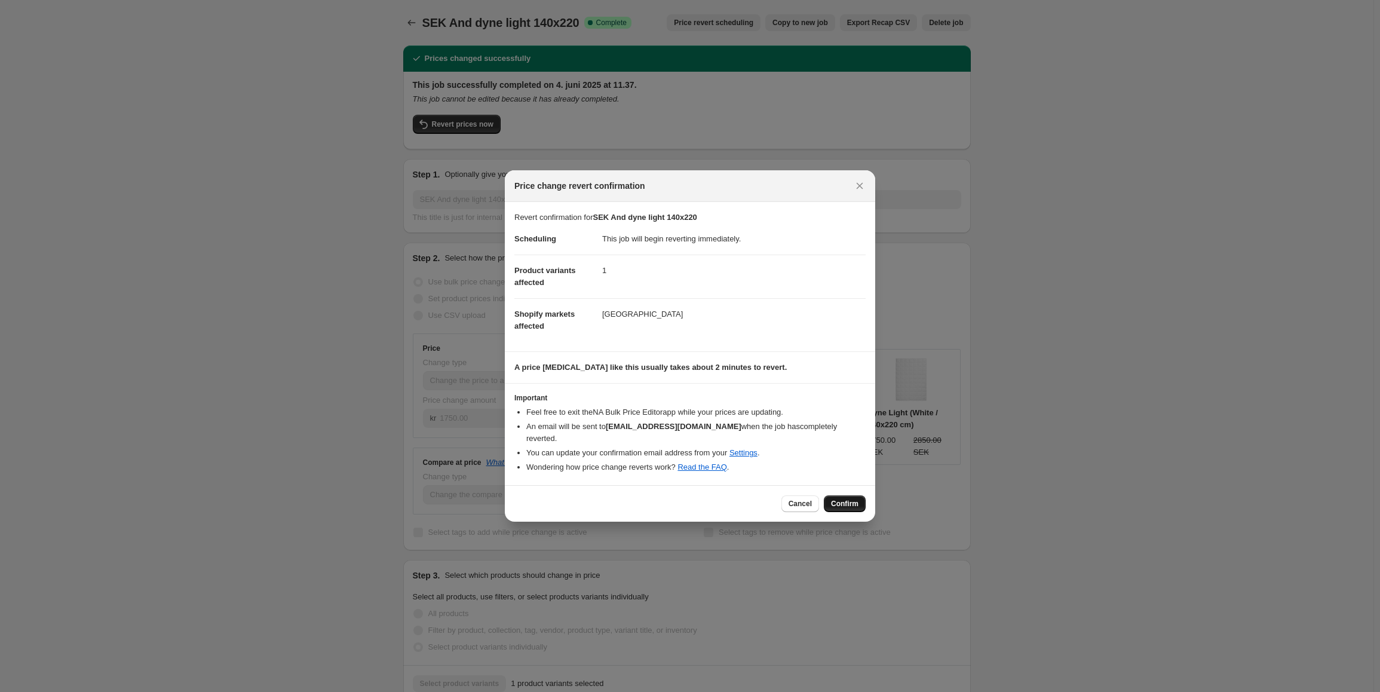
click at [846, 499] on span "Confirm" at bounding box center [844, 504] width 27 height 10
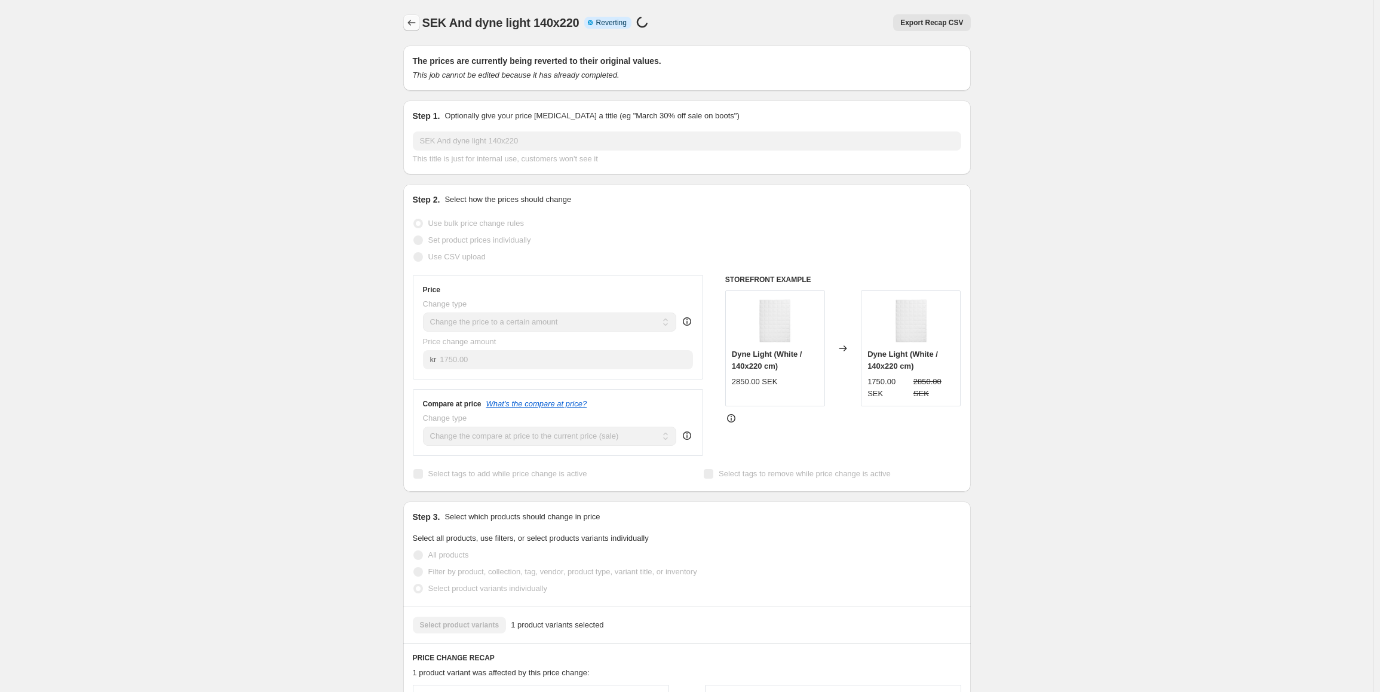
click at [412, 24] on icon "Price change jobs" at bounding box center [411, 23] width 8 height 6
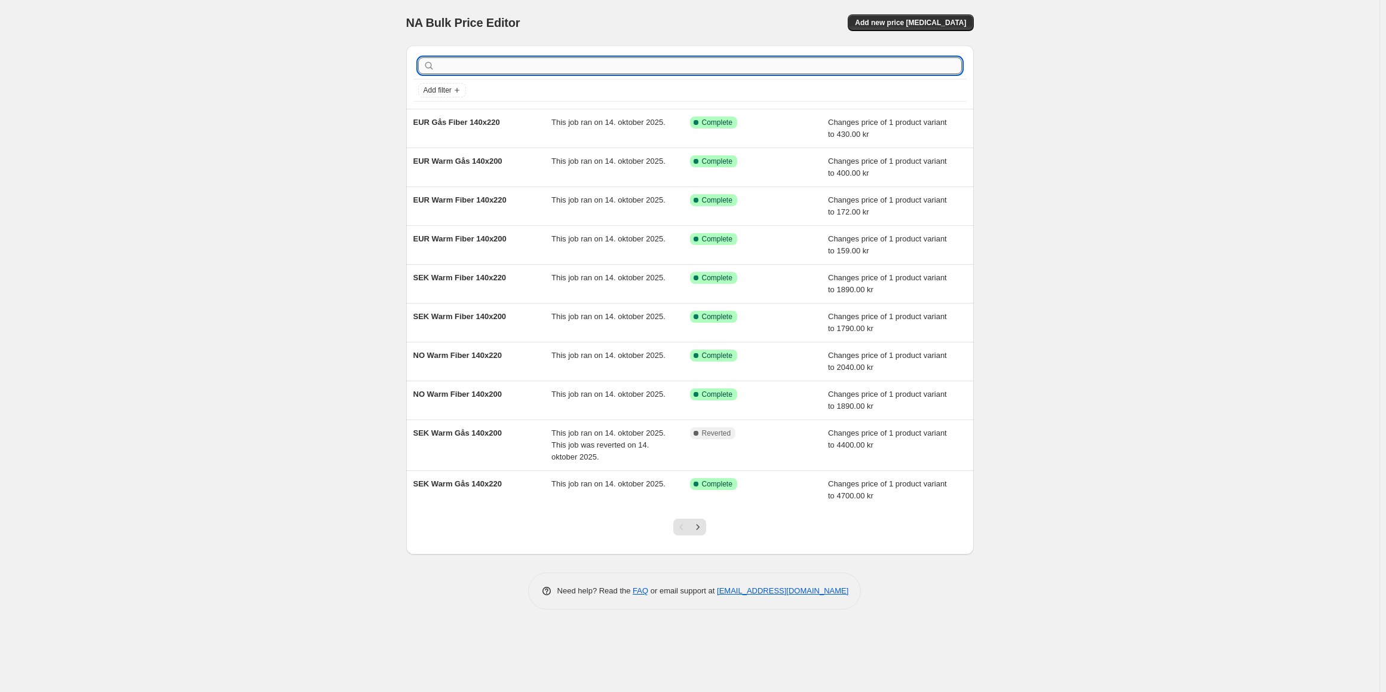
click at [475, 68] on input "text" at bounding box center [699, 65] width 524 height 17
paste input "SEK And dyne light 140x220"
type input "SEK And dyne light 140x220"
click at [493, 69] on input "text" at bounding box center [699, 65] width 524 height 17
paste input "SEK And dyne light 140x220"
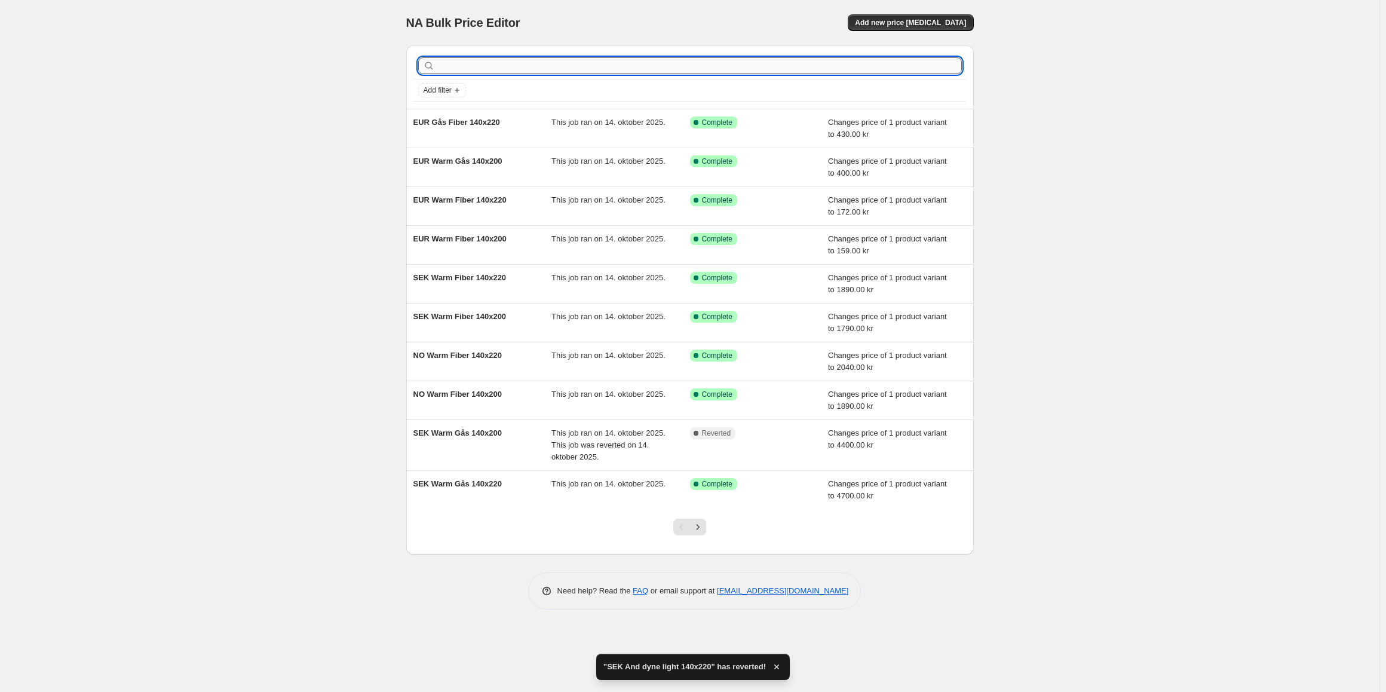
type input "SEK And dyne light 140x220"
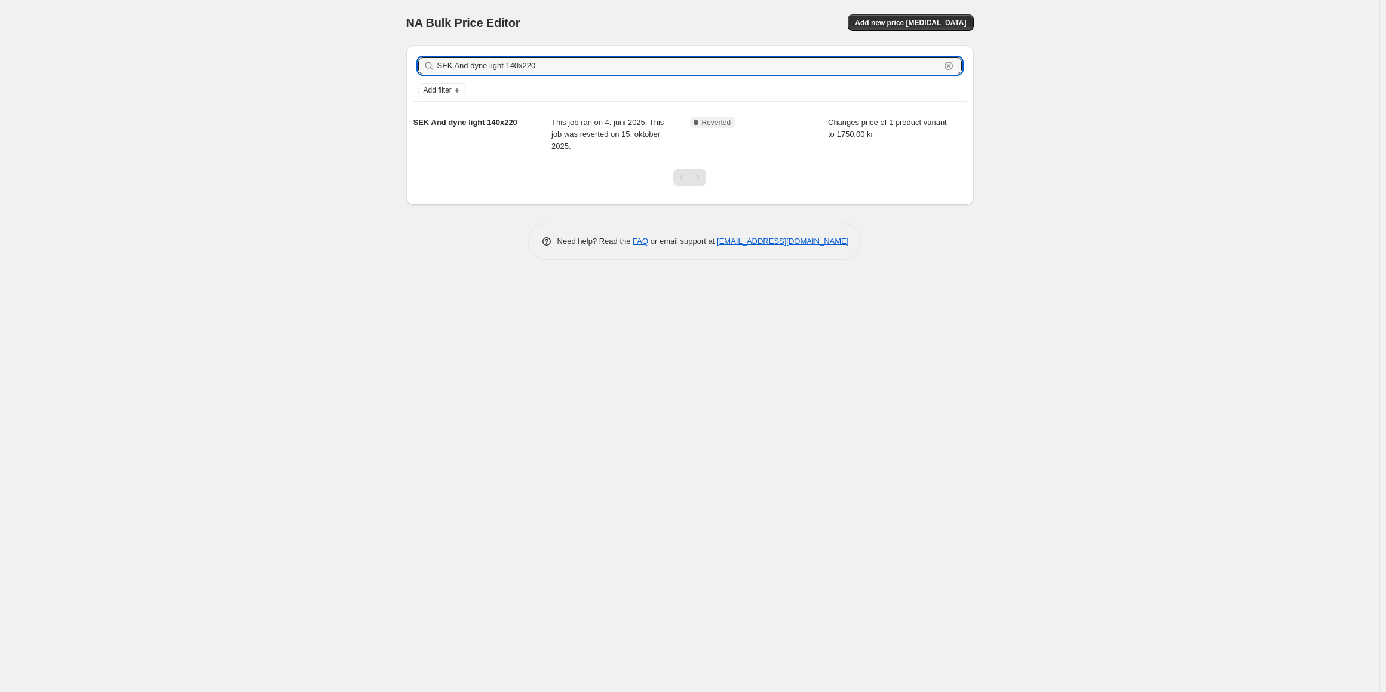
click at [534, 68] on input "SEK And dyne light 140x220" at bounding box center [688, 65] width 503 height 17
type input "SEK And dyne light 140x2"
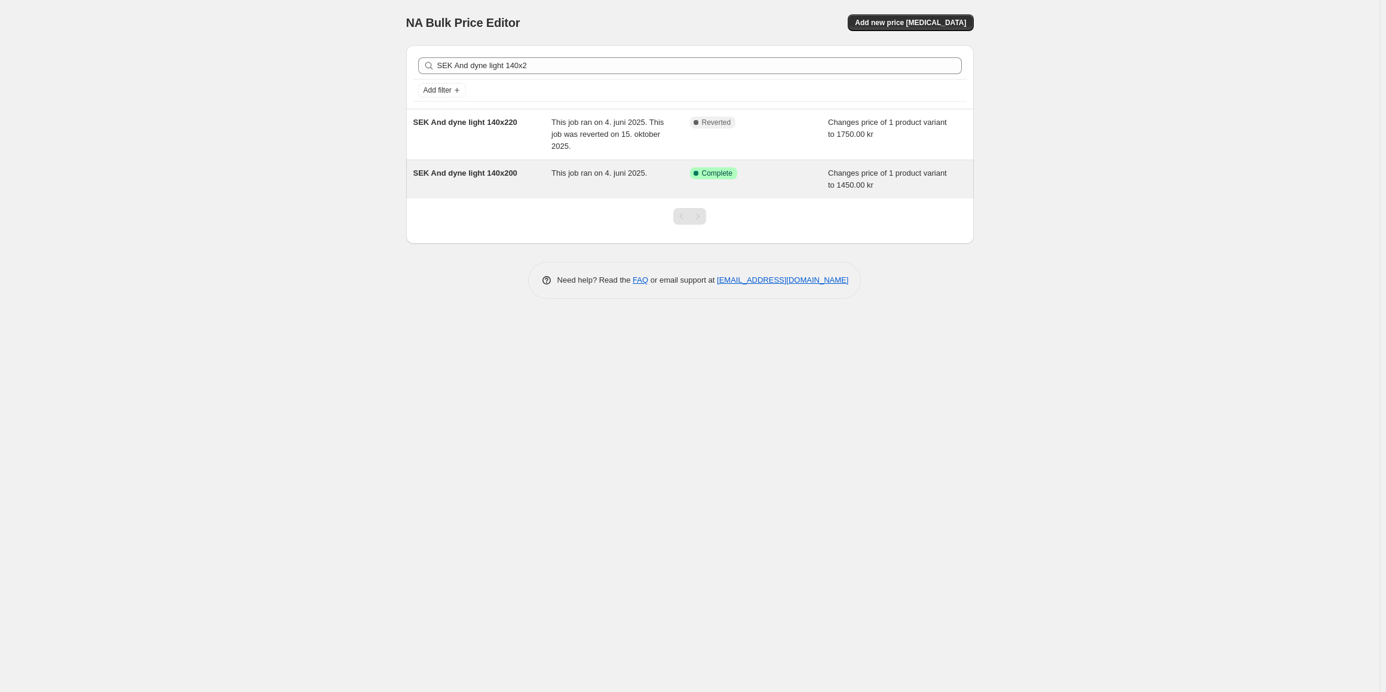
click at [473, 176] on span "SEK And dyne light 140x200" at bounding box center [465, 172] width 104 height 9
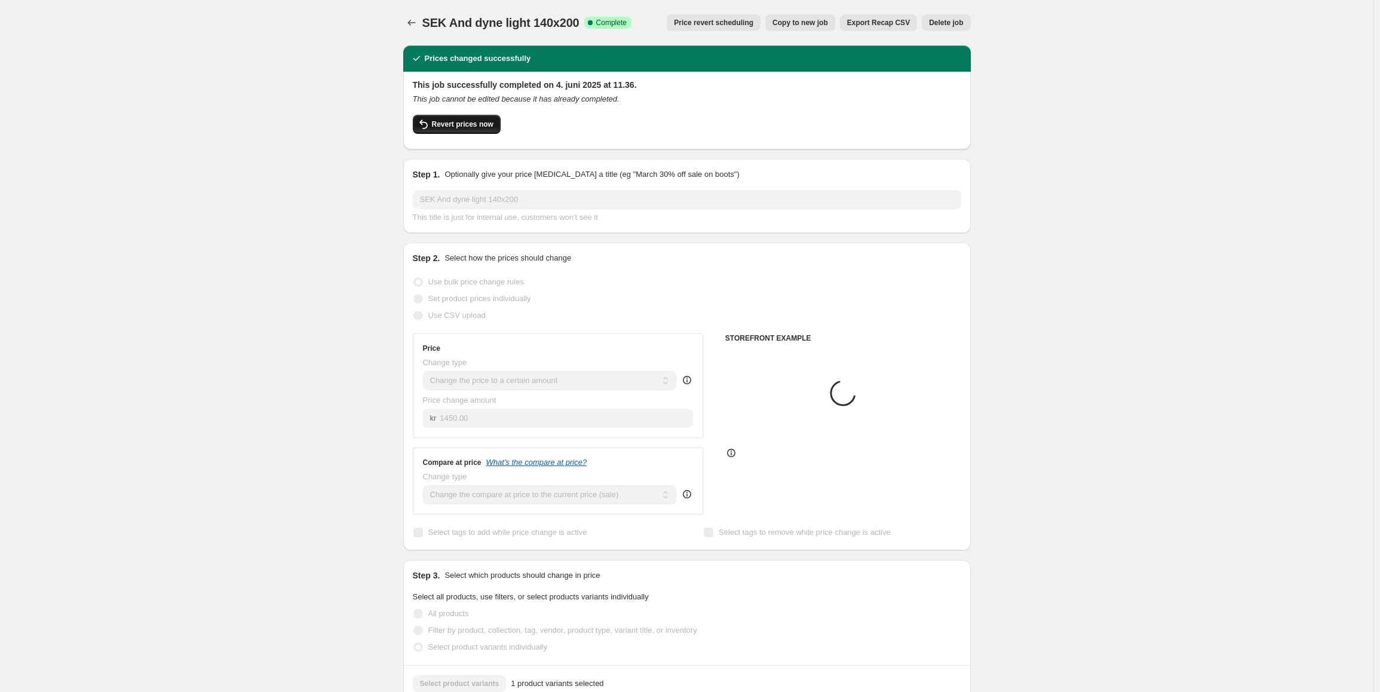
click at [468, 131] on button "Revert prices now" at bounding box center [457, 124] width 88 height 19
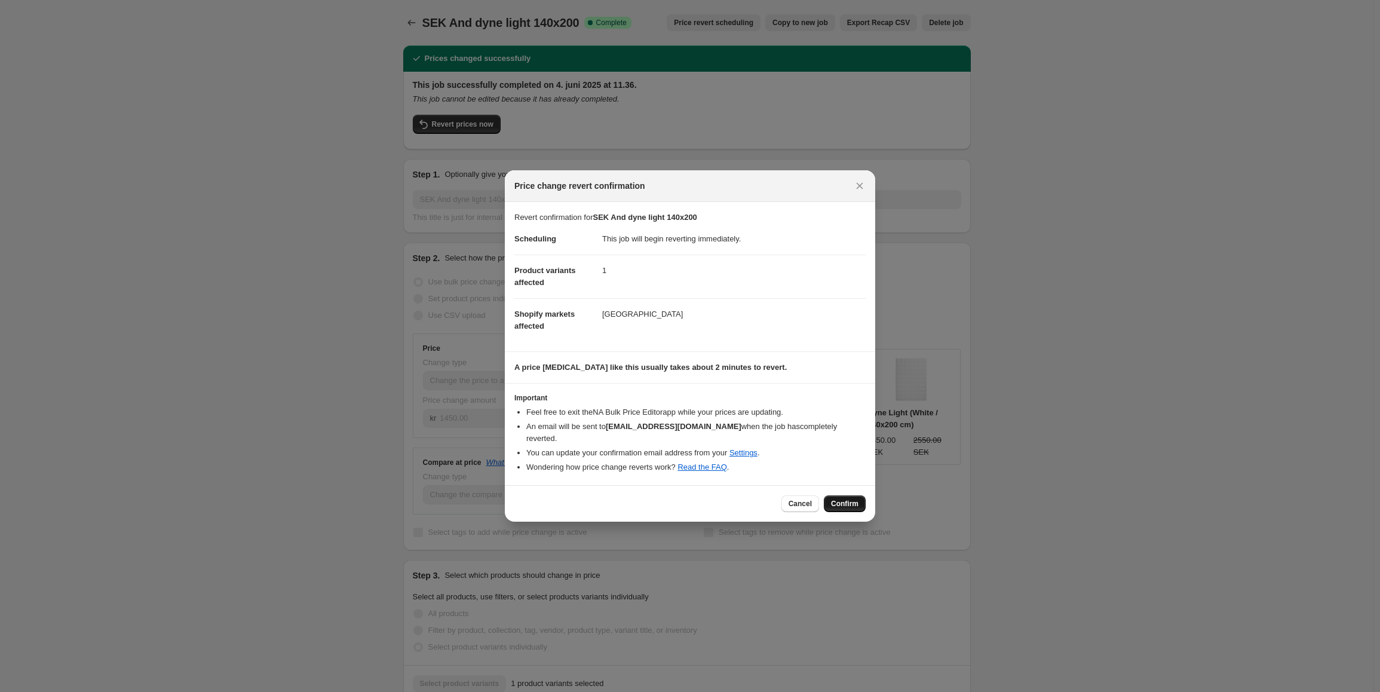
click at [844, 499] on span "Confirm" at bounding box center [844, 504] width 27 height 10
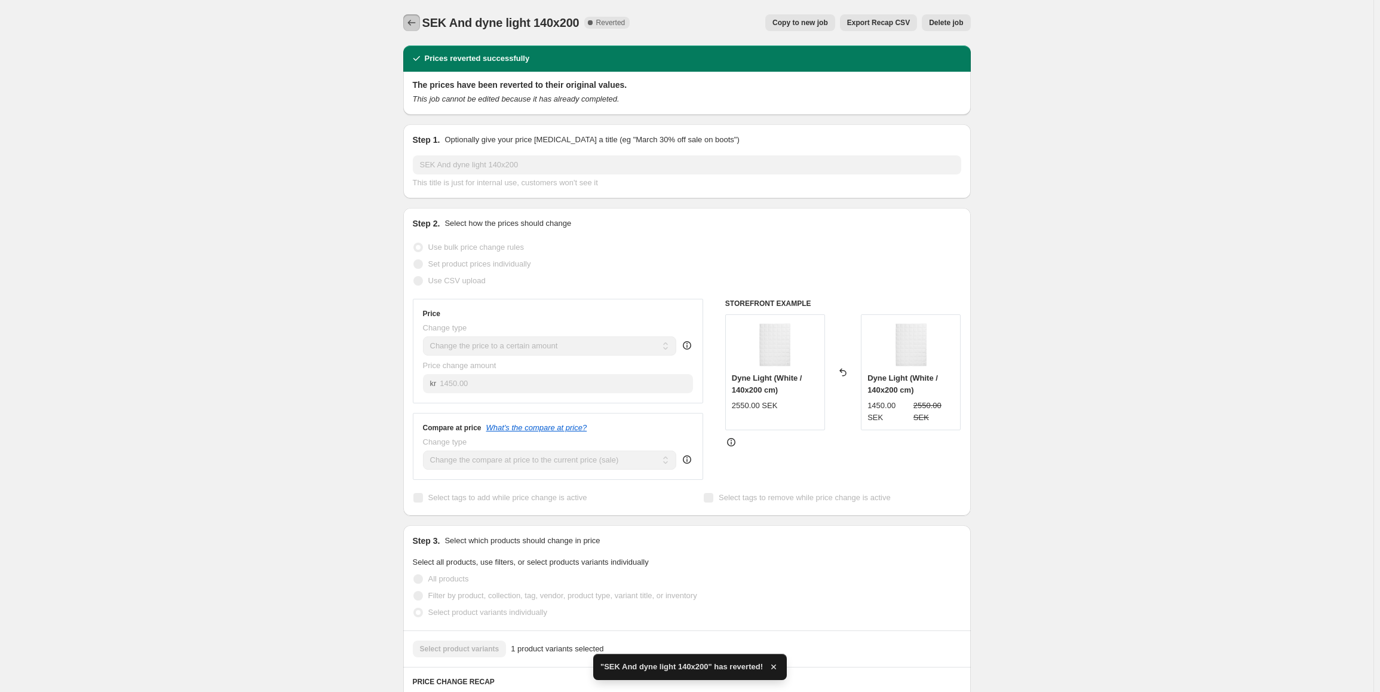
click at [412, 20] on icon "Price change jobs" at bounding box center [412, 23] width 12 height 12
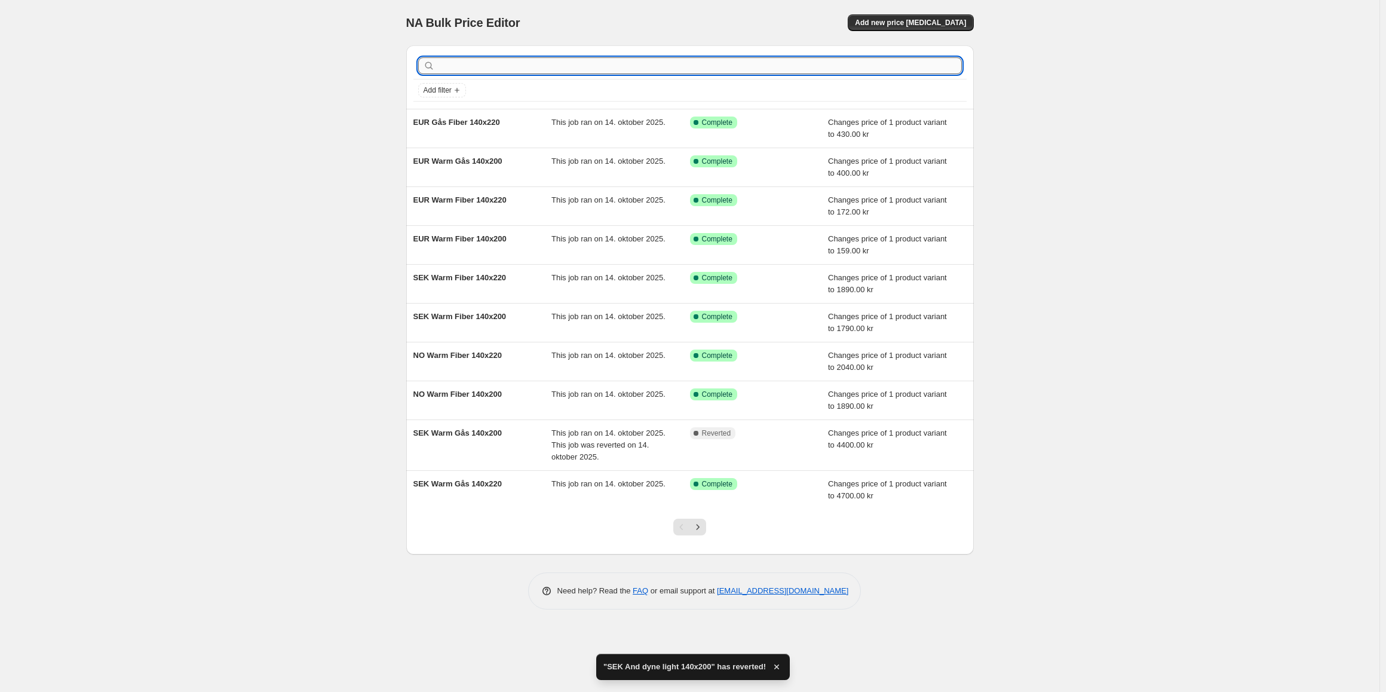
click at [486, 66] on input "text" at bounding box center [699, 65] width 524 height 17
paste input "SEK And dyne light 140x220"
type input "SEK And dyne light 140x220"
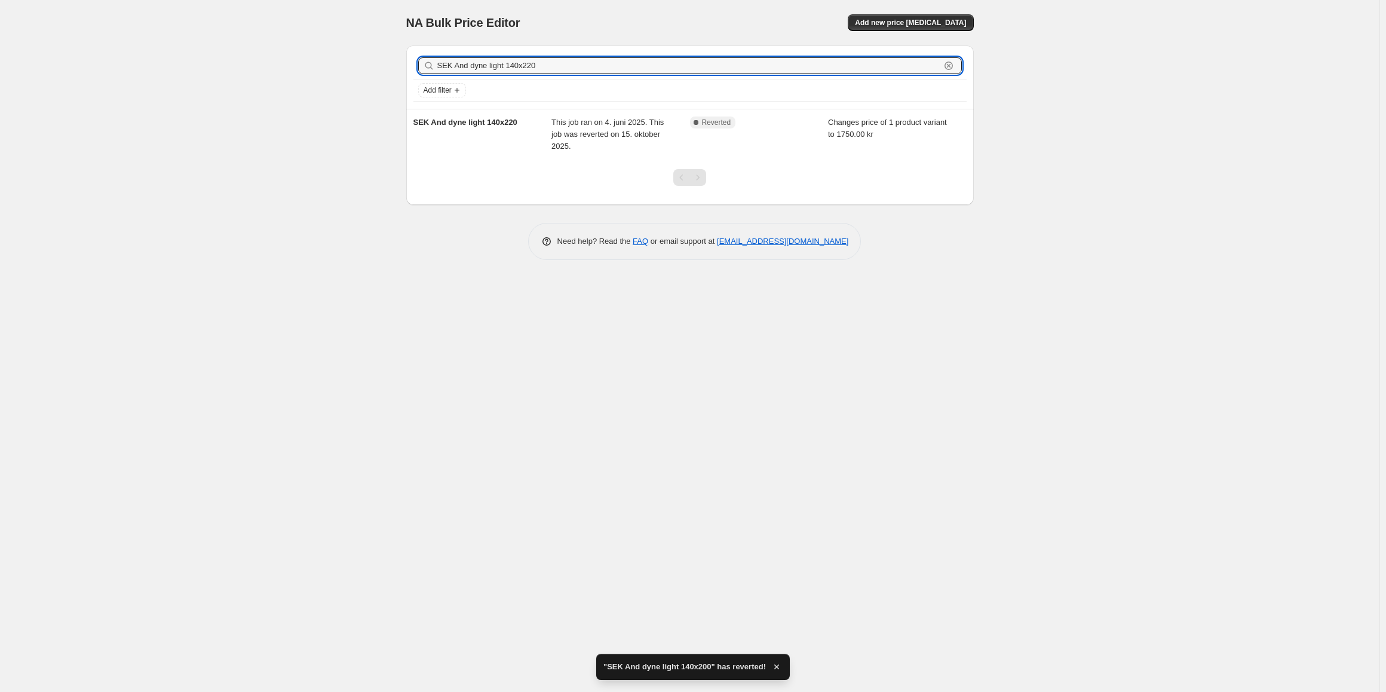
drag, startPoint x: 451, startPoint y: 68, endPoint x: 420, endPoint y: 66, distance: 31.1
click at [420, 66] on div "SEK And dyne light 140x220 Clear" at bounding box center [690, 65] width 544 height 17
type input "And dyne light 140x220"
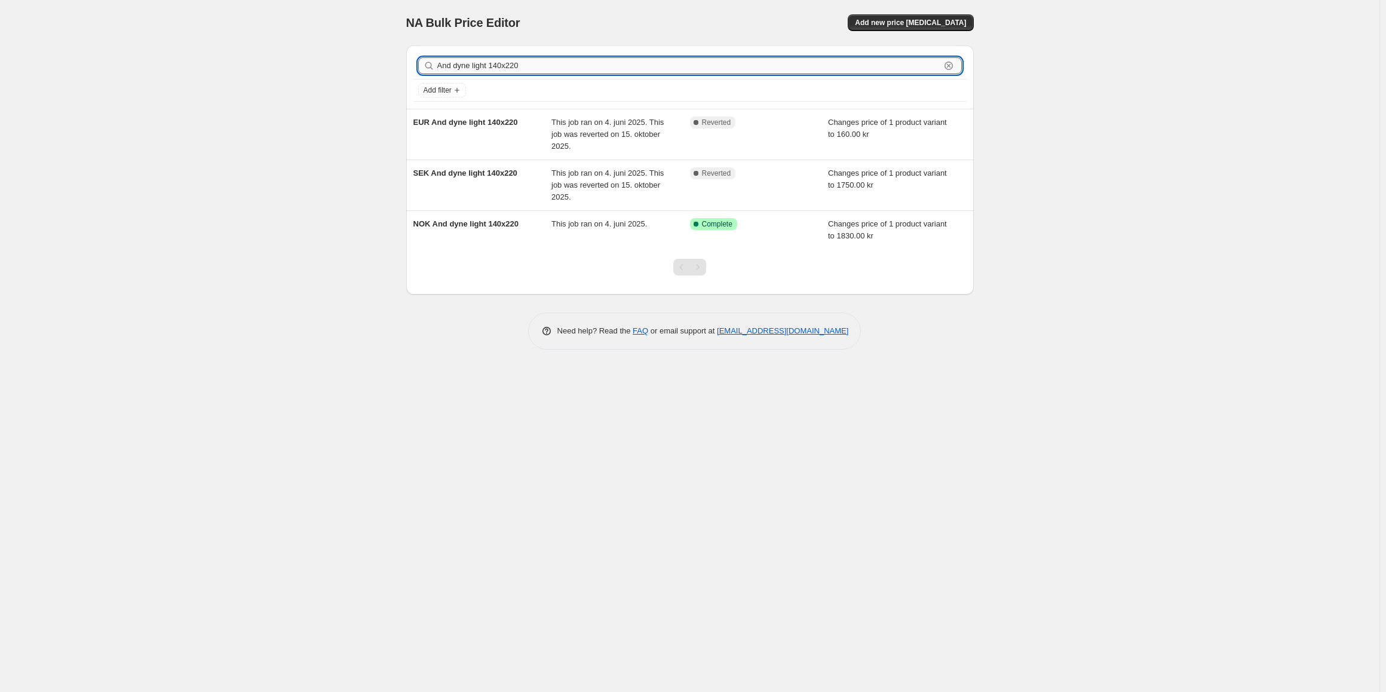
click at [520, 65] on input "And dyne light 140x220" at bounding box center [688, 65] width 503 height 17
type input "And dyne light 140x2"
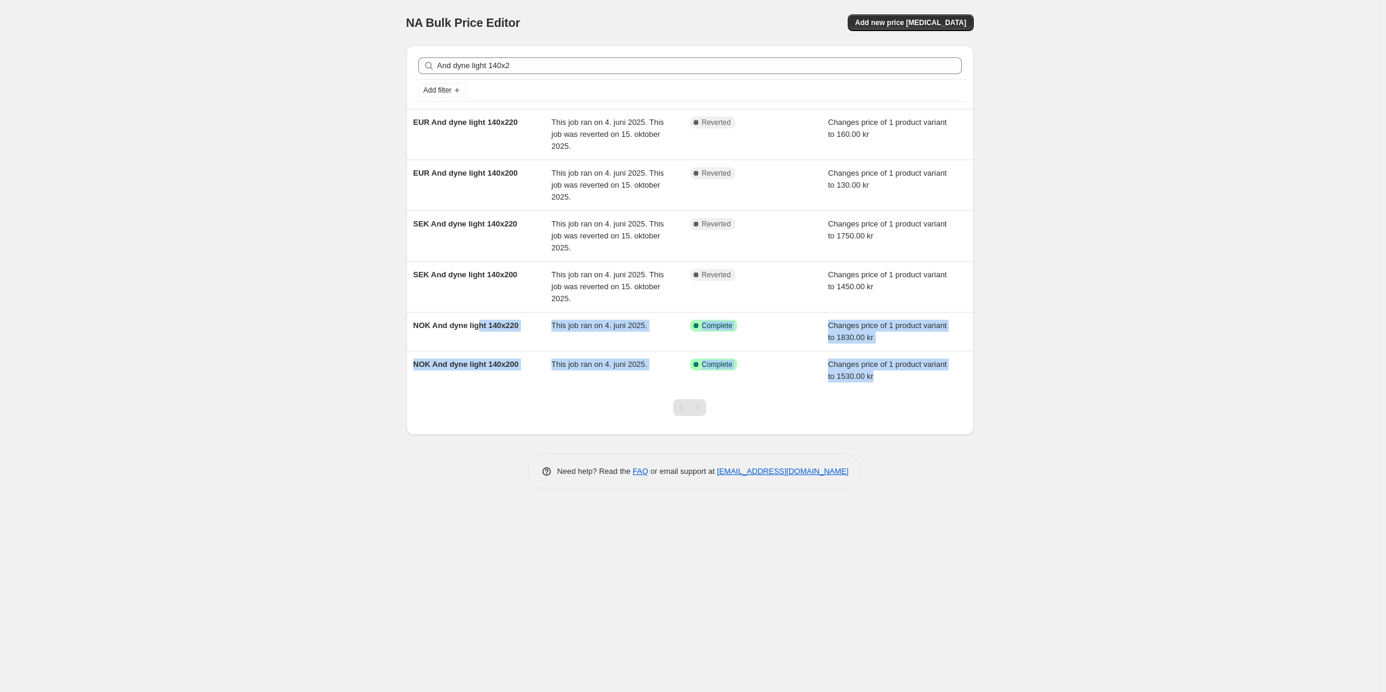
drag, startPoint x: 477, startPoint y: 327, endPoint x: 253, endPoint y: 255, distance: 234.8
click at [144, 387] on div "NA Bulk Price Editor. This page is ready NA Bulk Price Editor Add new price [ME…" at bounding box center [689, 346] width 1379 height 692
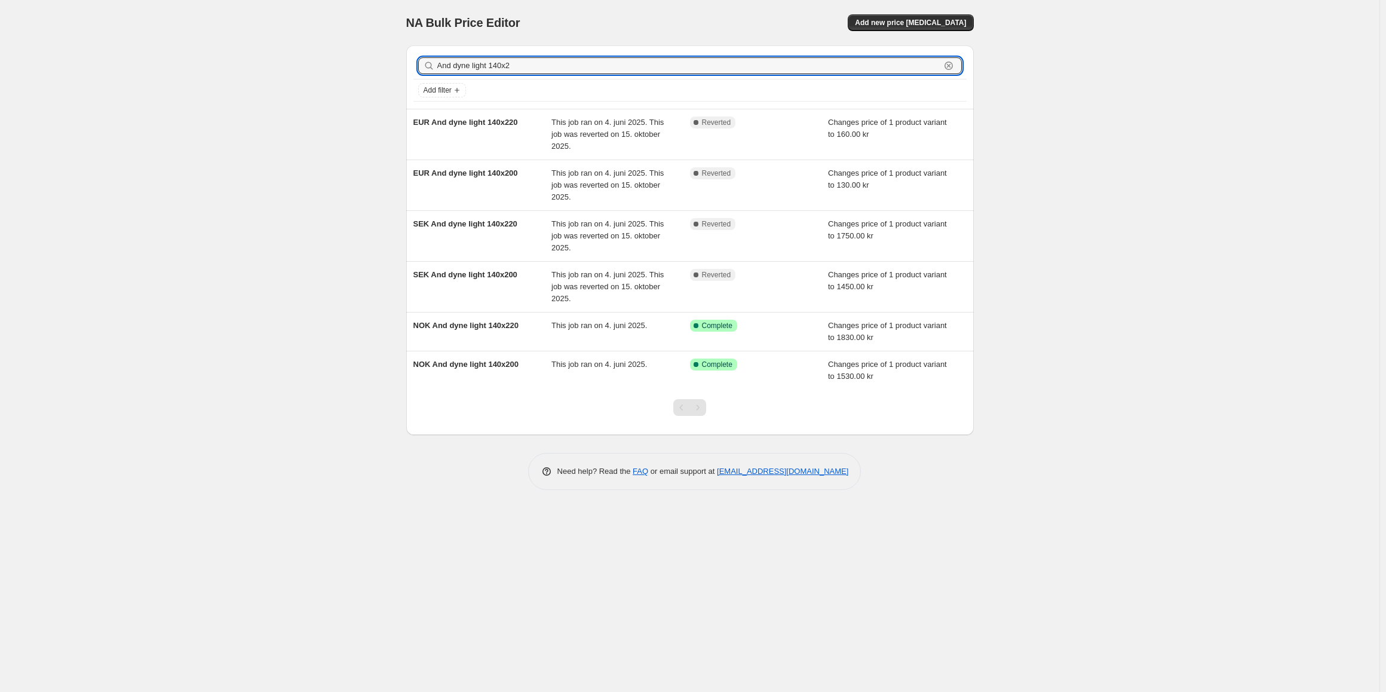
drag, startPoint x: 523, startPoint y: 68, endPoint x: 412, endPoint y: 64, distance: 111.2
click at [412, 64] on div "And dyne light 140x2 Clear Add filter" at bounding box center [689, 76] width 567 height 63
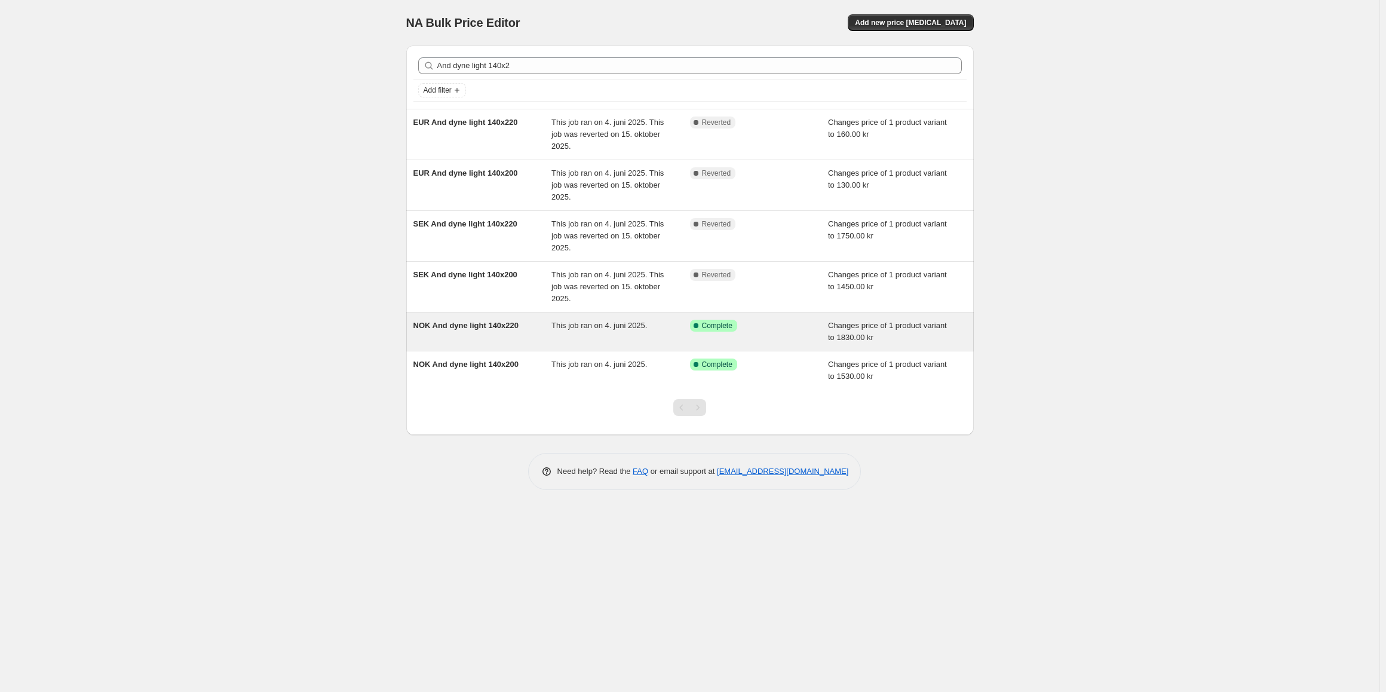
click at [452, 326] on span "NOK And dyne light 140x220" at bounding box center [466, 325] width 106 height 9
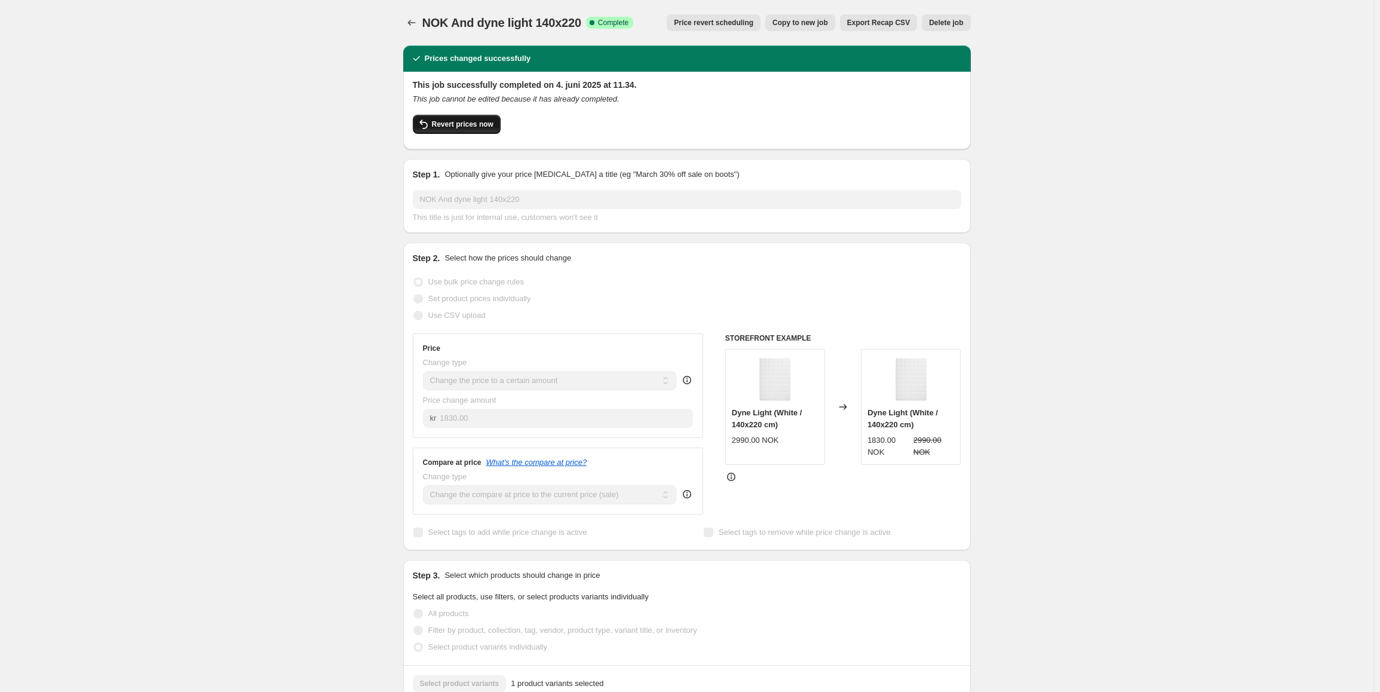
click at [469, 128] on span "Revert prices now" at bounding box center [463, 124] width 62 height 10
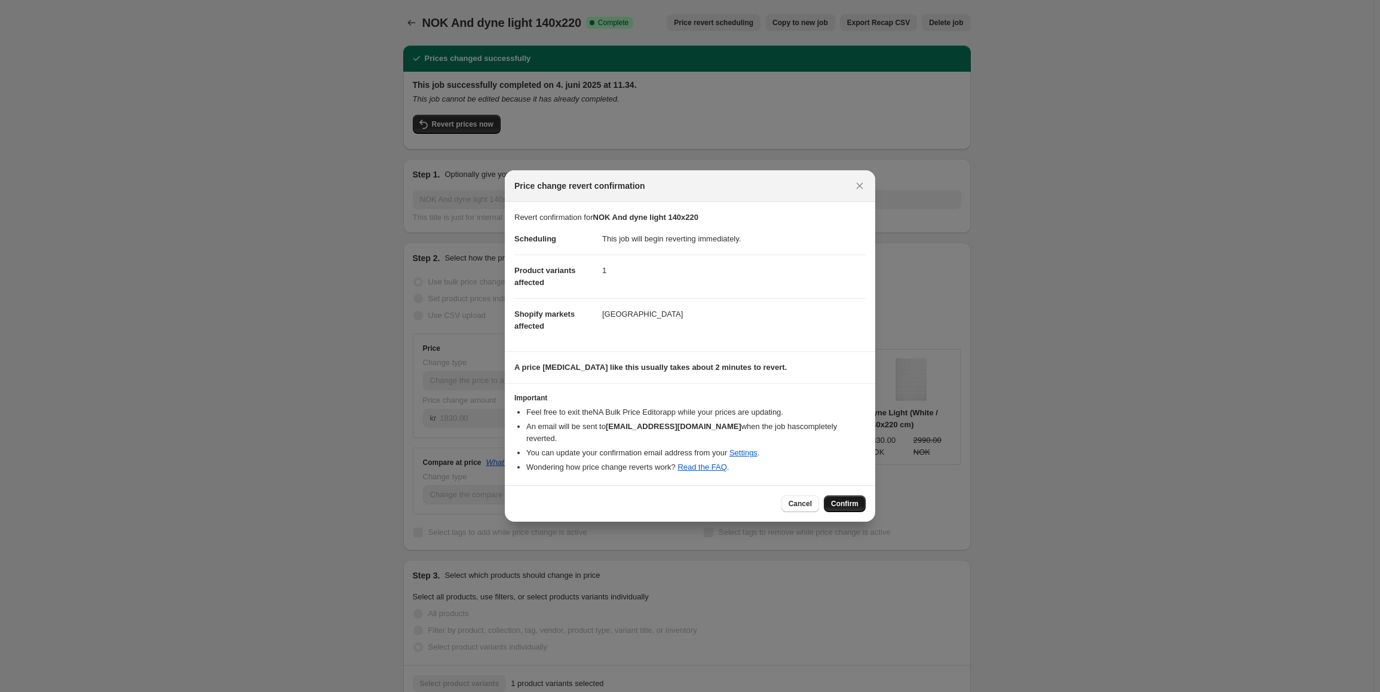
click at [851, 499] on span "Confirm" at bounding box center [844, 504] width 27 height 10
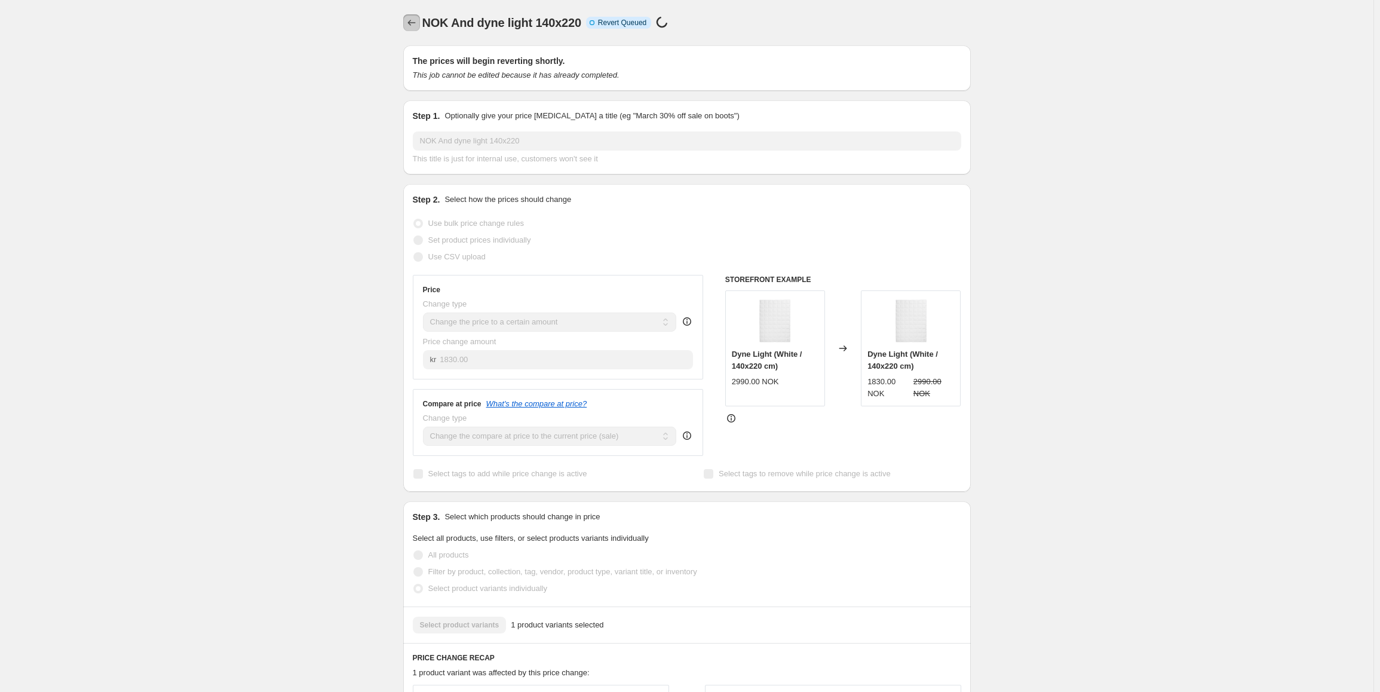
click at [414, 25] on icon "Price change jobs" at bounding box center [412, 23] width 12 height 12
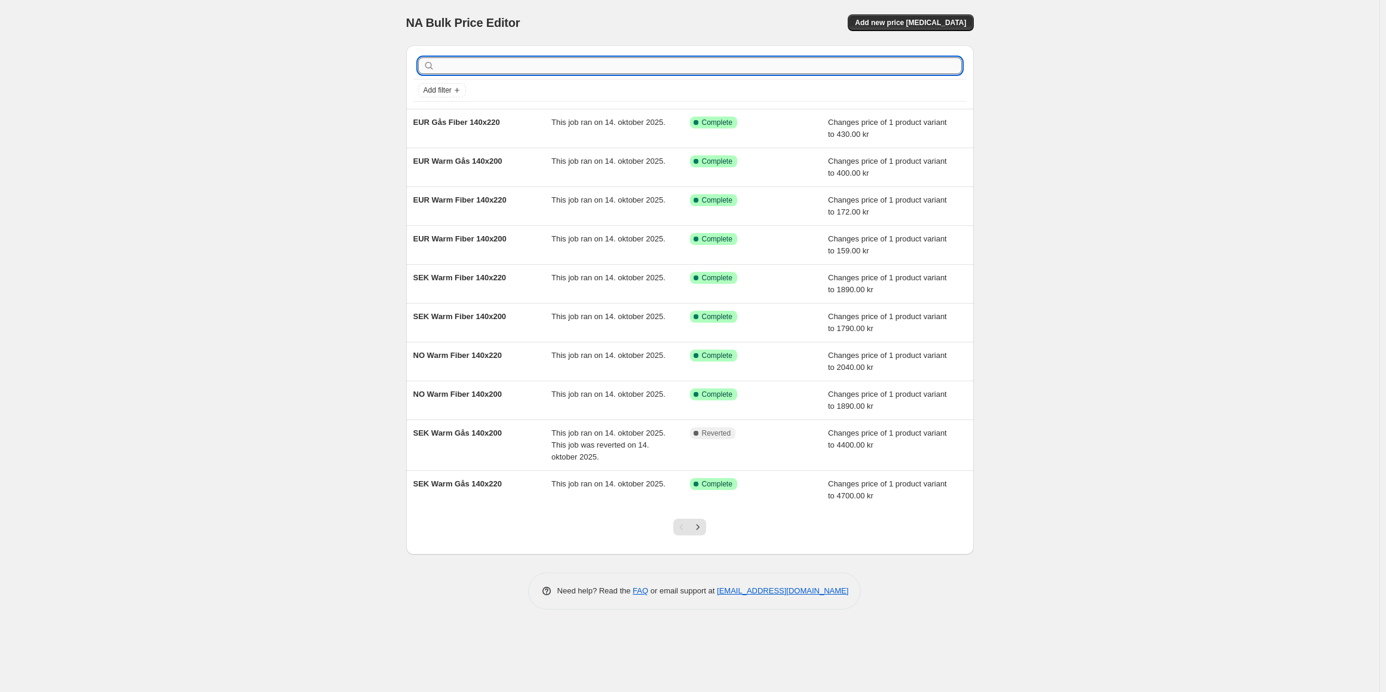
click at [456, 71] on input "text" at bounding box center [699, 65] width 524 height 17
paste input "And dyne light 140x2"
type input "And dyne light 140x2"
click at [468, 70] on input "text" at bounding box center [699, 65] width 524 height 17
paste input "And dyne light 140x2"
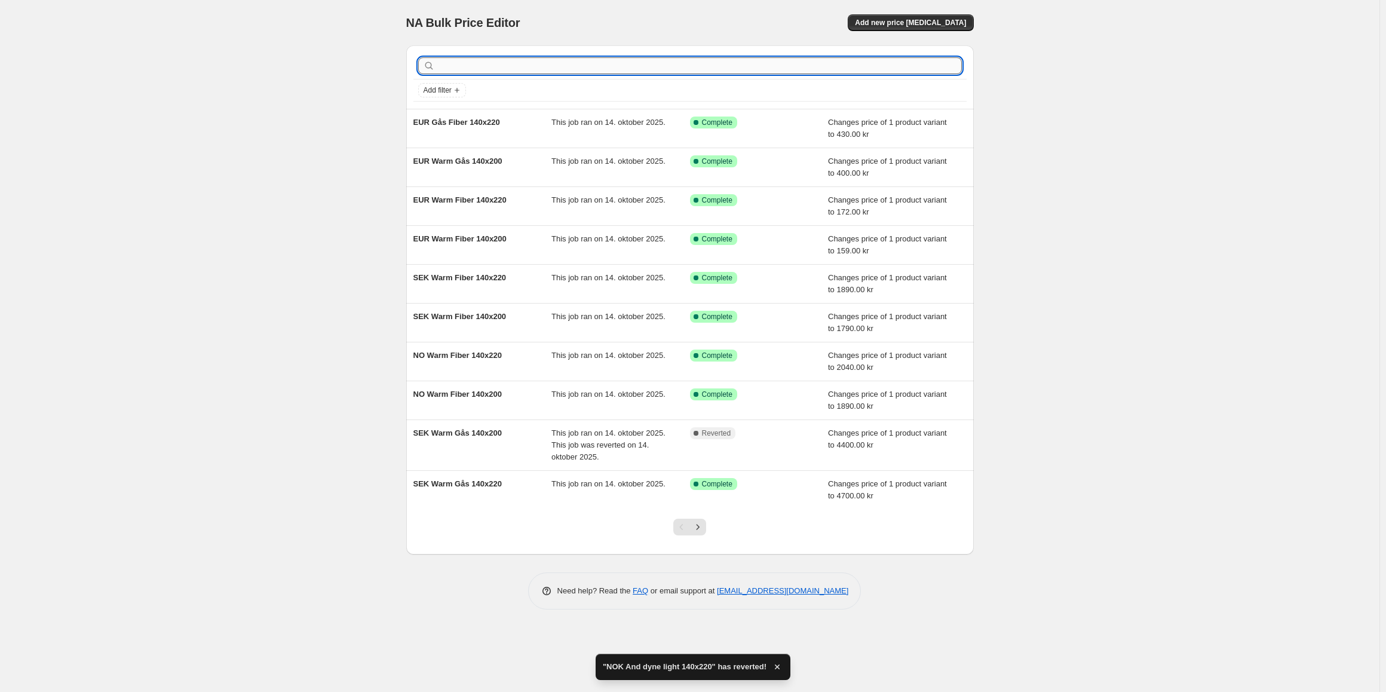
type input "And dyne light 140x2"
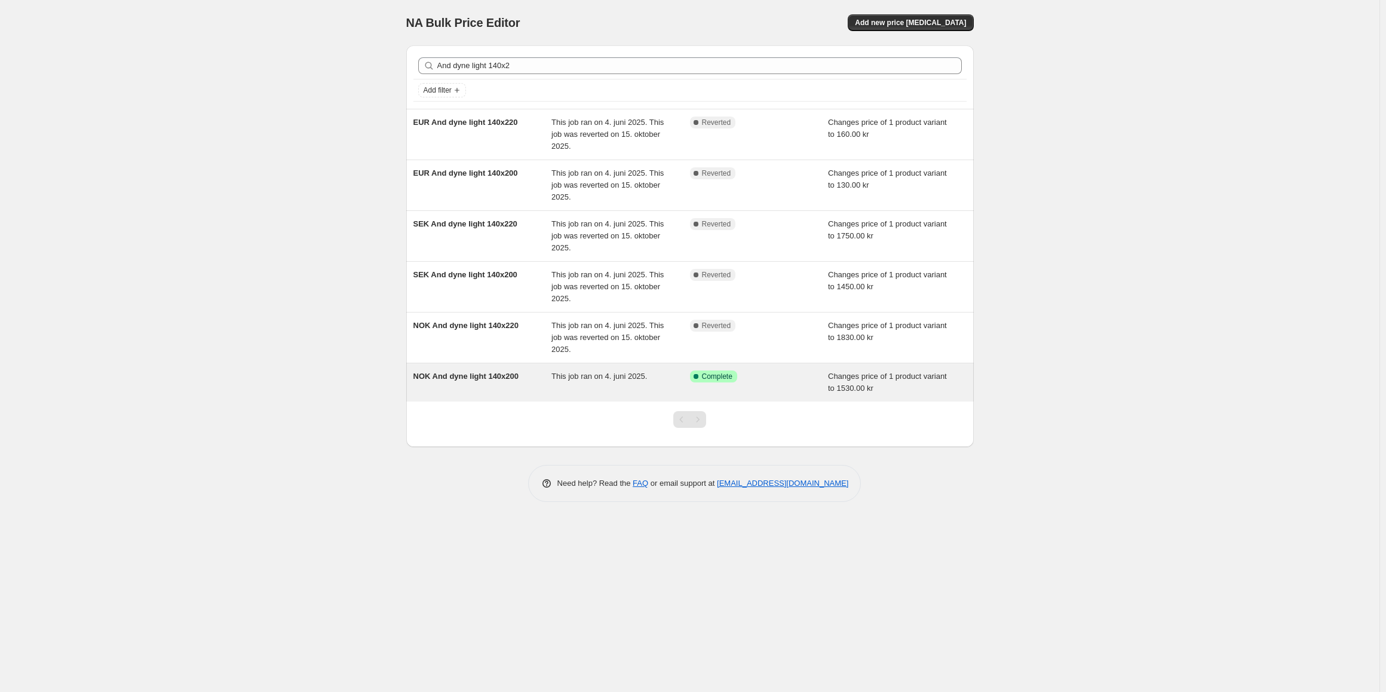
click at [471, 376] on span "NOK And dyne light 140x200" at bounding box center [466, 376] width 106 height 9
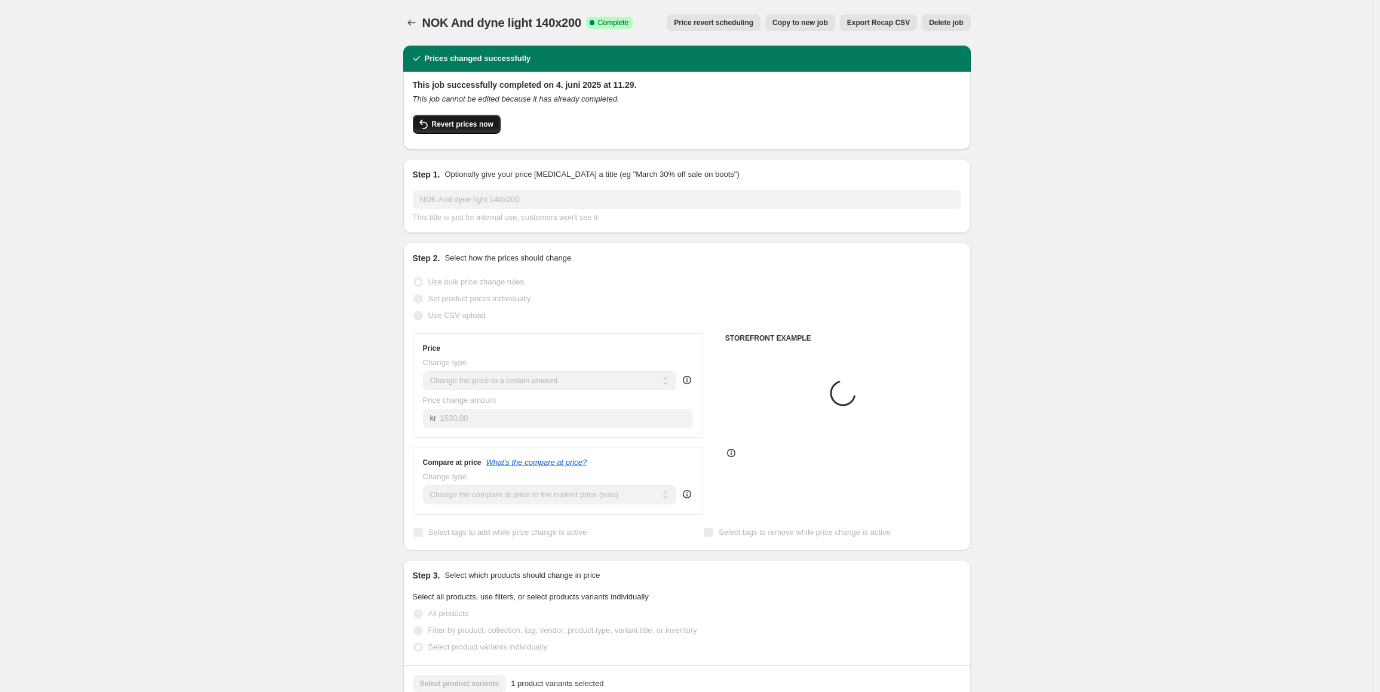
click at [472, 127] on span "Revert prices now" at bounding box center [463, 124] width 62 height 10
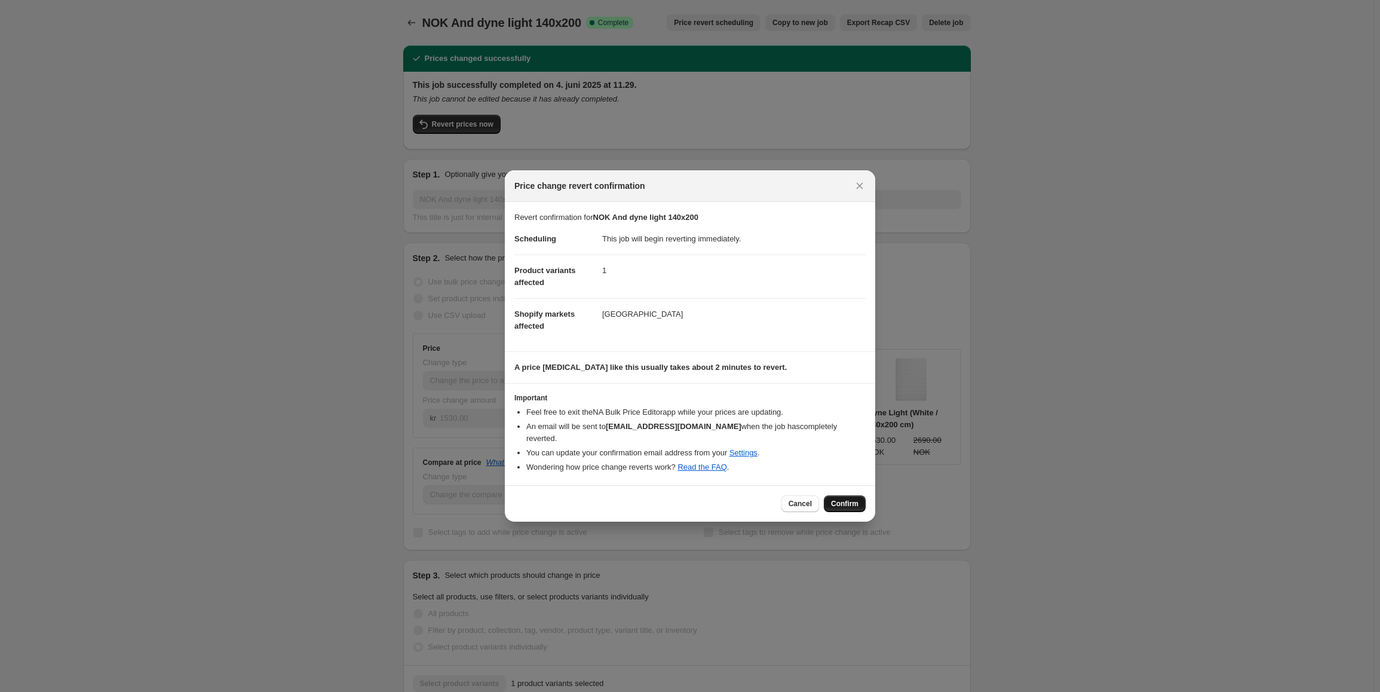
click at [842, 499] on span "Confirm" at bounding box center [844, 504] width 27 height 10
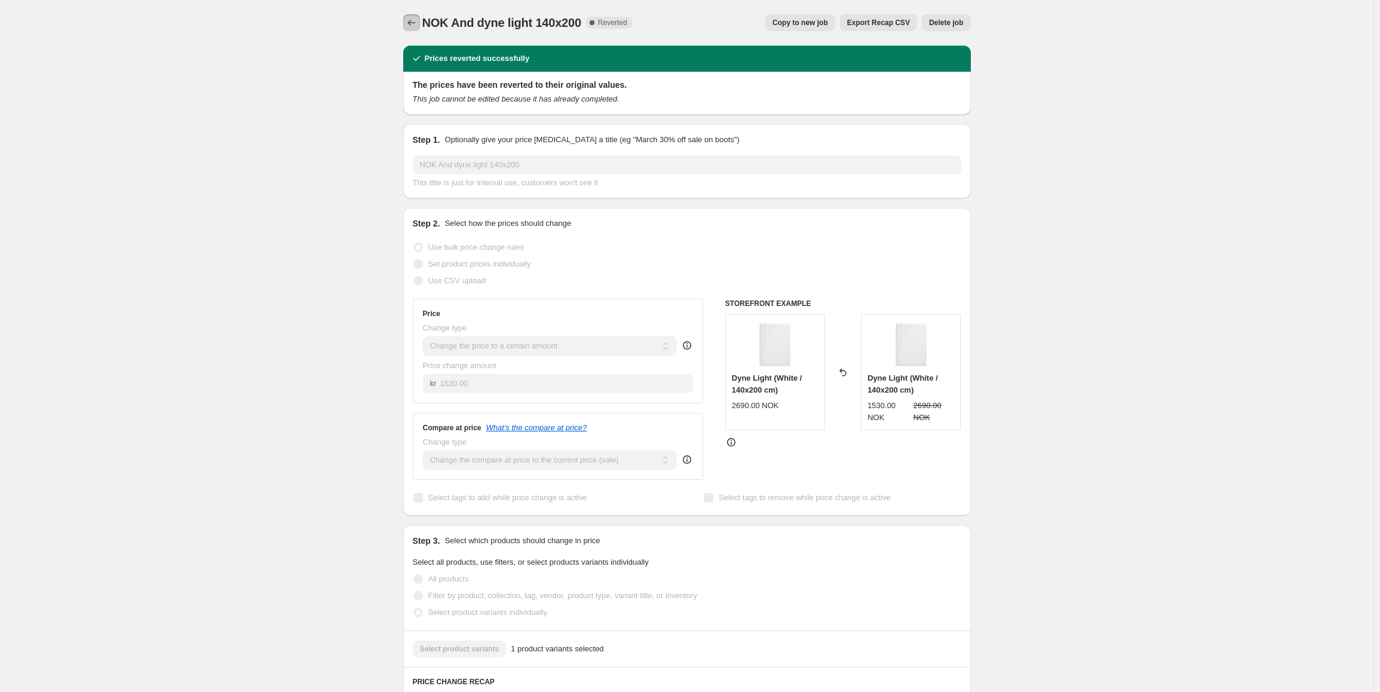
click at [415, 24] on icon "Price change jobs" at bounding box center [412, 23] width 12 height 12
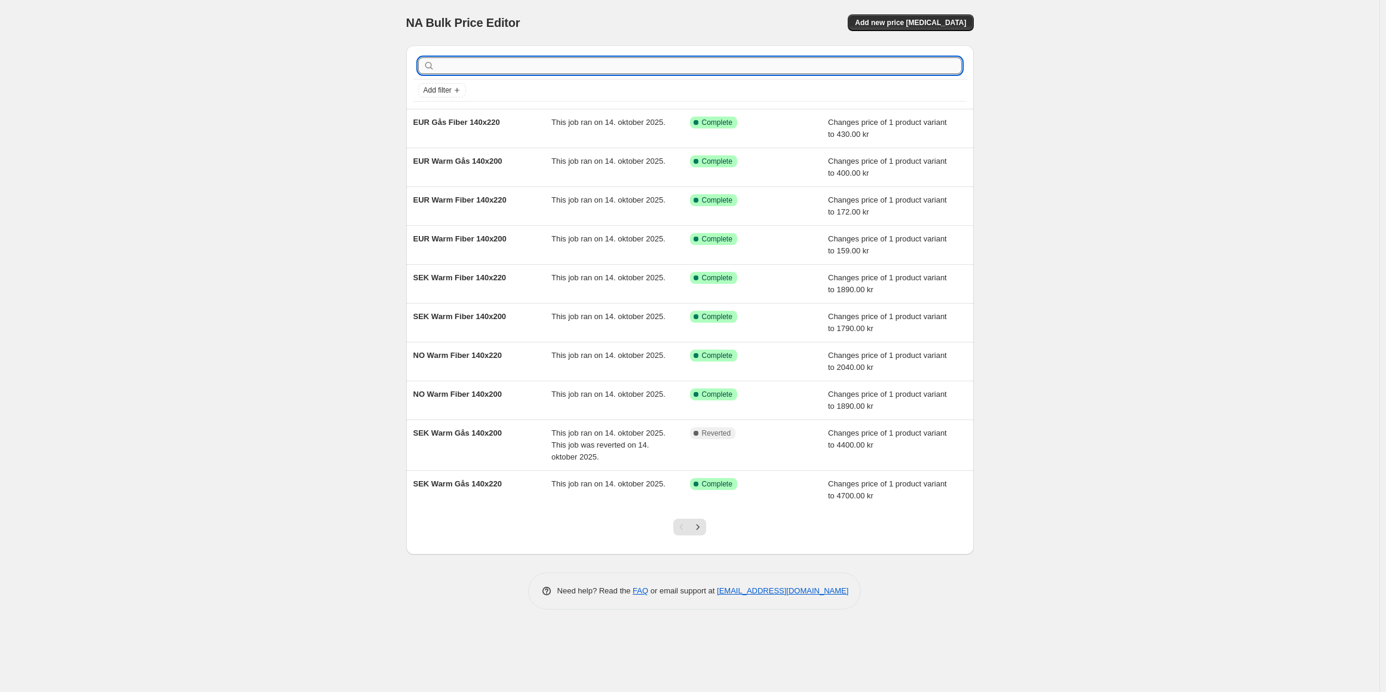
click at [460, 69] on input "text" at bounding box center [699, 65] width 524 height 17
paste input "And dyne light 140x2"
type input "And dyne light 140x2"
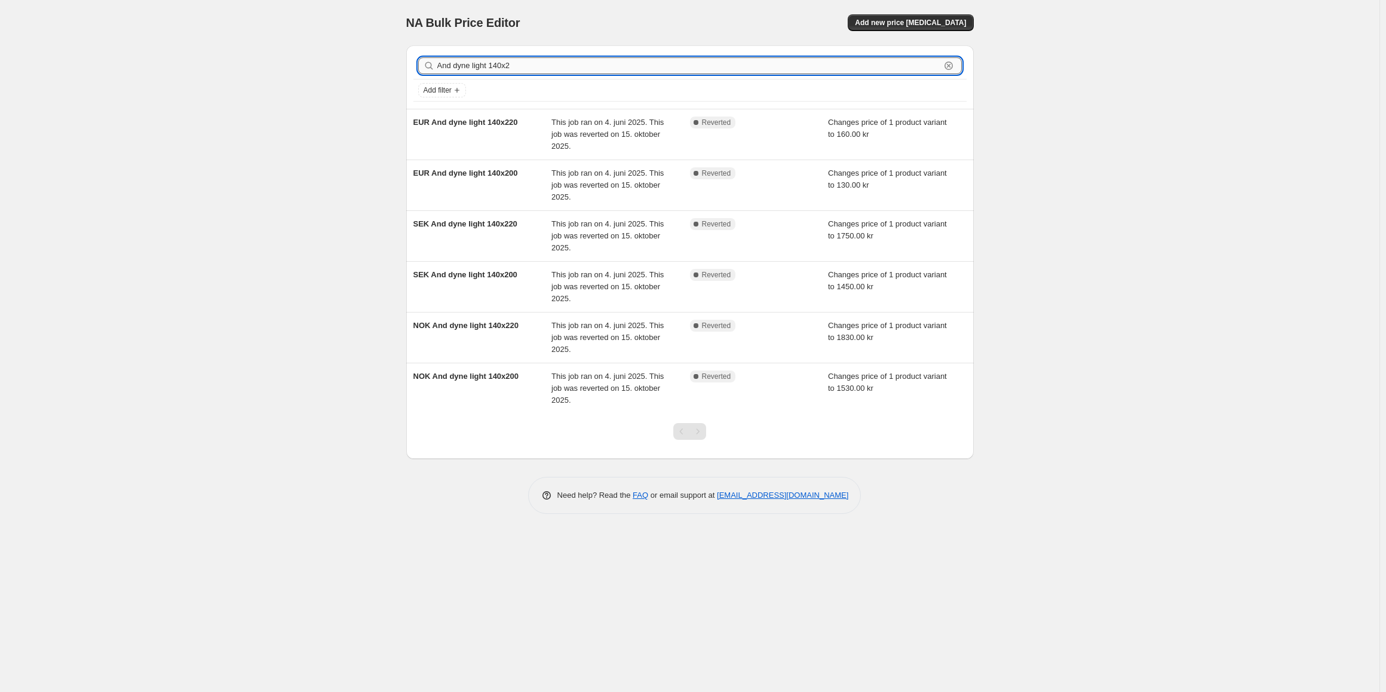
click at [535, 69] on input "And dyne light 140x2" at bounding box center [688, 65] width 503 height 17
type input "And dyne light 140"
click at [533, 65] on input "And dyne light 140" at bounding box center [688, 65] width 503 height 17
drag, startPoint x: 516, startPoint y: 63, endPoint x: 454, endPoint y: 69, distance: 62.4
click at [454, 69] on input "And dyne light 140" at bounding box center [688, 65] width 503 height 17
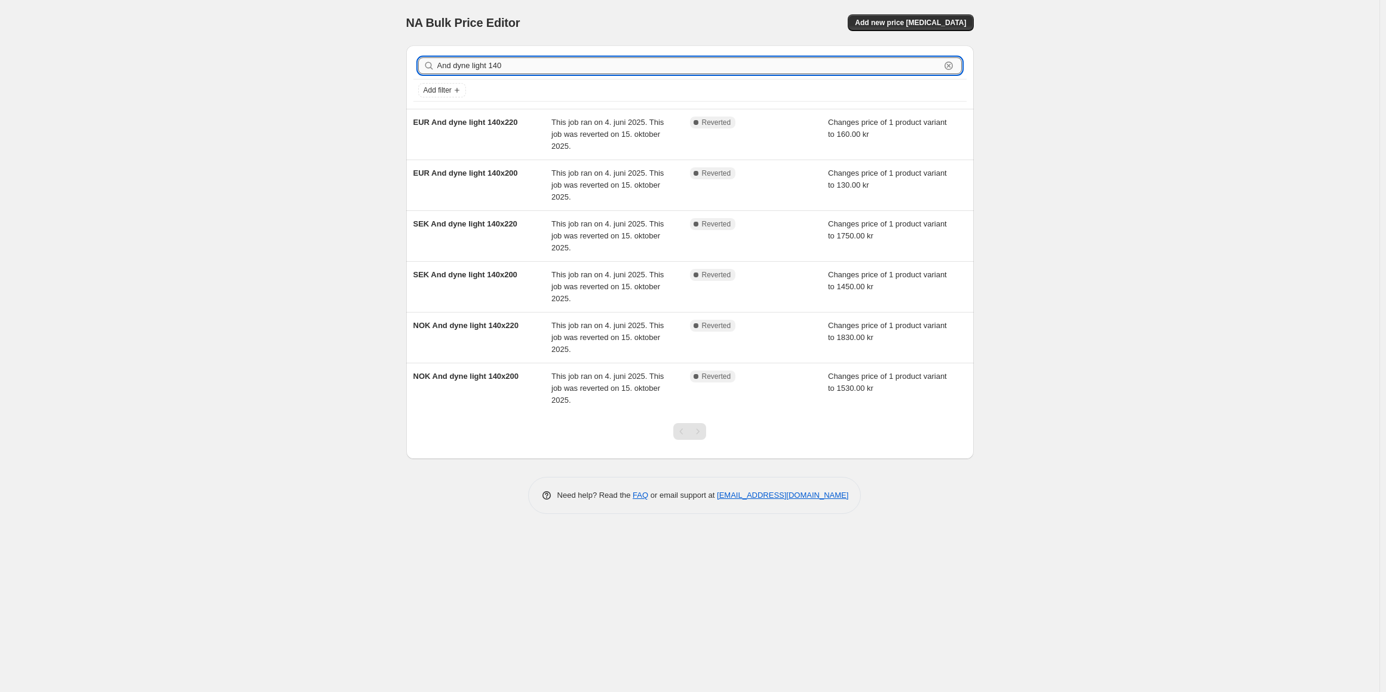
type input "And"
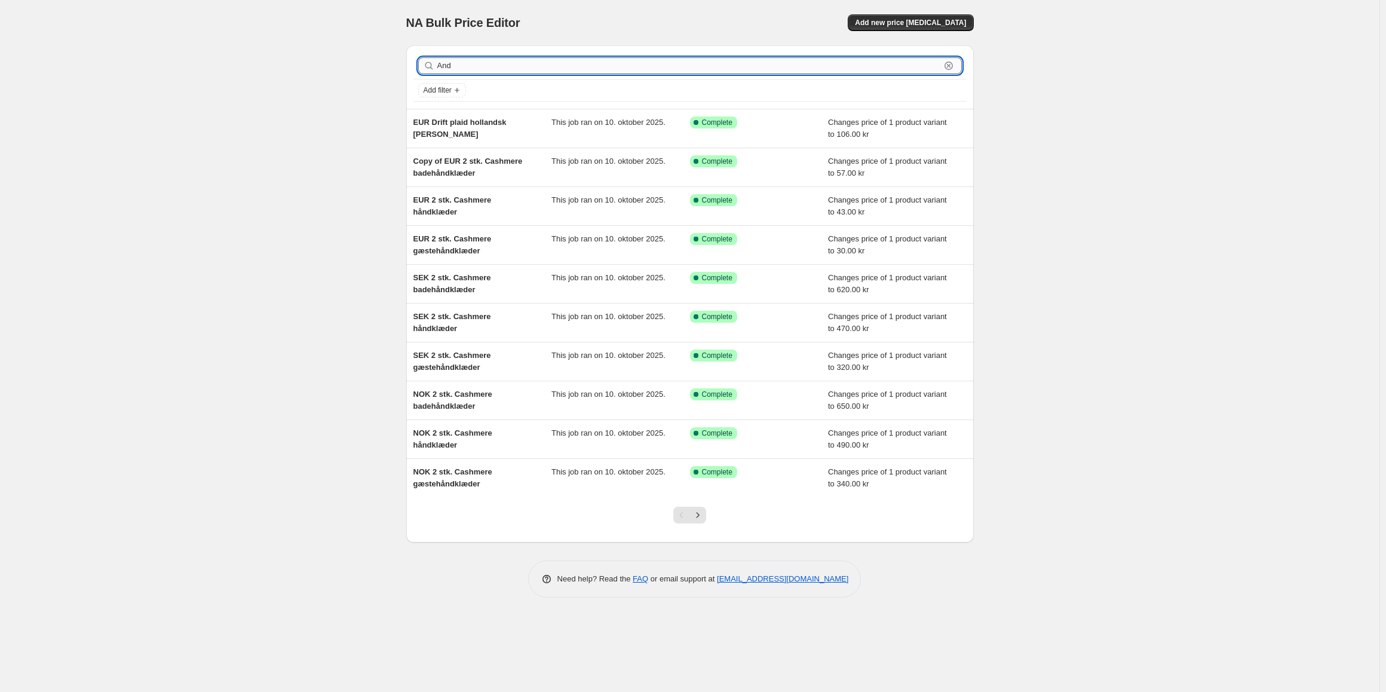
click at [455, 68] on input "And" at bounding box center [688, 65] width 503 height 17
click at [698, 520] on icon "Next" at bounding box center [698, 515] width 12 height 12
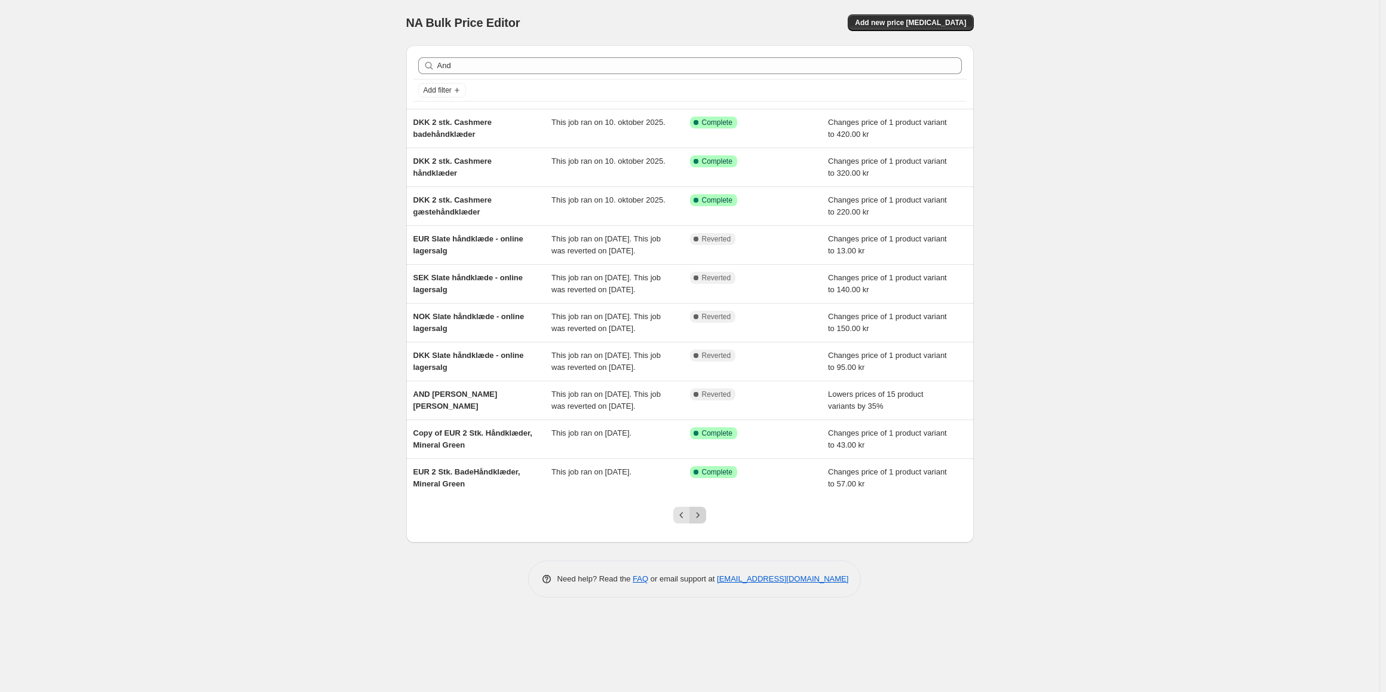
click at [701, 521] on icon "Next" at bounding box center [698, 515] width 12 height 12
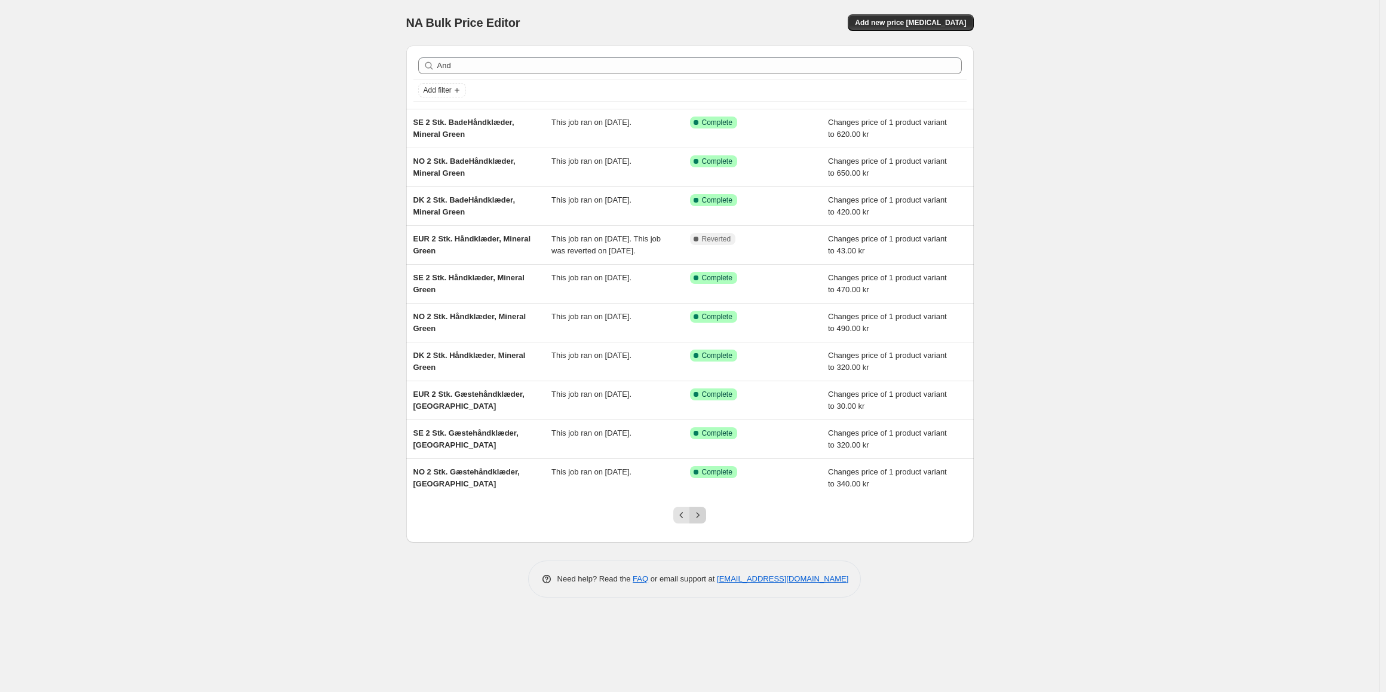
click at [701, 521] on icon "Next" at bounding box center [698, 515] width 12 height 12
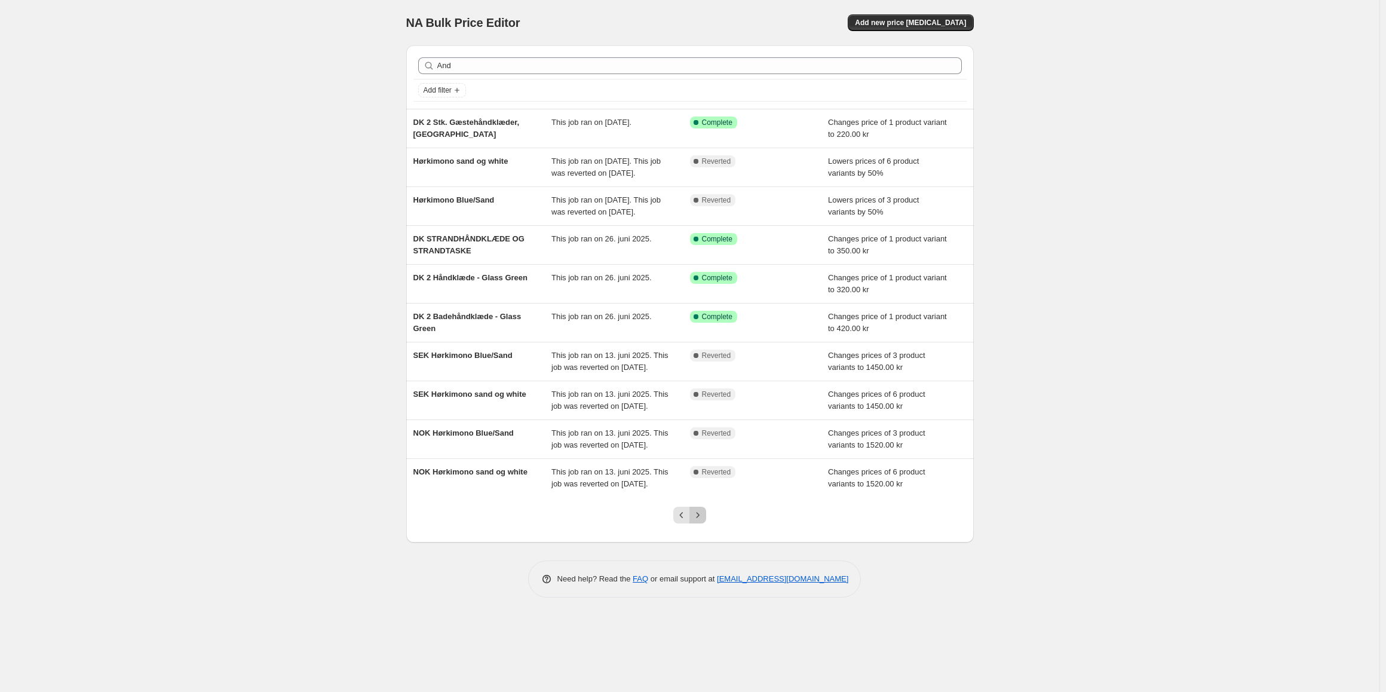
click at [698, 521] on icon "Next" at bounding box center [698, 515] width 12 height 12
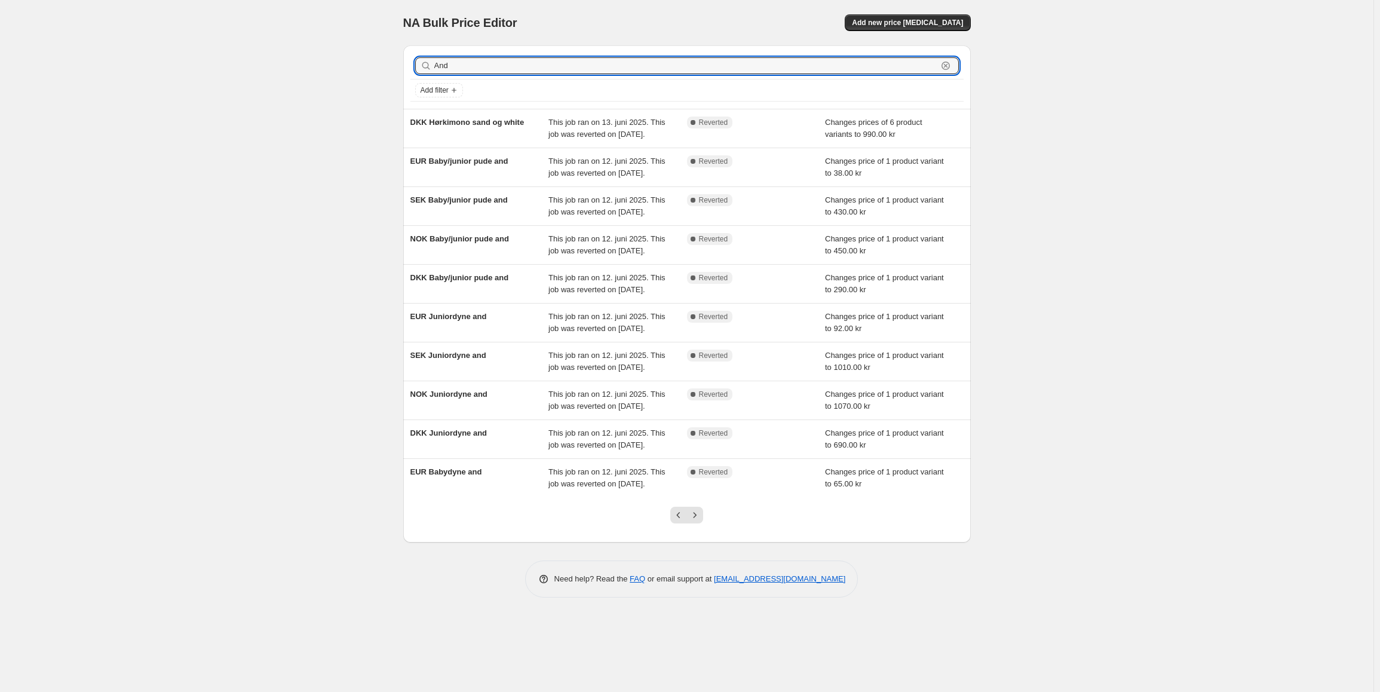
drag, startPoint x: 454, startPoint y: 66, endPoint x: 399, endPoint y: 57, distance: 55.6
click at [399, 57] on div "And Clear Add filter DKK Hørkimono sand og white This job ran on 13. juni 2025.…" at bounding box center [682, 289] width 577 height 507
type input "200"
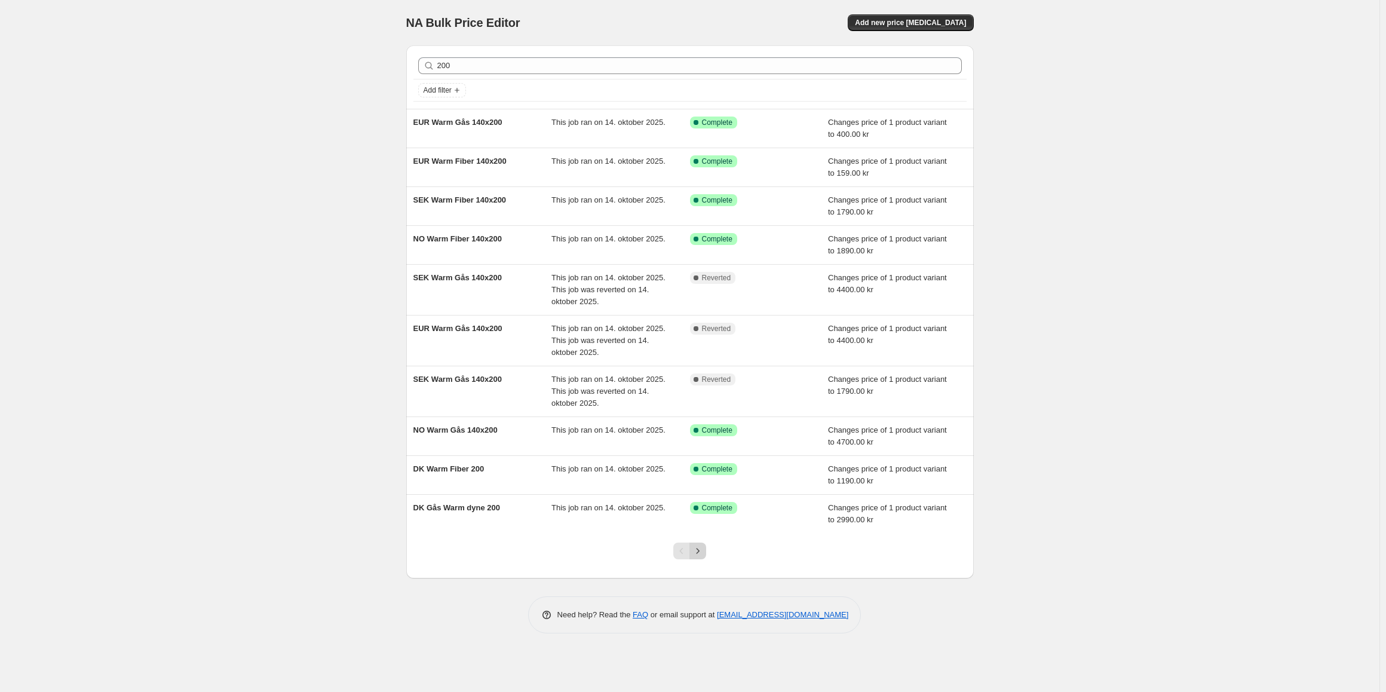
click at [694, 548] on icon "Next" at bounding box center [698, 551] width 12 height 12
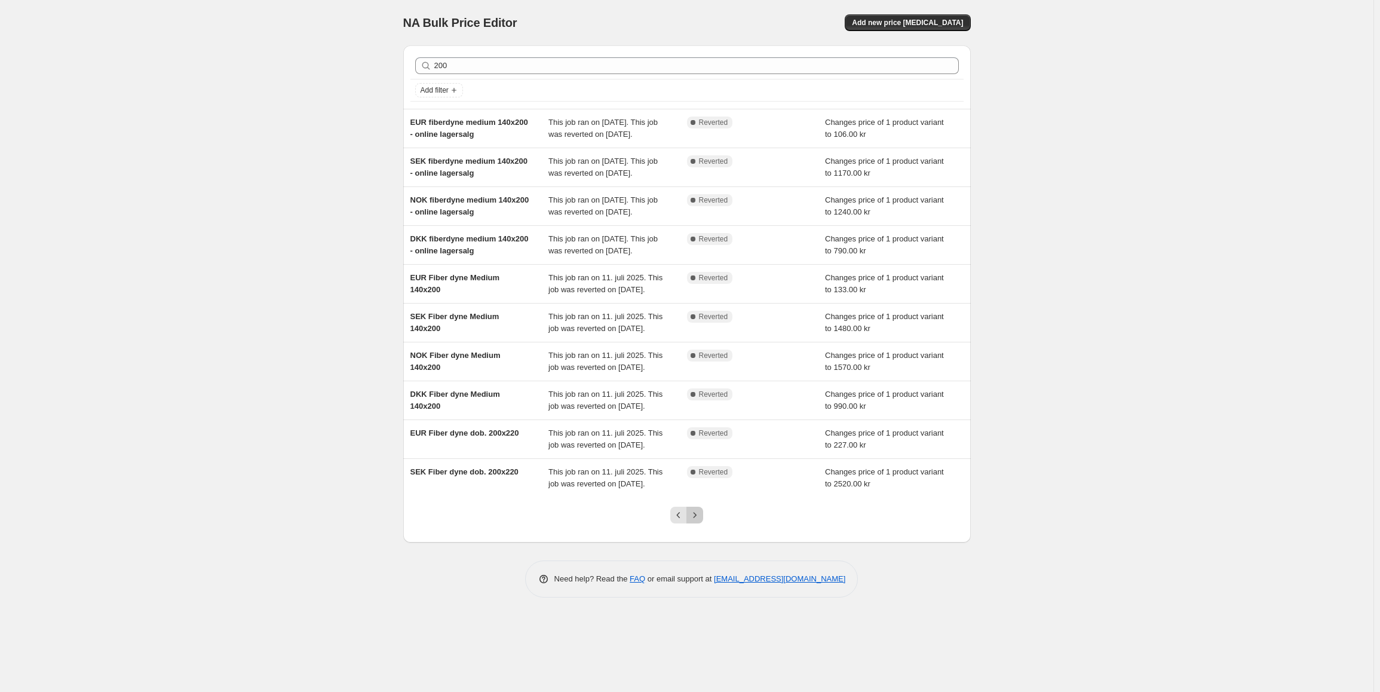
click at [697, 517] on icon "Next" at bounding box center [695, 514] width 3 height 5
click at [698, 523] on button "Next" at bounding box center [694, 515] width 17 height 17
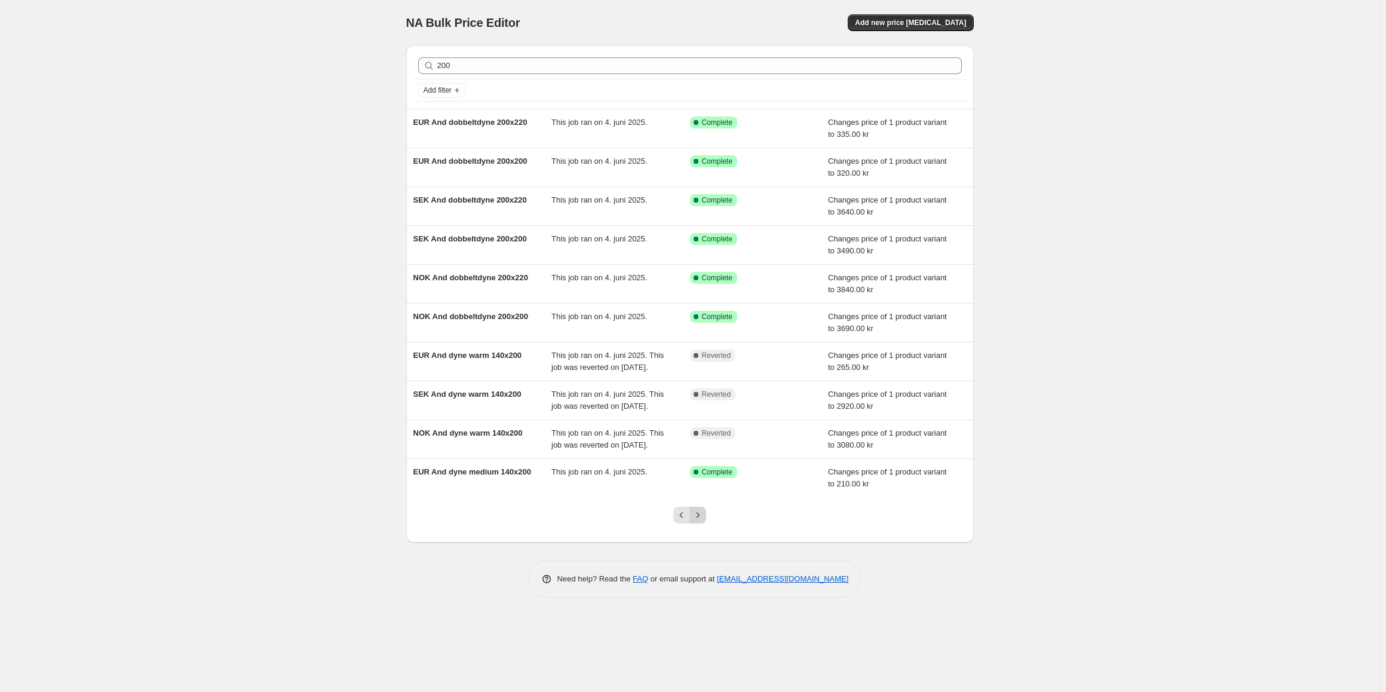
click at [694, 521] on icon "Next" at bounding box center [698, 515] width 12 height 12
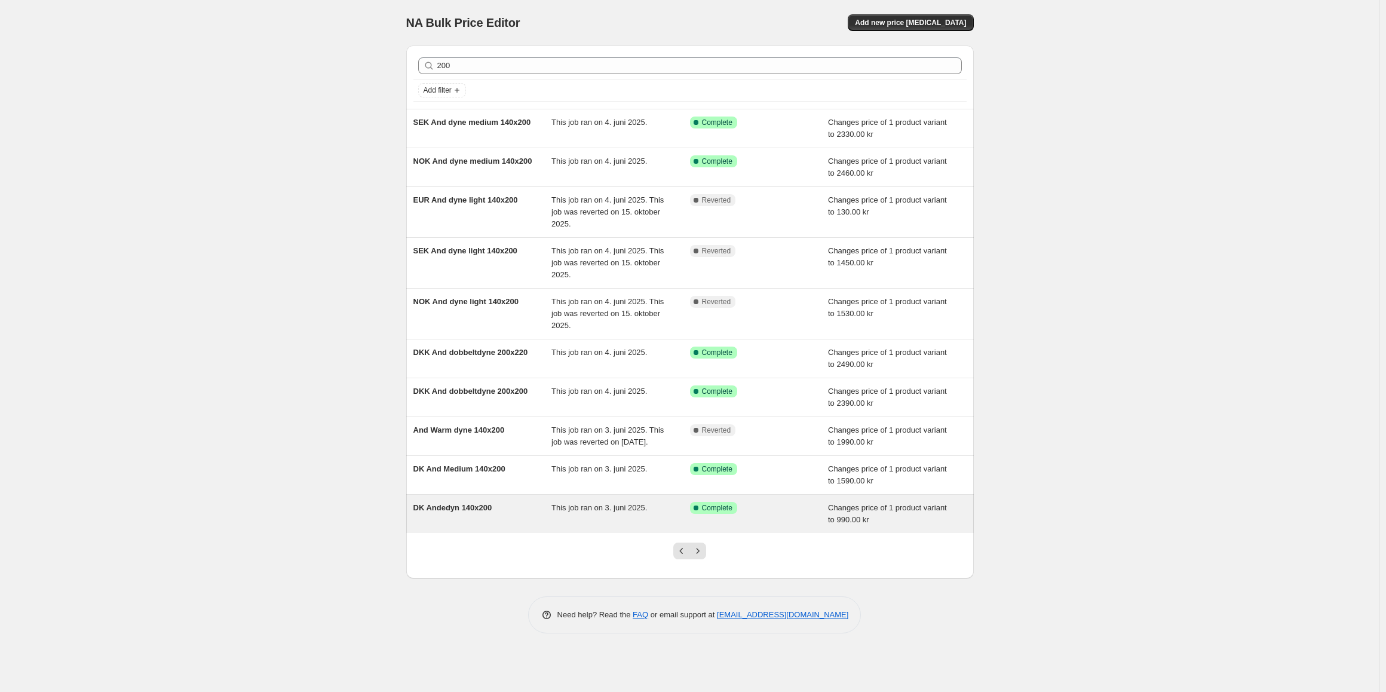
click at [455, 512] on span "DK Andedyn 140x200" at bounding box center [452, 507] width 79 height 9
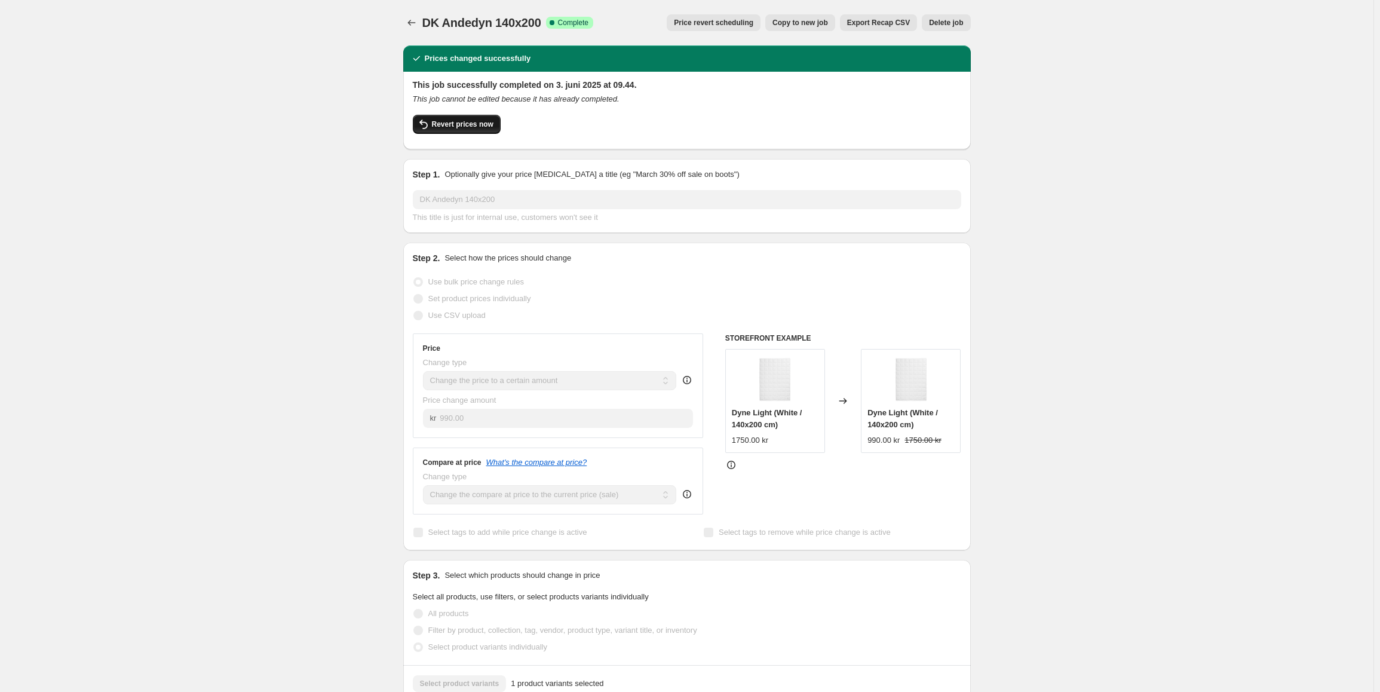
click at [449, 131] on button "Revert prices now" at bounding box center [457, 124] width 88 height 19
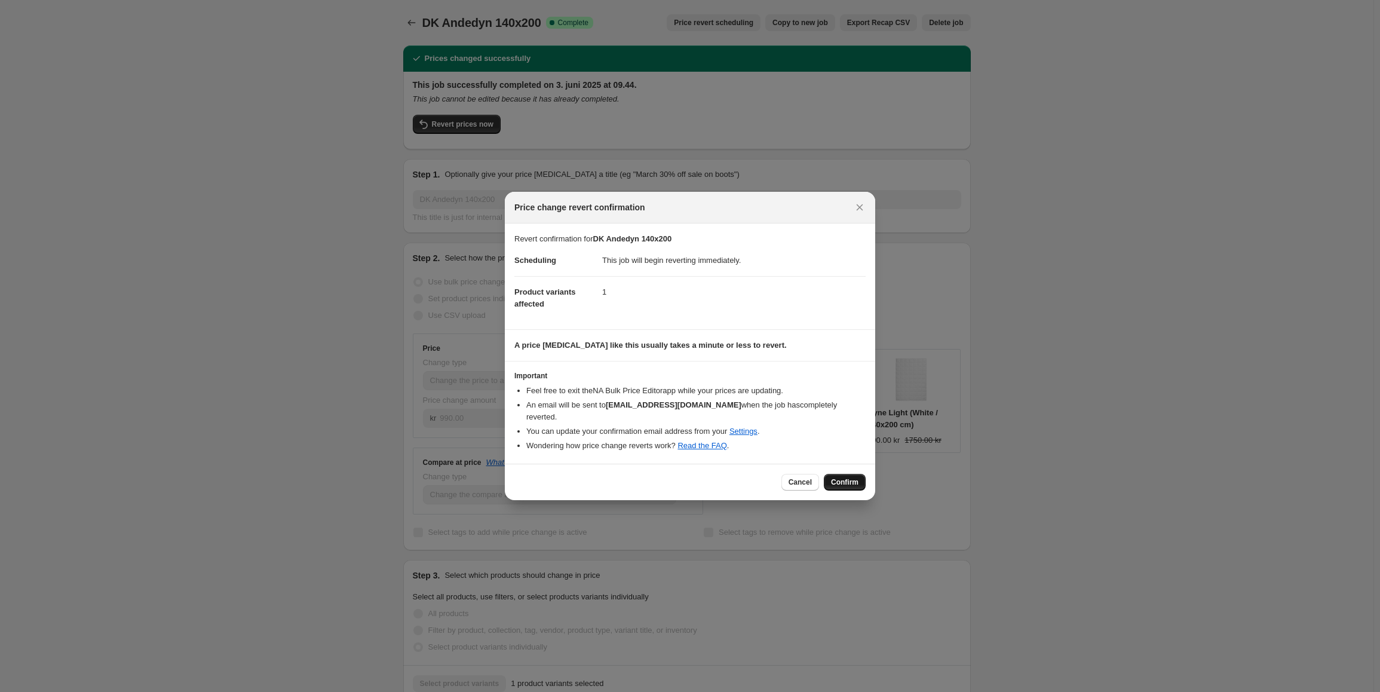
click at [845, 477] on span "Confirm" at bounding box center [844, 482] width 27 height 10
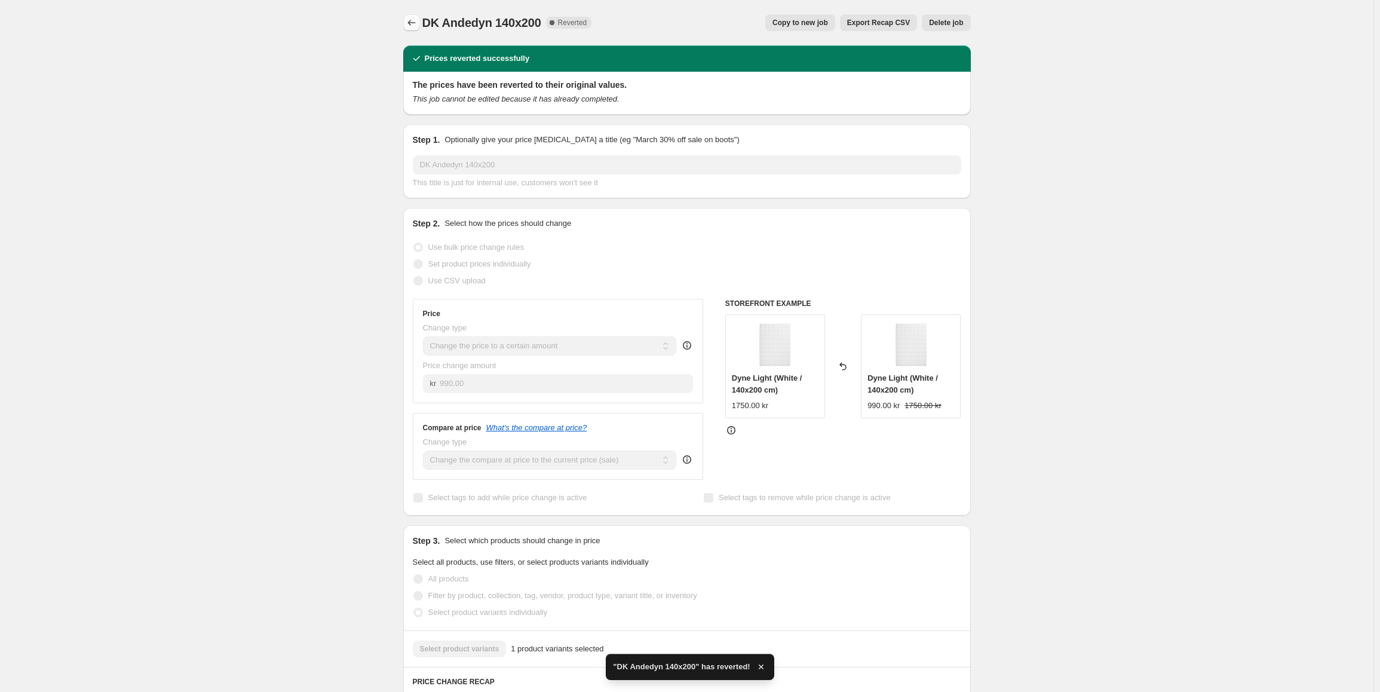
click at [416, 26] on icon "Price change jobs" at bounding box center [412, 23] width 12 height 12
